Goal: Find specific page/section: Find specific page/section

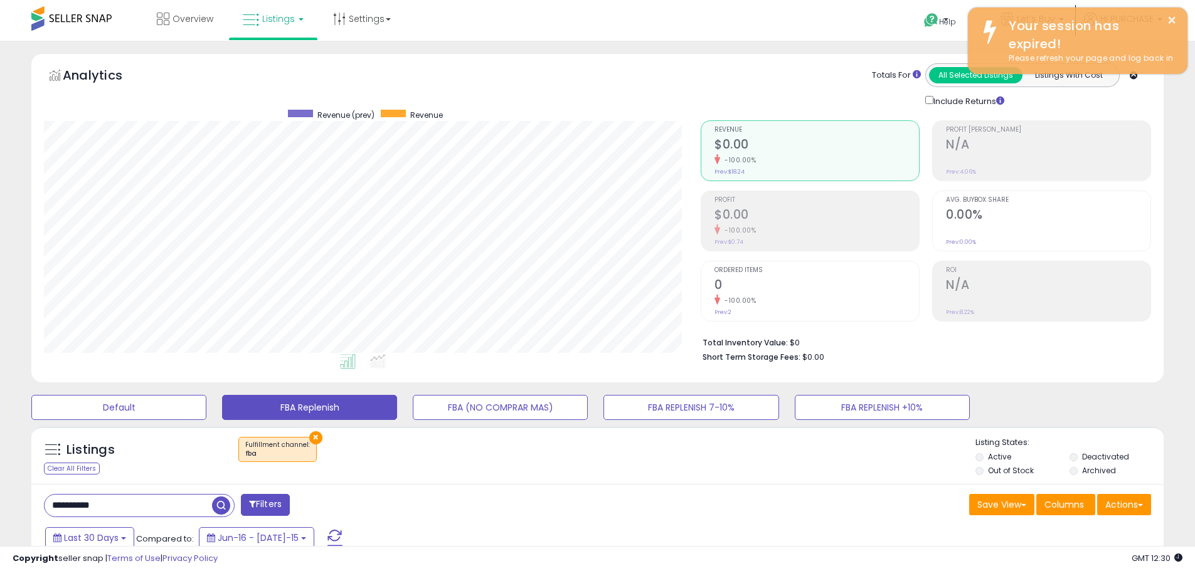
select select "**"
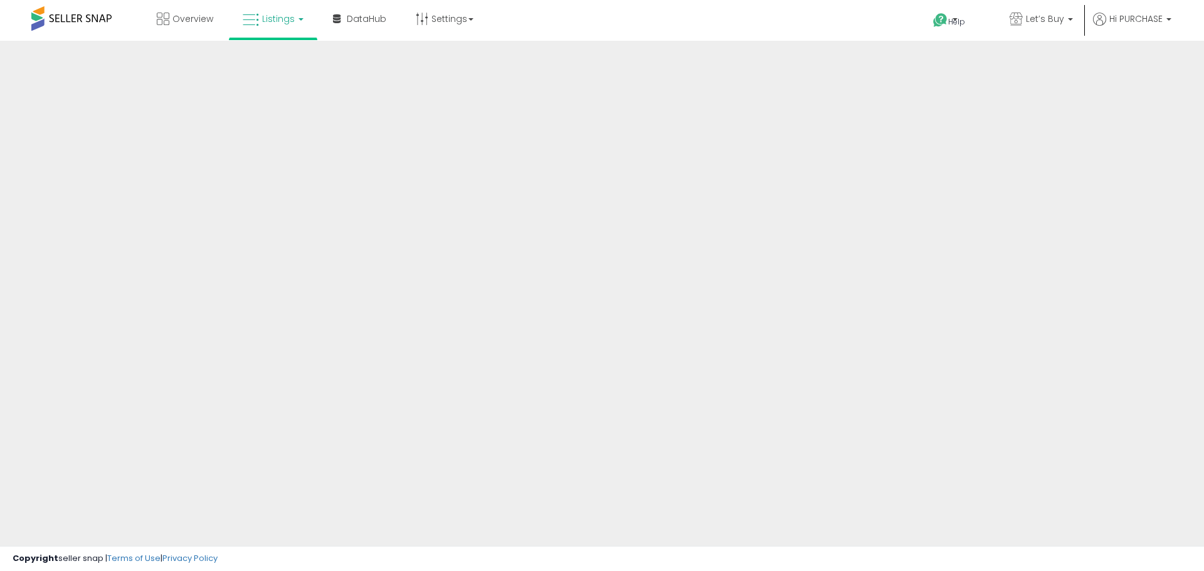
click at [273, 21] on span "Listings" at bounding box center [278, 19] width 33 height 13
click at [280, 16] on span "Listings" at bounding box center [278, 19] width 33 height 13
click at [281, 21] on span "Listings" at bounding box center [278, 19] width 33 height 13
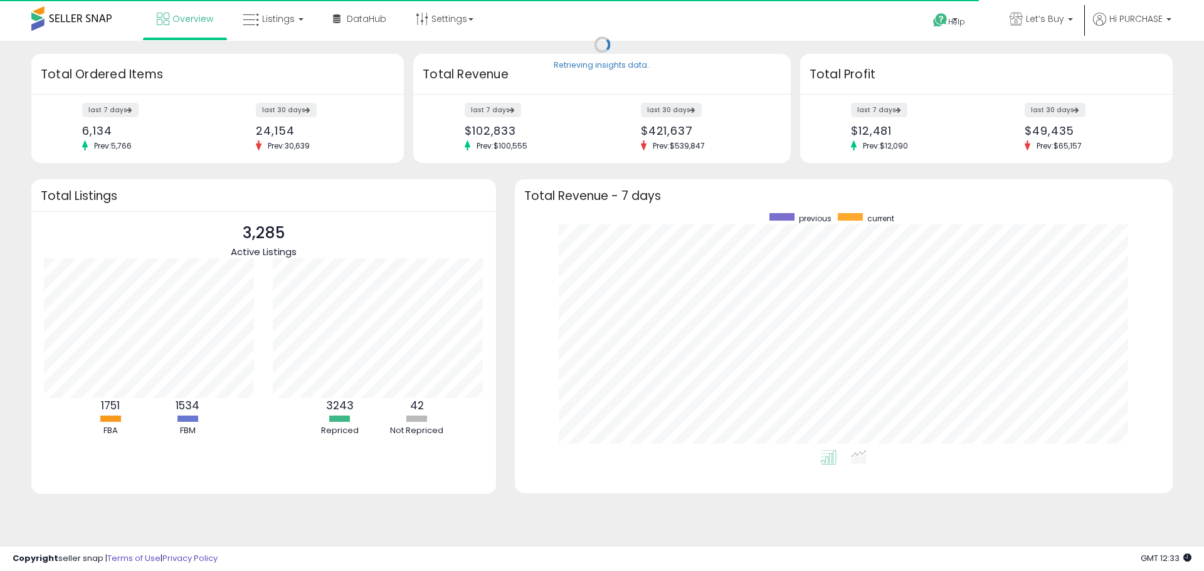
scroll to position [237, 633]
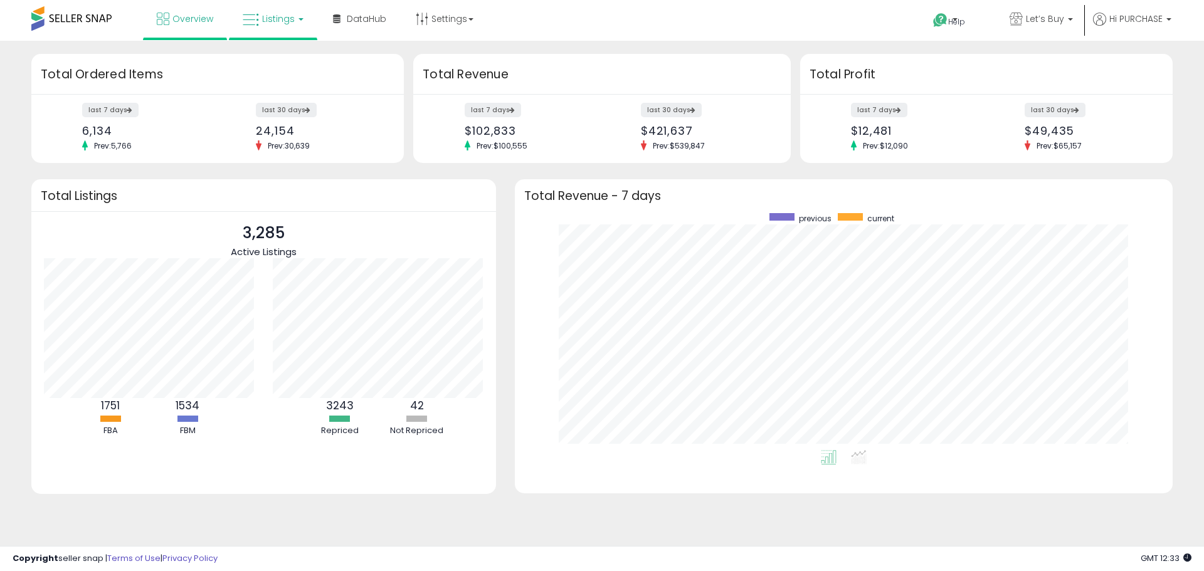
click at [267, 19] on span "Listings" at bounding box center [278, 19] width 33 height 13
click at [273, 63] on icon at bounding box center [282, 62] width 55 height 16
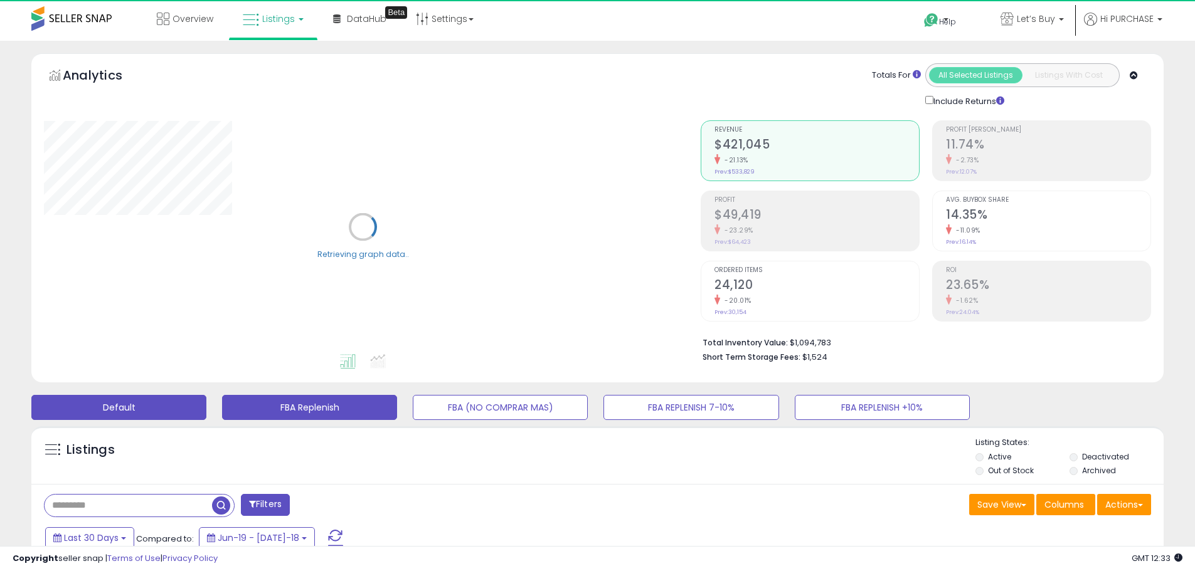
click at [347, 414] on button "FBA Replenish" at bounding box center [309, 407] width 175 height 25
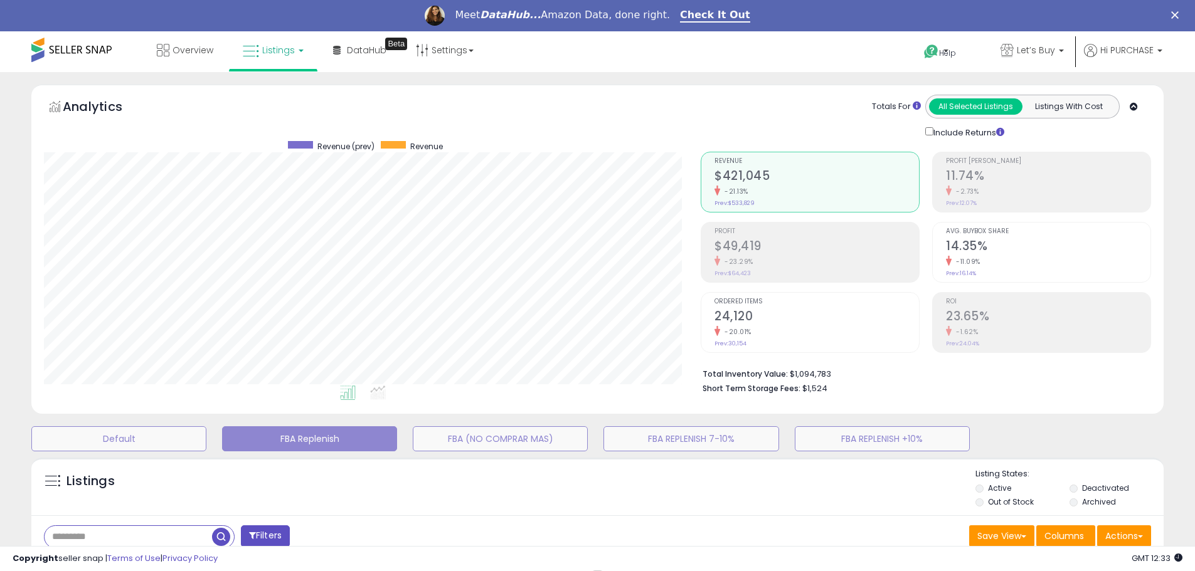
scroll to position [188, 0]
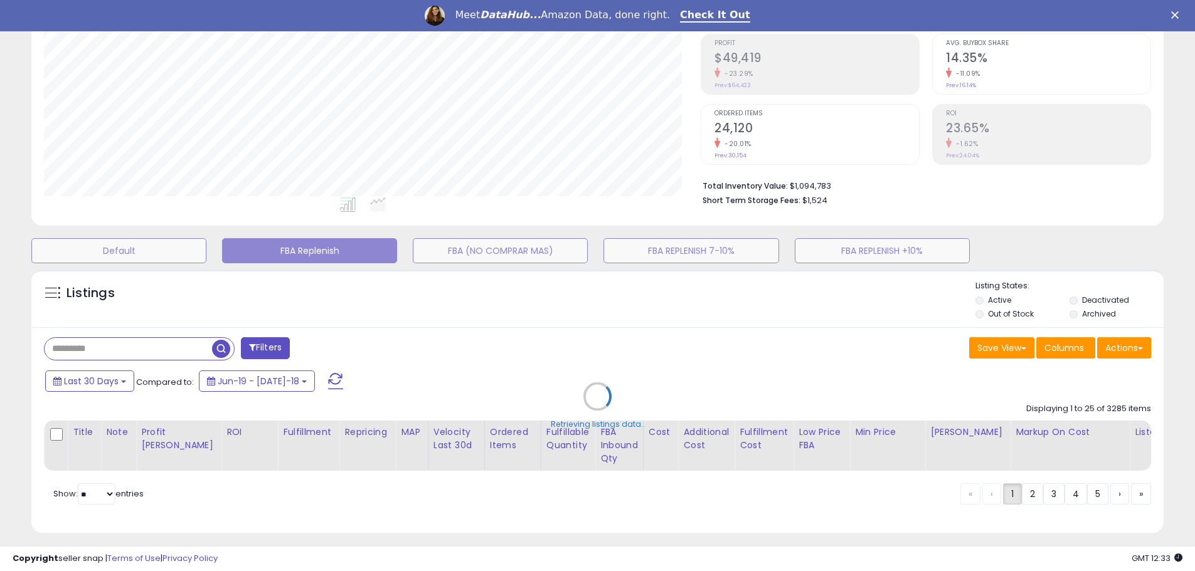
click at [1178, 15] on icon "Close" at bounding box center [1175, 15] width 8 height 8
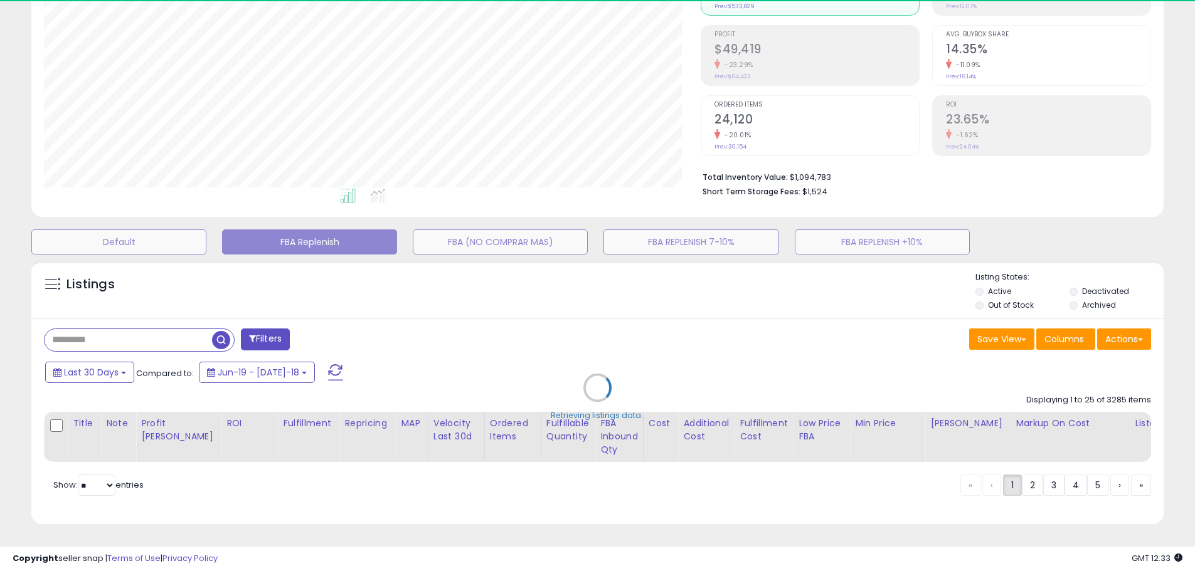
scroll to position [175, 0]
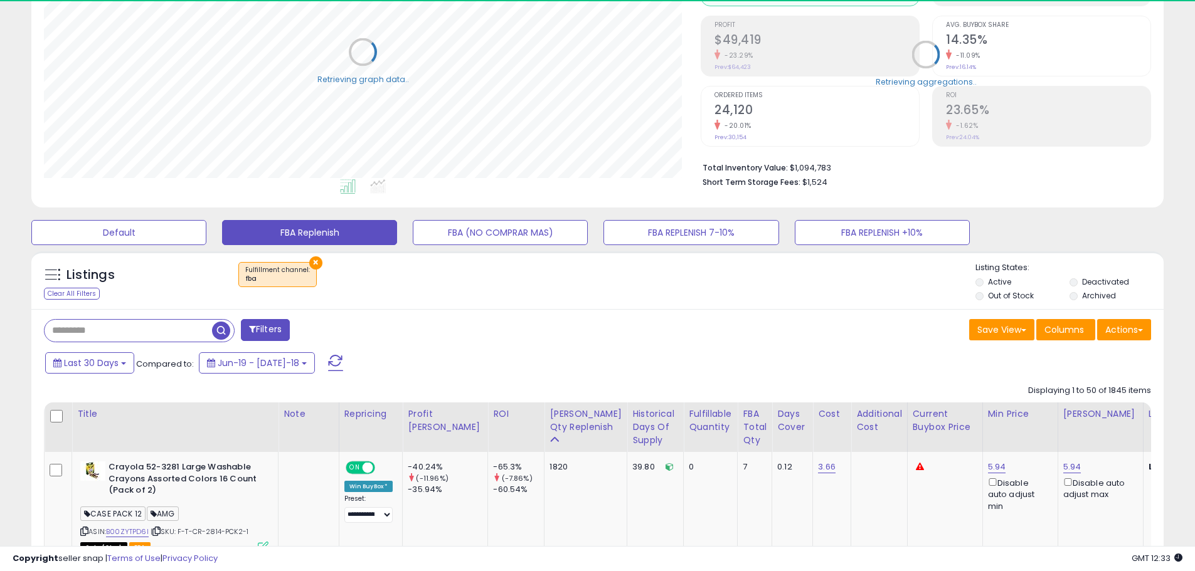
select select "**"
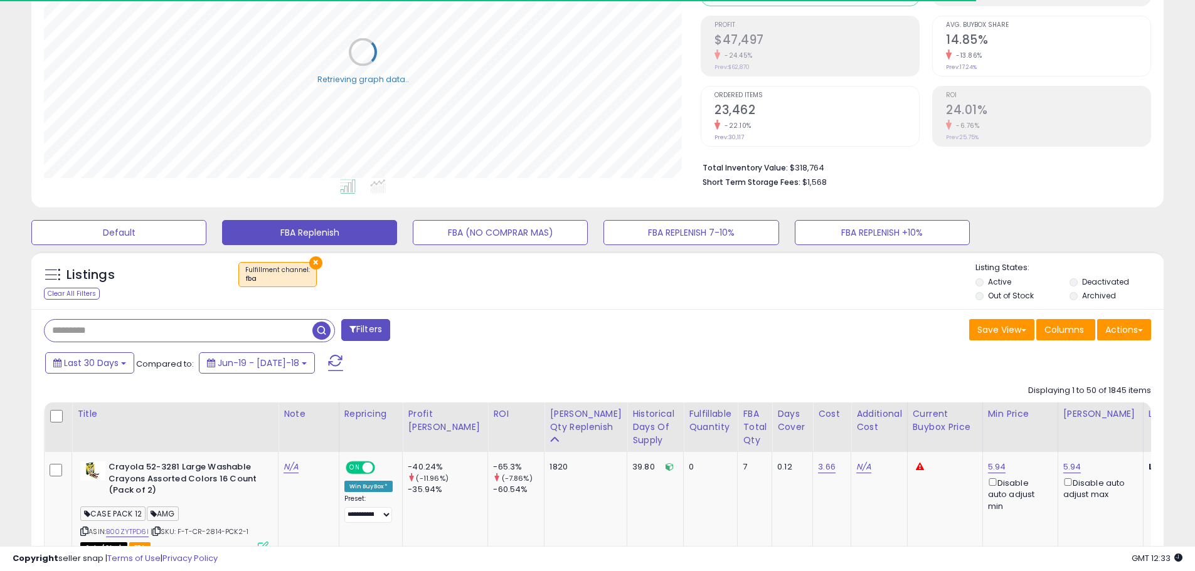
click at [172, 330] on input "text" at bounding box center [179, 331] width 268 height 22
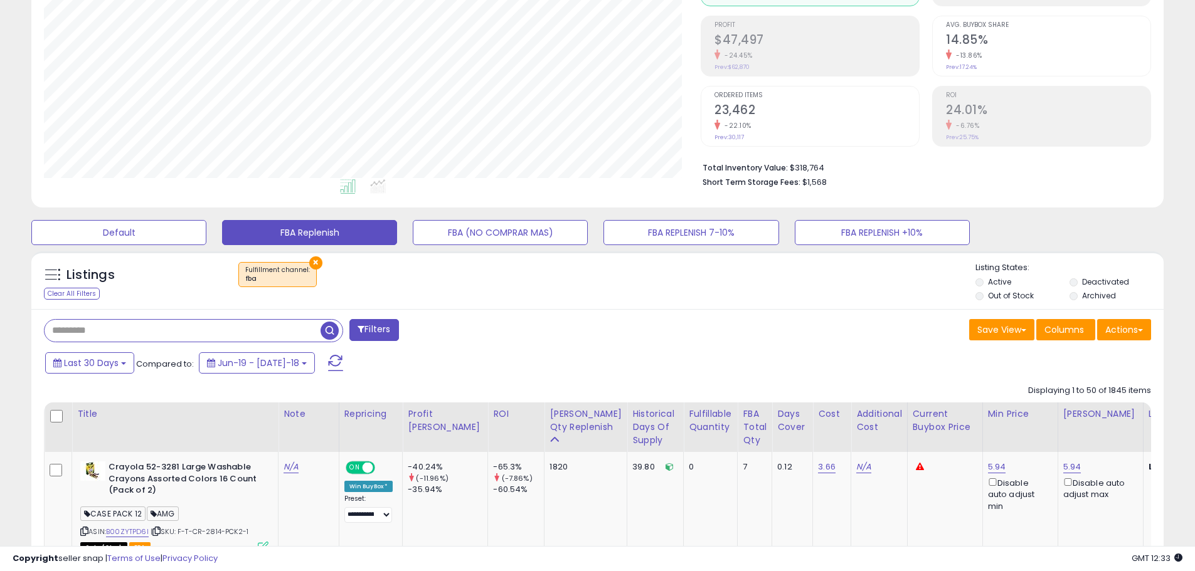
paste input "**********"
type input "**********"
click at [329, 330] on span "button" at bounding box center [329, 331] width 18 height 18
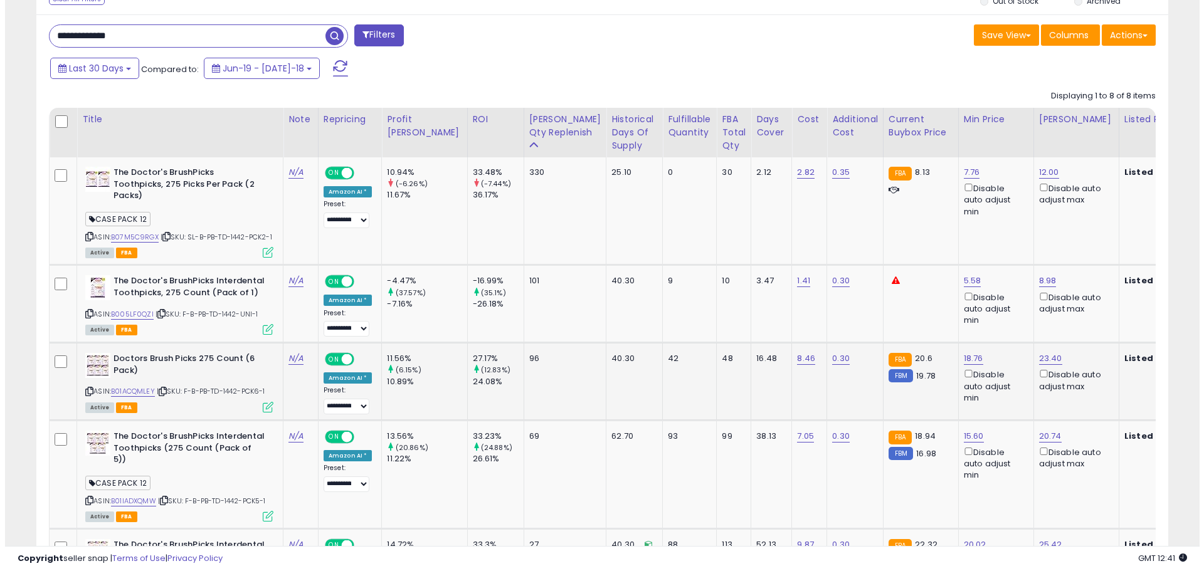
scroll to position [532, 0]
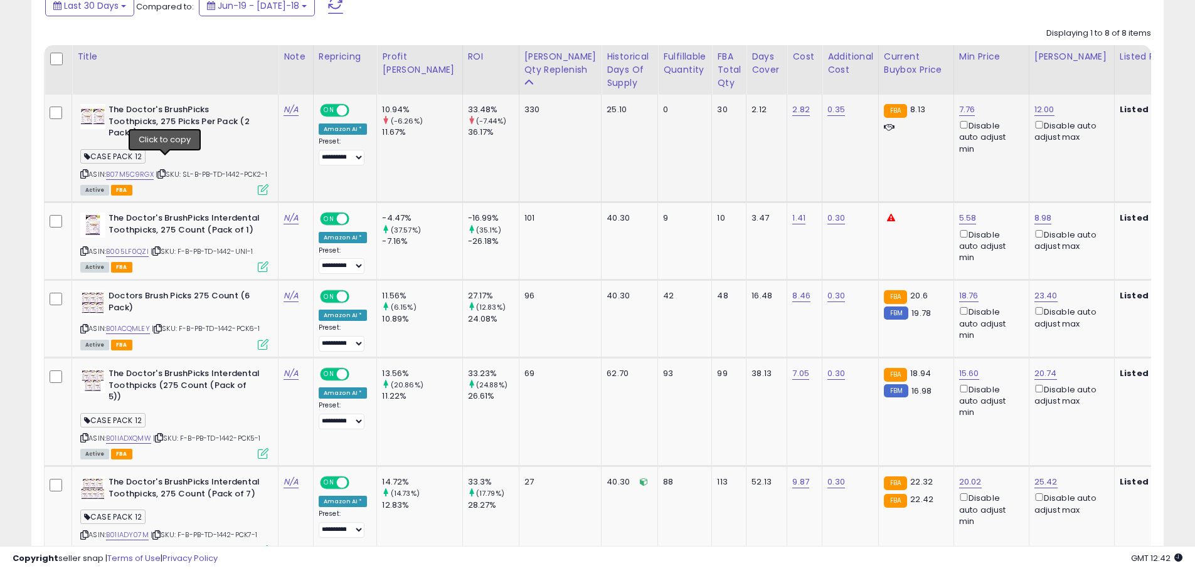
click at [164, 171] on icon at bounding box center [161, 174] width 8 height 7
click at [263, 261] on icon at bounding box center [263, 266] width 11 height 11
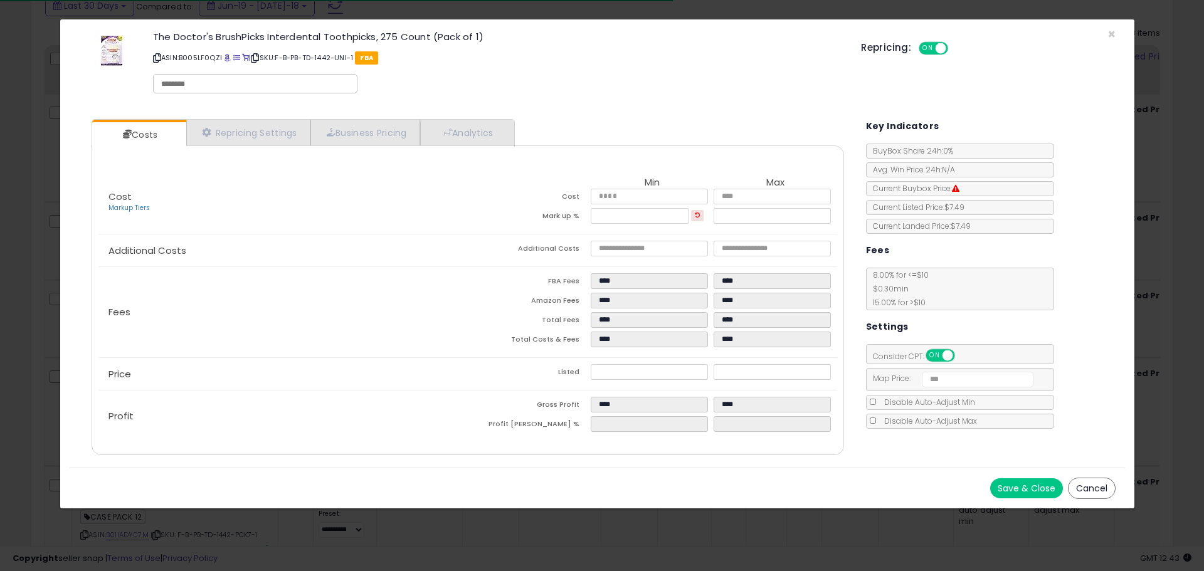
click at [243, 85] on input "text" at bounding box center [255, 83] width 188 height 11
type input "**********"
click at [437, 89] on div "**********" at bounding box center [498, 64] width 708 height 71
click at [1027, 483] on button "Save & Close" at bounding box center [1026, 488] width 73 height 20
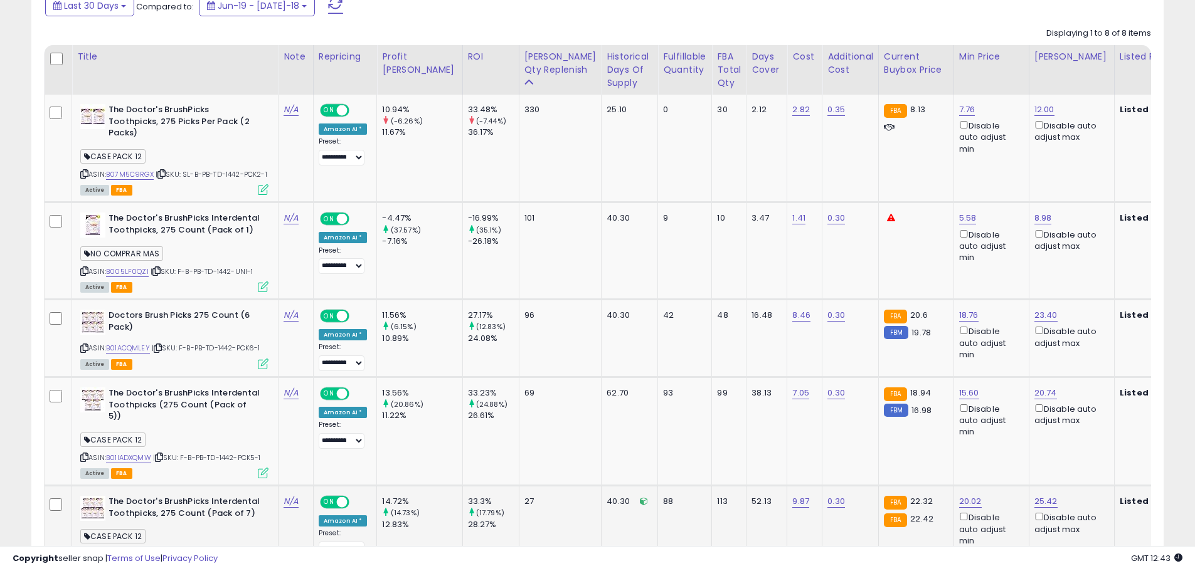
scroll to position [626814, 626414]
click at [160, 345] on icon at bounding box center [158, 348] width 8 height 7
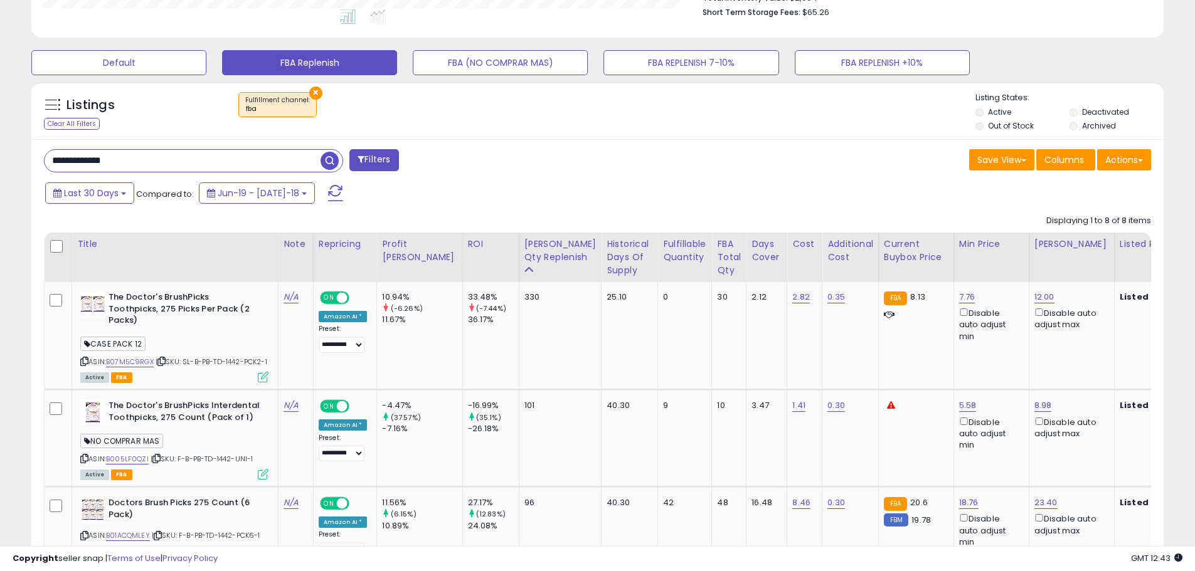
scroll to position [344, 0]
drag, startPoint x: 145, startPoint y: 168, endPoint x: 1, endPoint y: 167, distance: 143.6
click at [1, 167] on div "**********" at bounding box center [597, 428] width 1195 height 1464
paste input "text"
click at [324, 159] on span "button" at bounding box center [329, 161] width 18 height 18
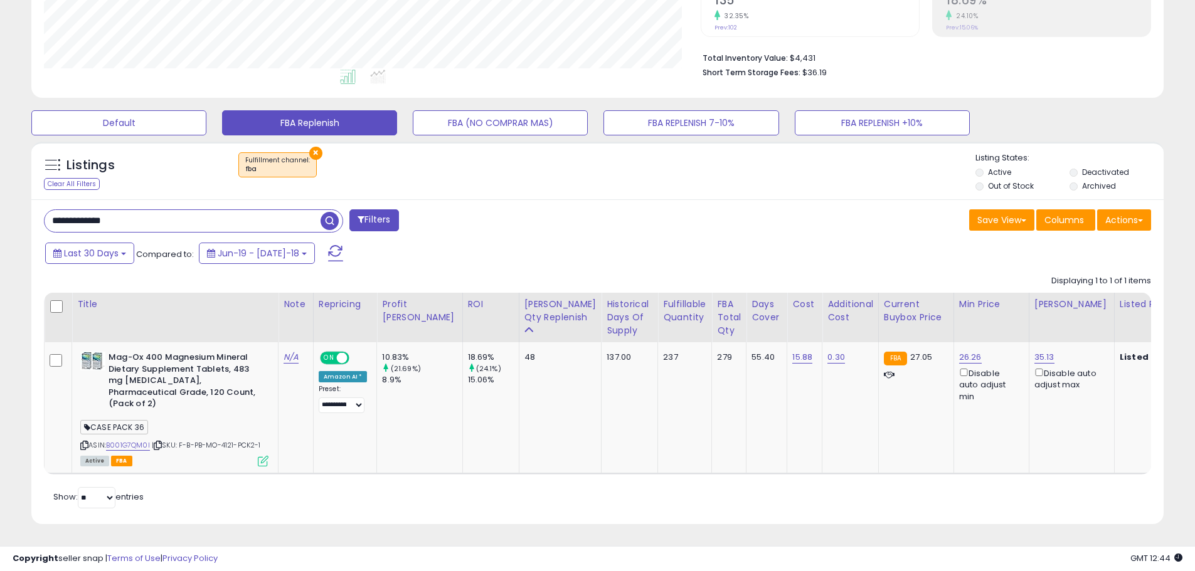
scroll to position [294, 0]
click at [162, 442] on icon at bounding box center [158, 445] width 8 height 7
drag, startPoint x: 82, startPoint y: 213, endPoint x: 4, endPoint y: 204, distance: 78.3
click at [4, 204] on div "**********" at bounding box center [597, 163] width 1195 height 815
paste input "text"
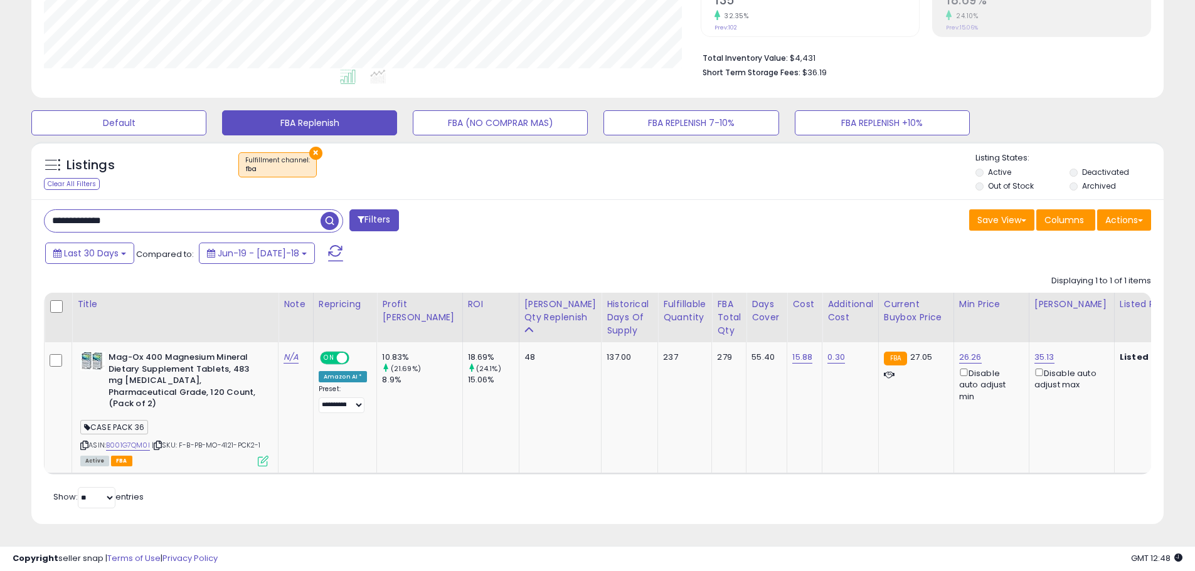
click at [326, 212] on span "button" at bounding box center [329, 221] width 18 height 18
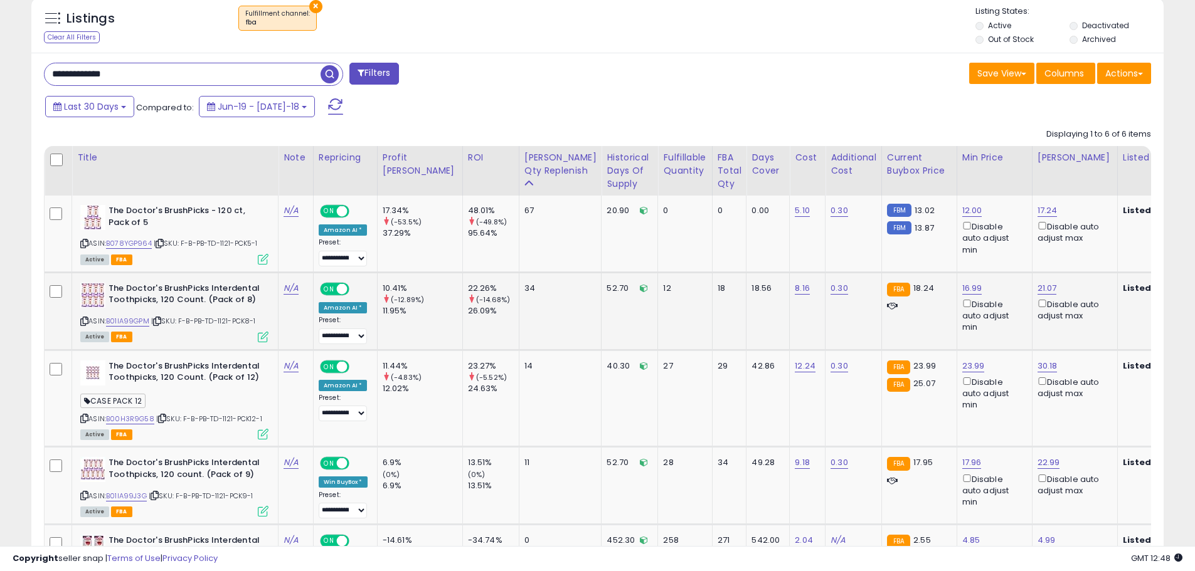
scroll to position [427, 0]
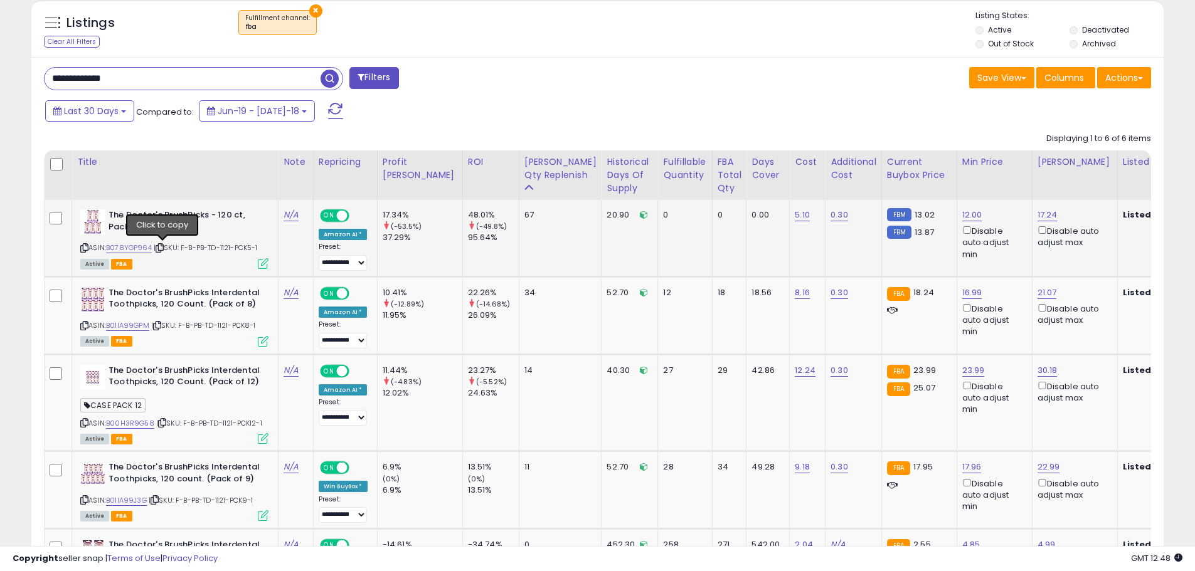
click at [163, 247] on icon at bounding box center [160, 248] width 8 height 7
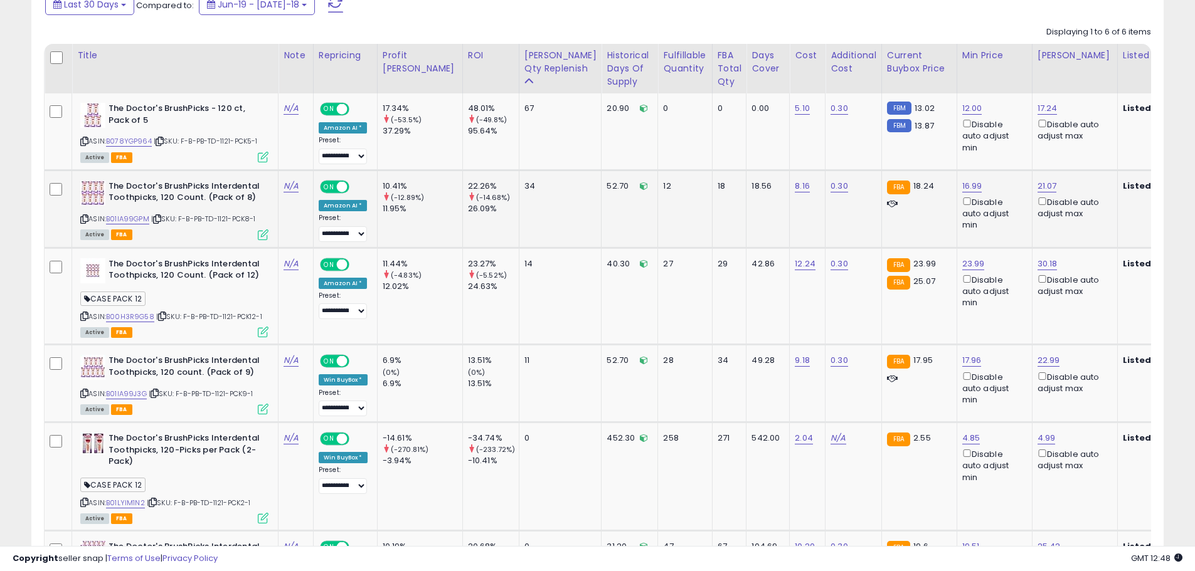
scroll to position [552, 0]
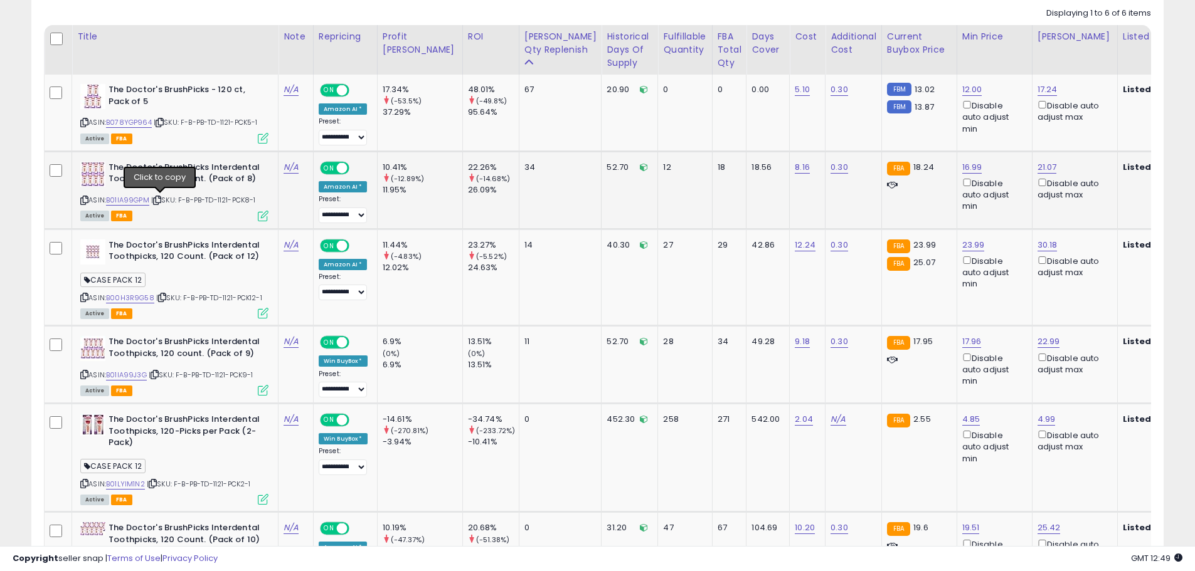
click at [160, 199] on icon at bounding box center [157, 200] width 8 height 7
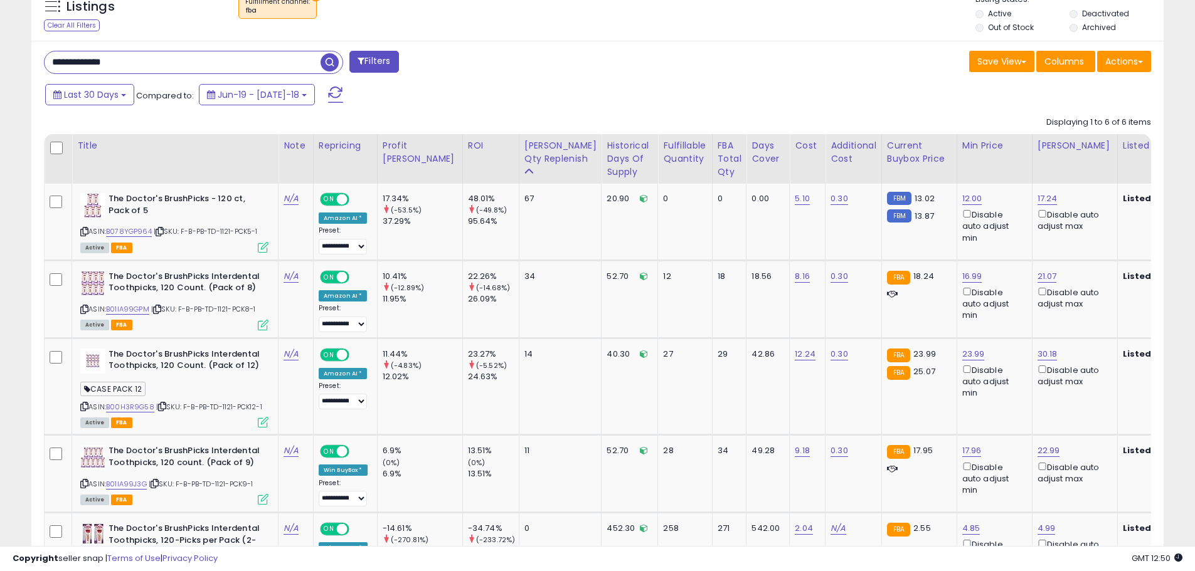
scroll to position [403, 0]
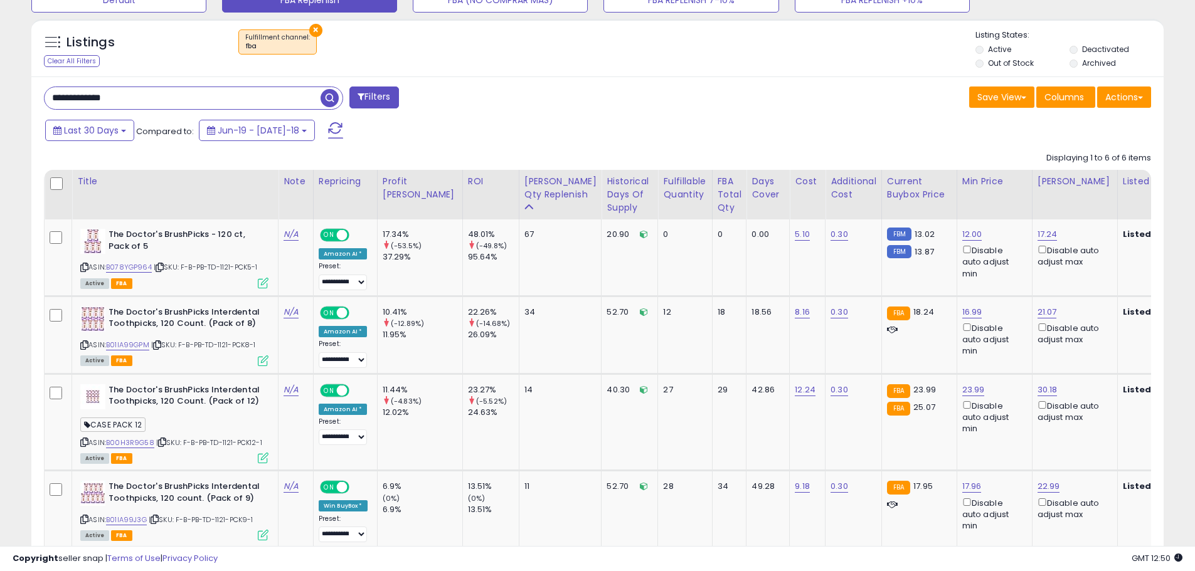
drag, startPoint x: 132, startPoint y: 16, endPoint x: -21, endPoint y: 4, distance: 154.0
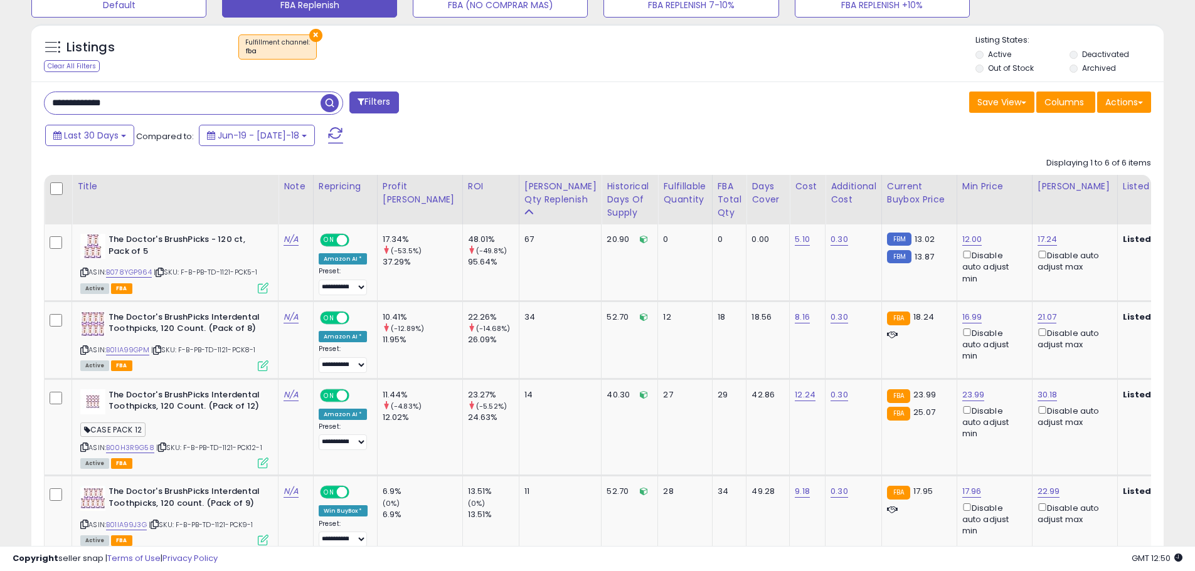
paste input "text"
click at [328, 105] on span "button" at bounding box center [329, 103] width 18 height 18
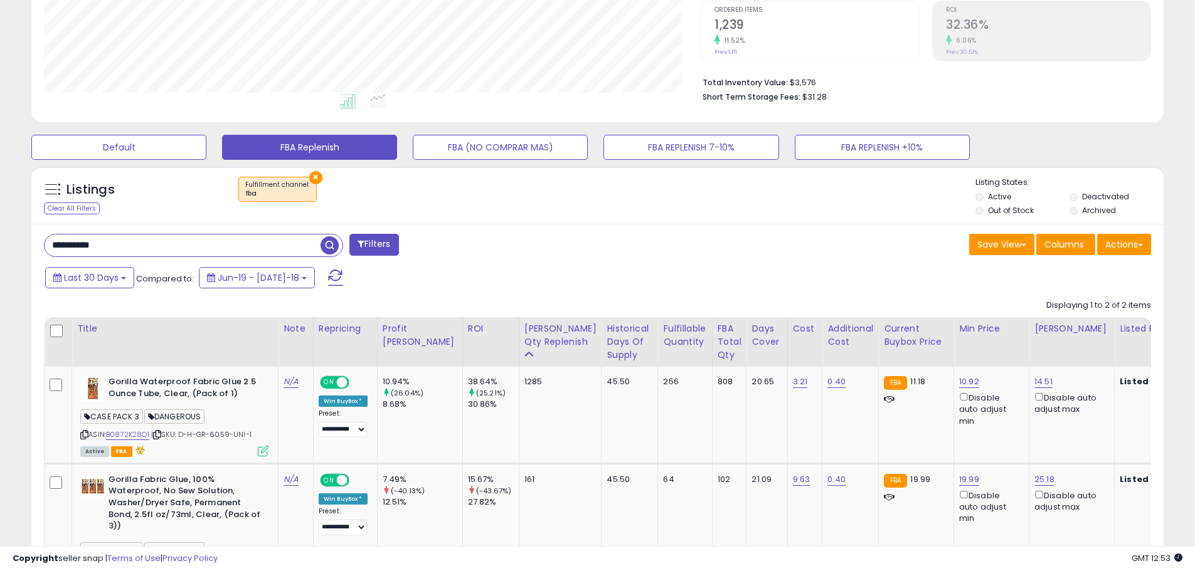
scroll to position [351, 0]
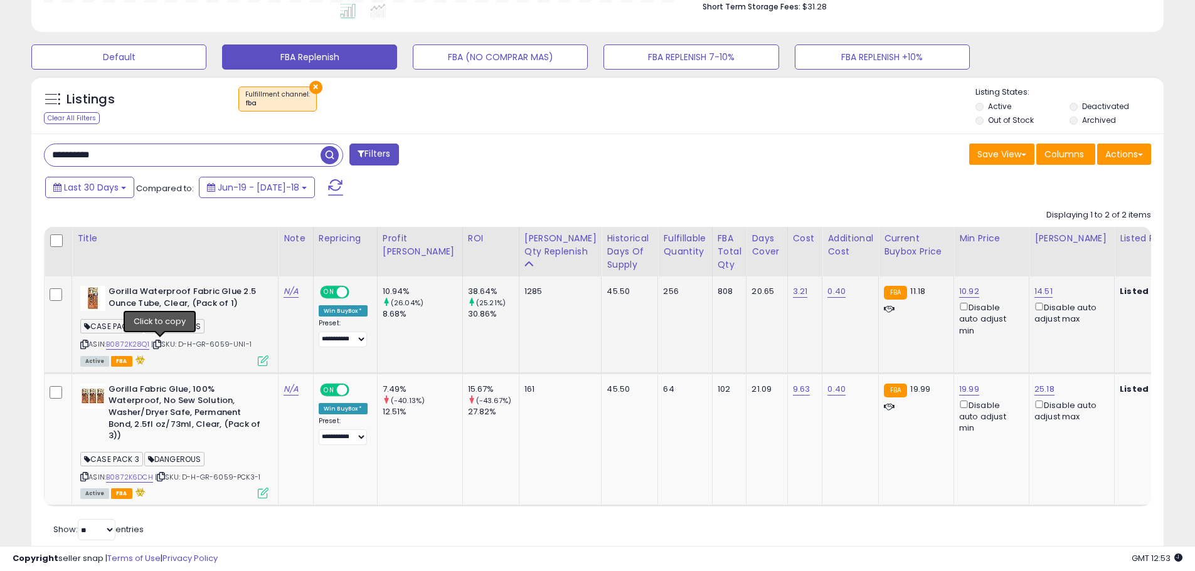
click at [161, 343] on icon at bounding box center [157, 344] width 8 height 7
drag, startPoint x: 105, startPoint y: 162, endPoint x: -12, endPoint y: 155, distance: 116.8
paste input "***"
click at [326, 154] on span "button" at bounding box center [329, 155] width 18 height 18
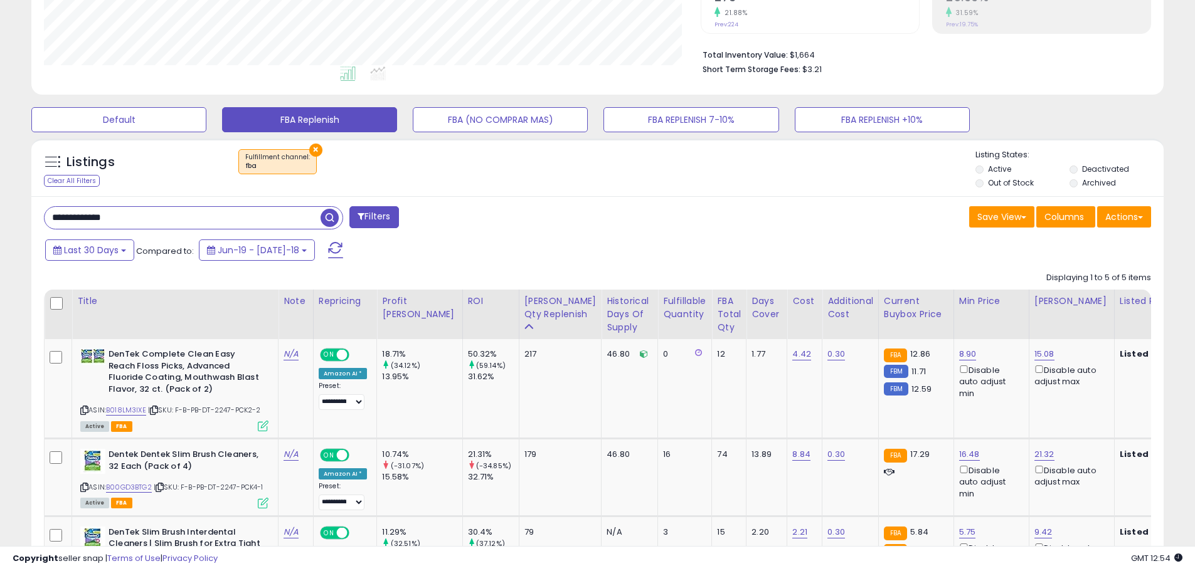
scroll to position [413, 0]
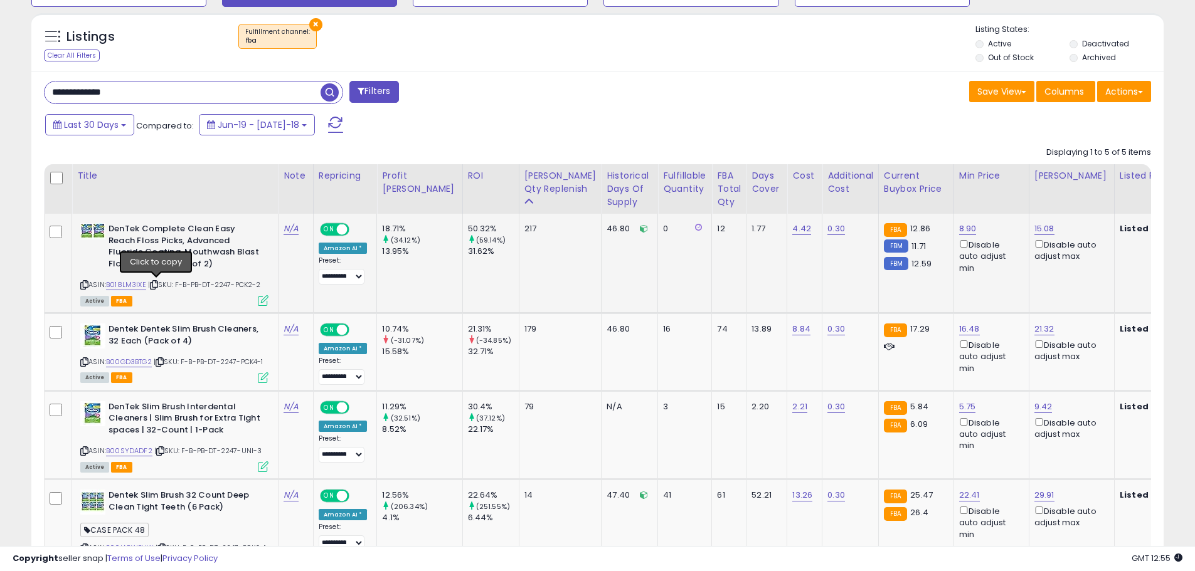
click at [155, 285] on icon at bounding box center [154, 285] width 8 height 7
drag, startPoint x: 157, startPoint y: 96, endPoint x: -41, endPoint y: 71, distance: 199.0
paste input "text"
click at [327, 85] on span "button" at bounding box center [329, 92] width 18 height 18
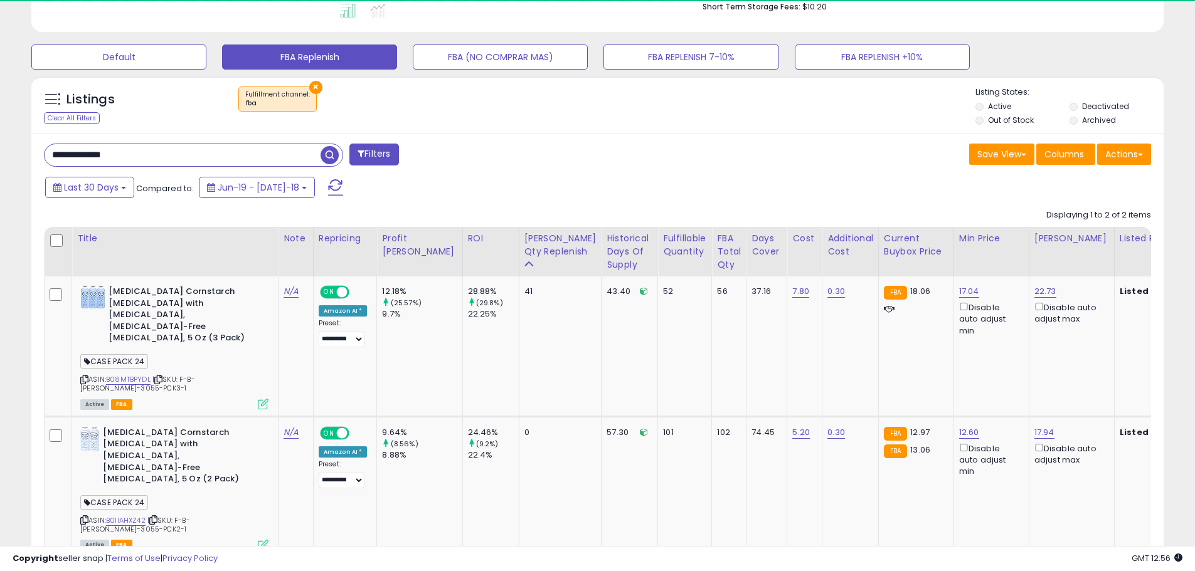
scroll to position [257, 657]
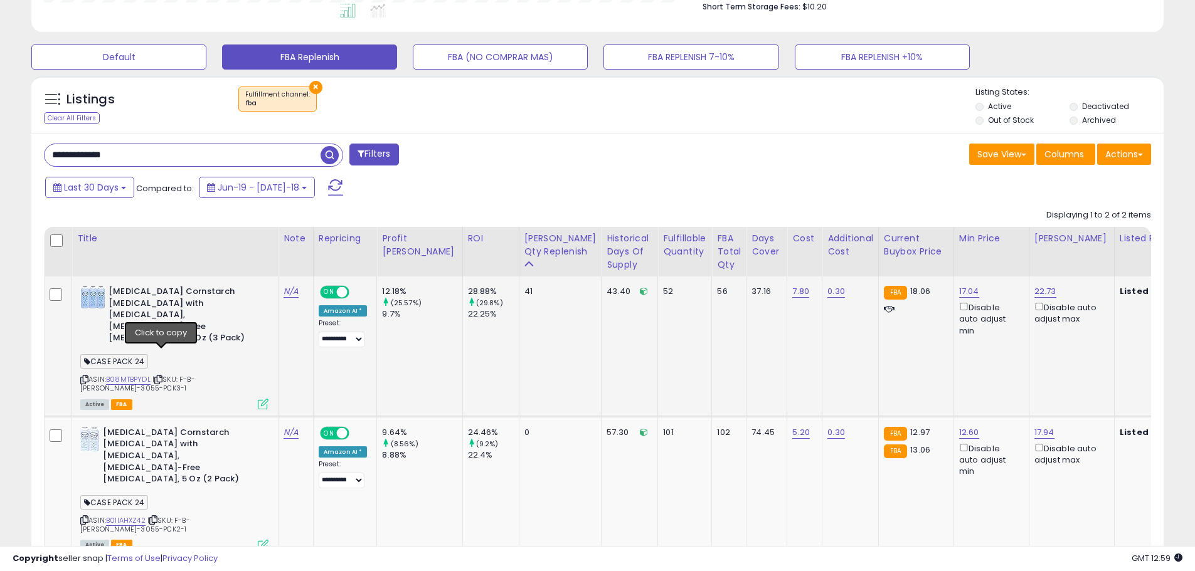
click at [161, 376] on icon at bounding box center [158, 379] width 8 height 7
drag, startPoint x: 146, startPoint y: 152, endPoint x: -62, endPoint y: 130, distance: 209.3
paste input "text"
click at [312, 156] on input "**********" at bounding box center [183, 155] width 276 height 22
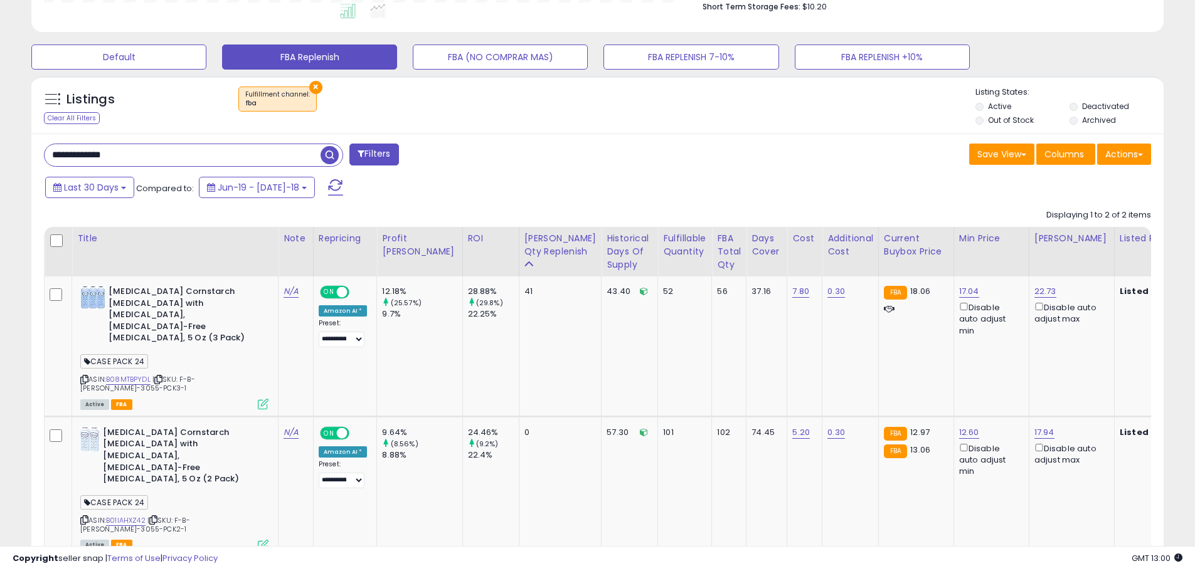
click at [330, 152] on span "button" at bounding box center [329, 155] width 18 height 18
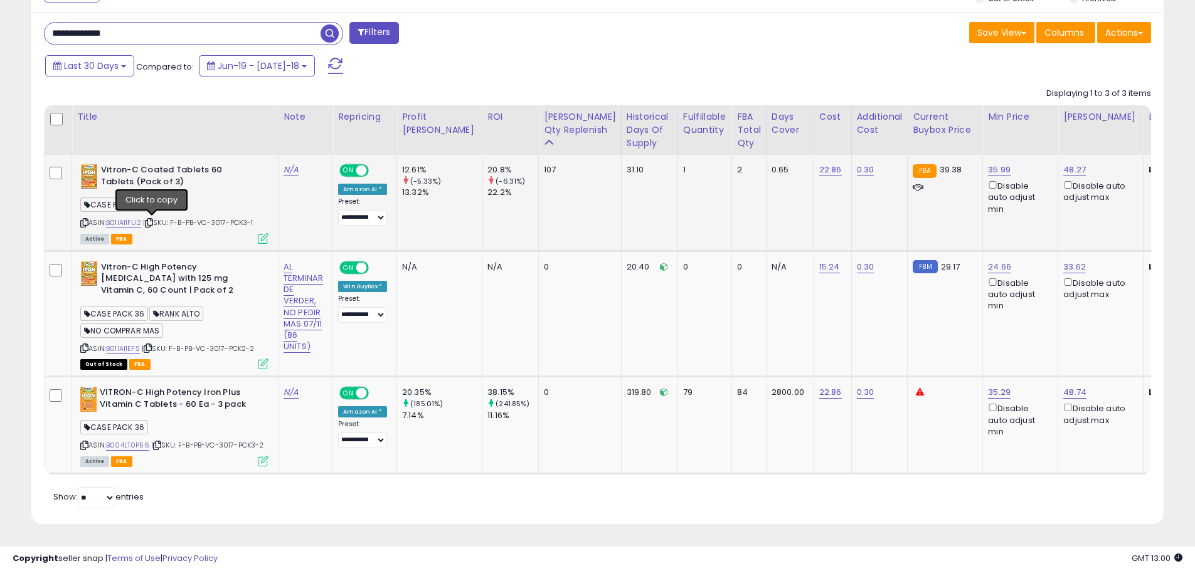
click at [152, 219] on icon at bounding box center [149, 222] width 8 height 7
paste input "text"
drag, startPoint x: 136, startPoint y: 27, endPoint x: -9, endPoint y: 28, distance: 144.9
click at [327, 26] on span "button" at bounding box center [329, 33] width 18 height 18
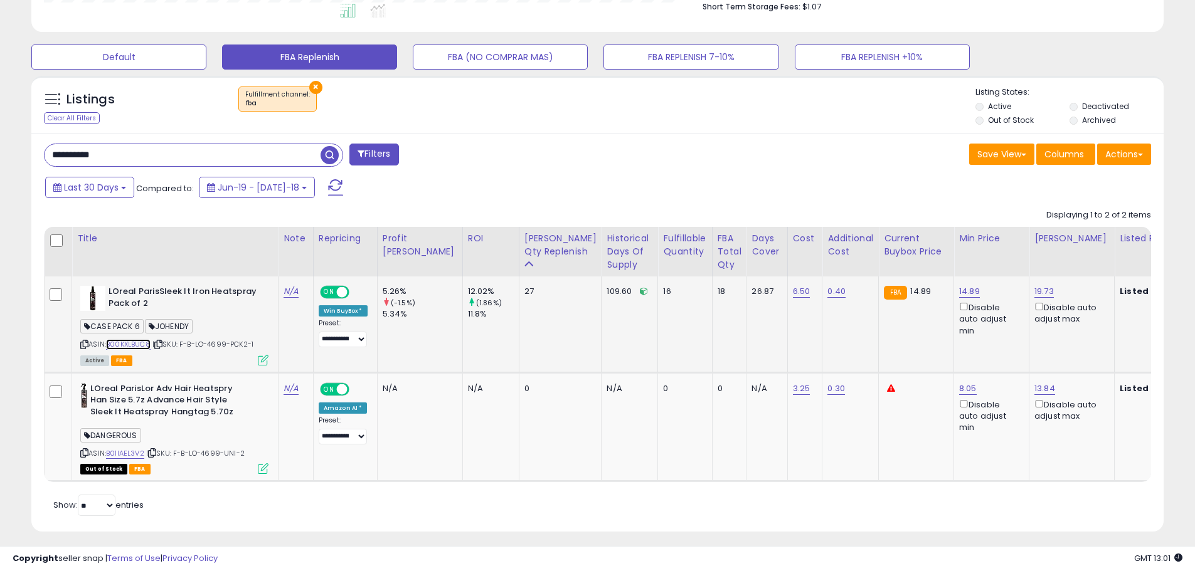
click at [135, 345] on link "B00KXLBUC8" at bounding box center [128, 344] width 45 height 11
click at [161, 342] on icon at bounding box center [158, 344] width 8 height 7
drag, startPoint x: 115, startPoint y: 156, endPoint x: -24, endPoint y: 149, distance: 140.0
paste input "text"
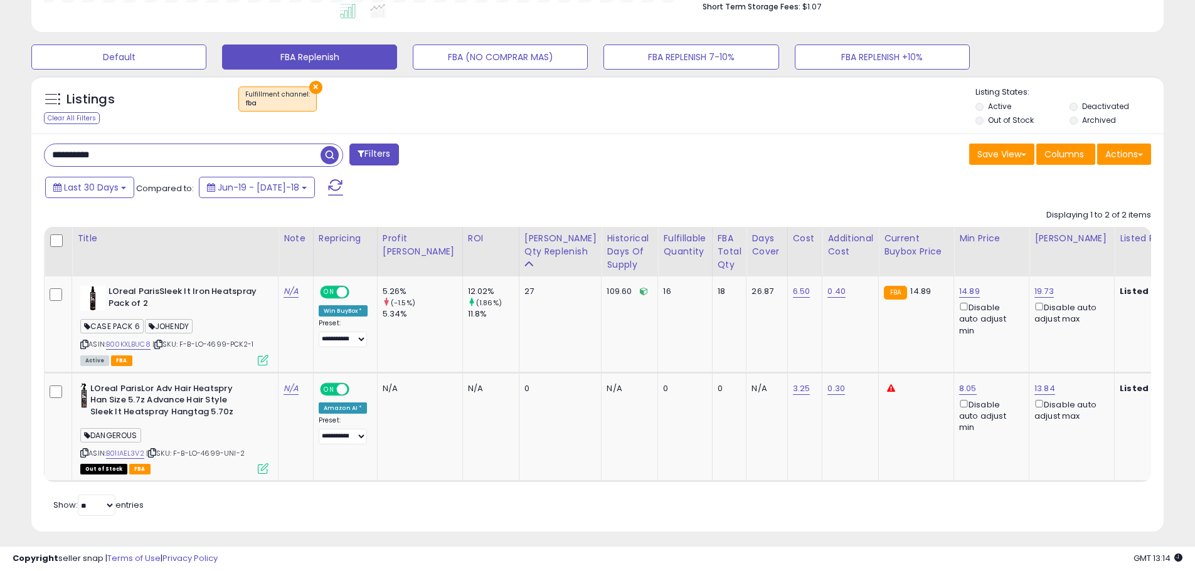
click at [319, 161] on input "**********" at bounding box center [183, 155] width 276 height 22
click at [334, 147] on span "button" at bounding box center [329, 155] width 18 height 18
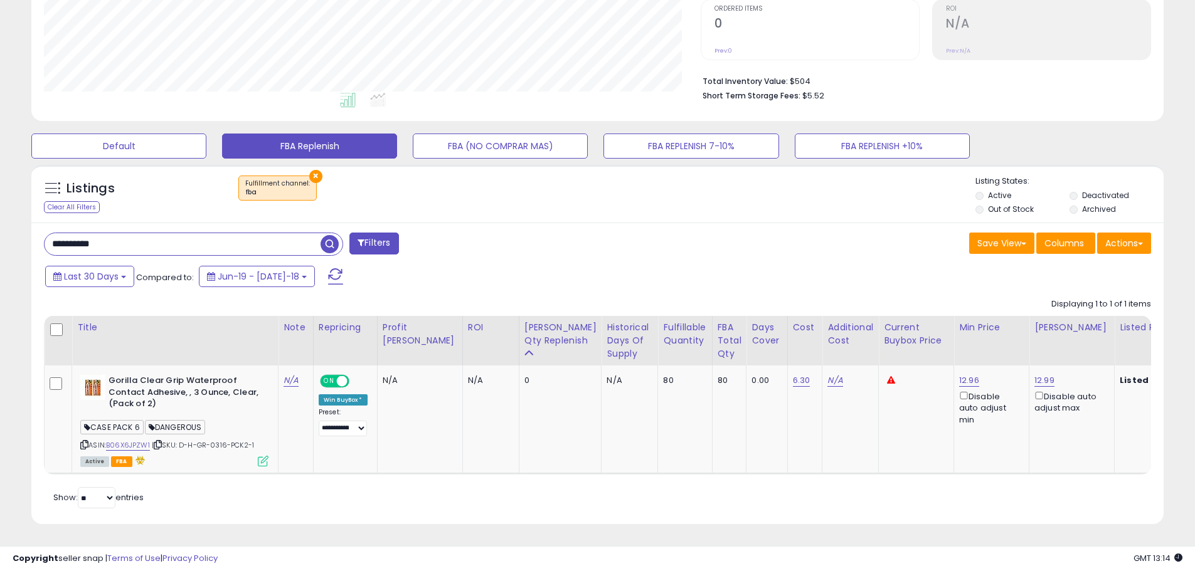
drag, startPoint x: 113, startPoint y: 237, endPoint x: -11, endPoint y: 230, distance: 125.0
click at [0, 230] on html "Unable to login Retrieving listings data.. has not yet accepted the Terms of Us…" at bounding box center [597, 24] width 1195 height 571
paste input "text"
click at [332, 235] on span "button" at bounding box center [329, 244] width 18 height 18
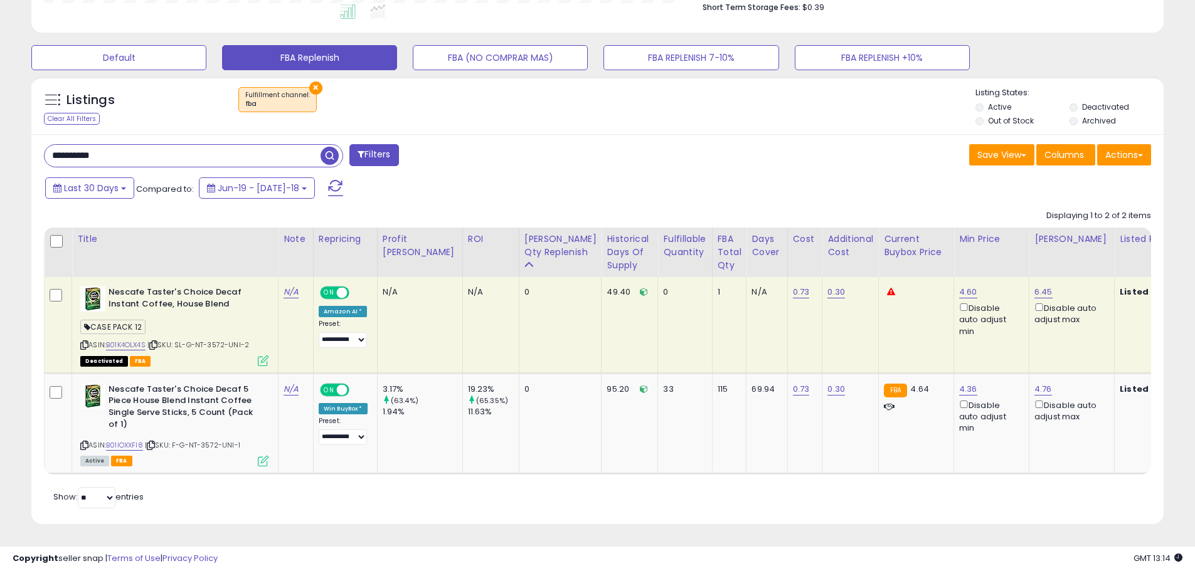
drag, startPoint x: 120, startPoint y: 144, endPoint x: -11, endPoint y: 164, distance: 132.5
paste input "text"
click at [329, 147] on span "button" at bounding box center [329, 156] width 18 height 18
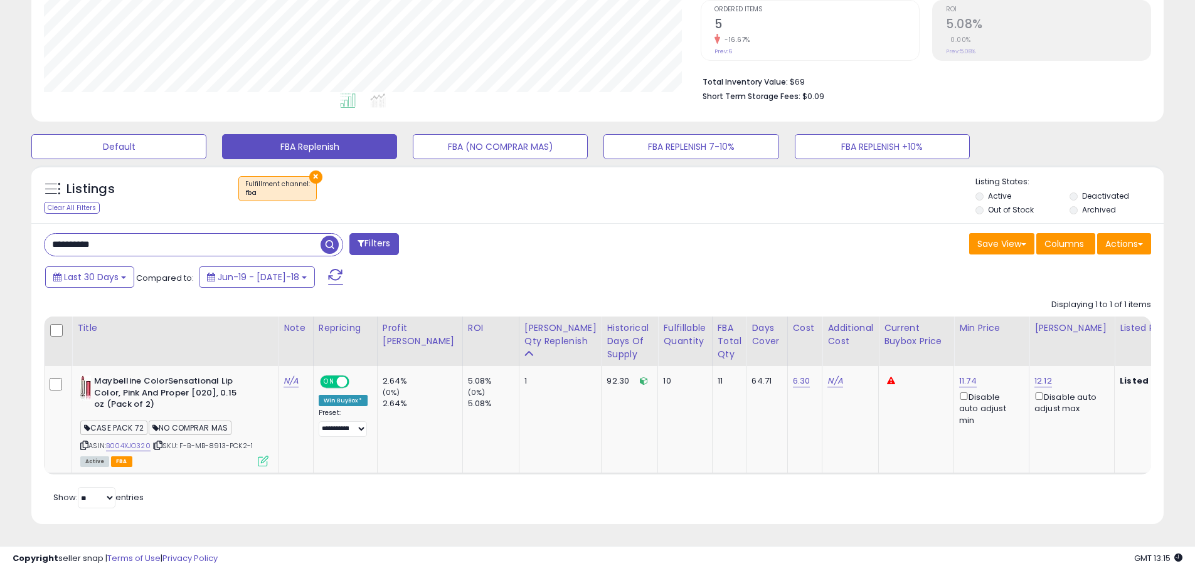
drag, startPoint x: 36, startPoint y: 232, endPoint x: -51, endPoint y: 228, distance: 87.2
click at [0, 228] on html "Unable to login Retrieving listings data.. has not yet accepted the Terms of Us…" at bounding box center [597, 24] width 1195 height 571
paste input "***"
type input "**********"
click at [337, 238] on span "button" at bounding box center [329, 245] width 18 height 18
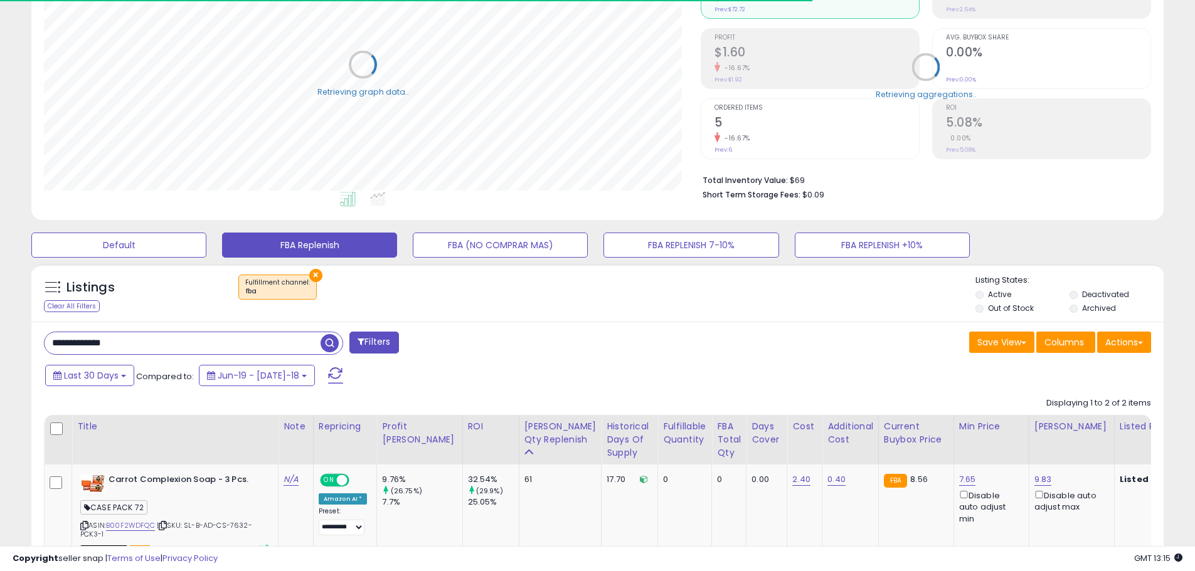
scroll to position [0, 0]
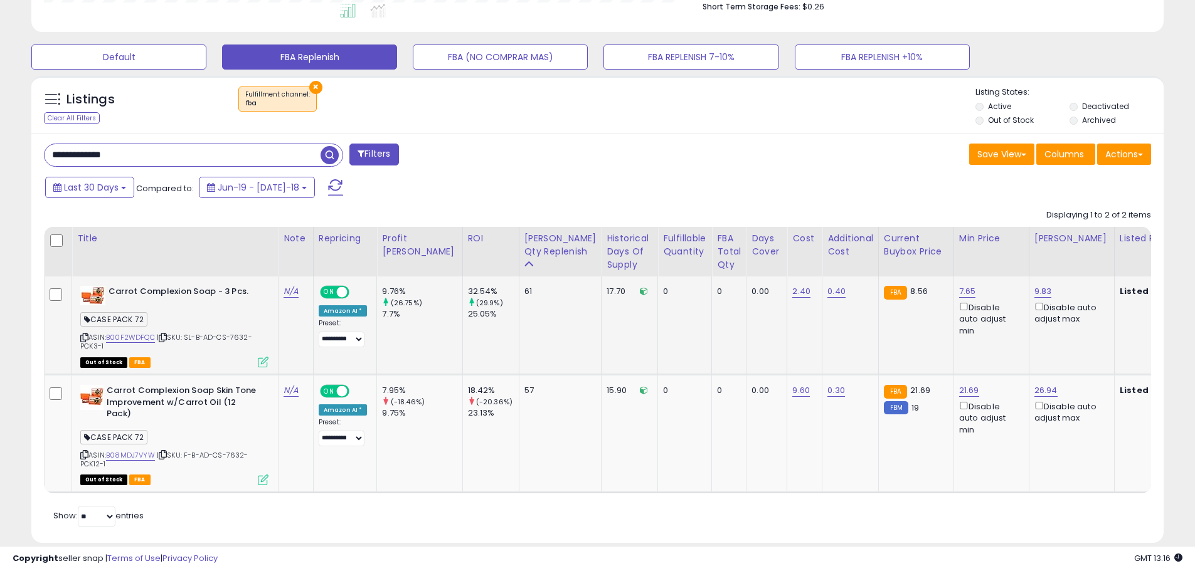
click at [166, 335] on icon at bounding box center [163, 337] width 8 height 7
drag, startPoint x: 137, startPoint y: 152, endPoint x: -33, endPoint y: 145, distance: 170.1
paste input "text"
click at [327, 157] on span "button" at bounding box center [329, 155] width 18 height 18
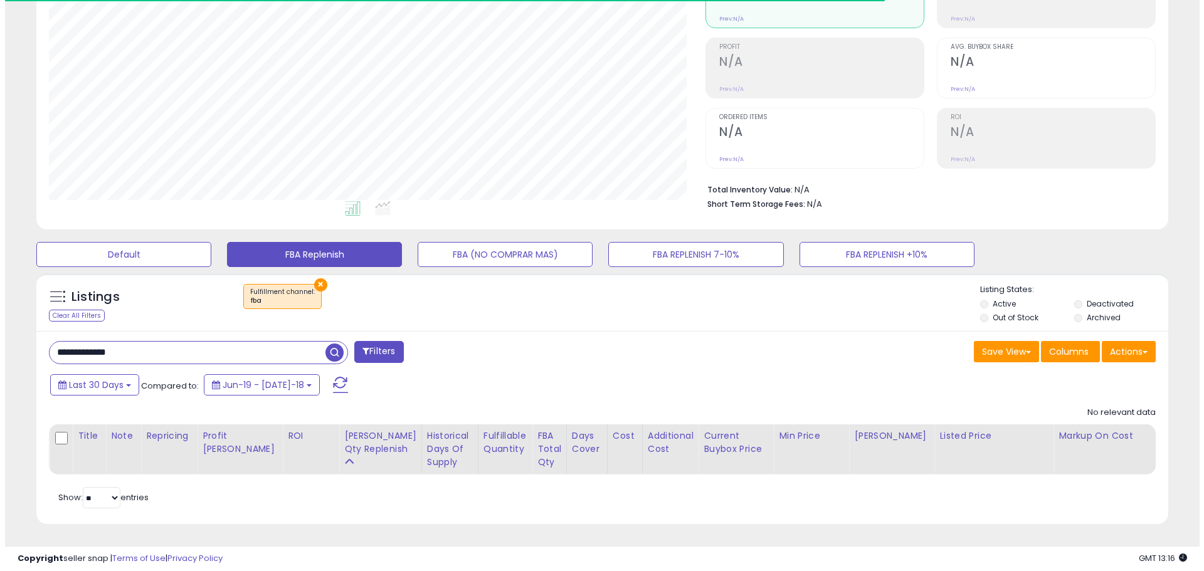
scroll to position [257, 657]
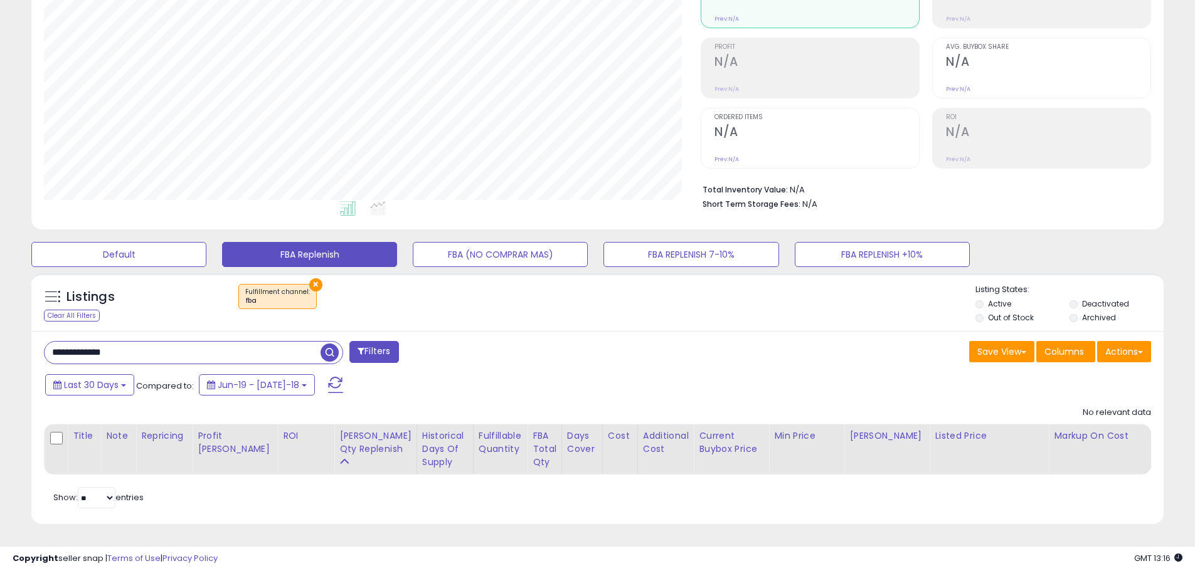
drag, startPoint x: 136, startPoint y: 340, endPoint x: -17, endPoint y: 325, distance: 153.7
click at [0, 325] on html "Unable to login Retrieving listings data.. has not yet accepted the Terms of Us…" at bounding box center [597, 132] width 1195 height 571
paste input "text"
click at [327, 345] on span "button" at bounding box center [329, 353] width 18 height 18
drag, startPoint x: 108, startPoint y: 334, endPoint x: 4, endPoint y: 323, distance: 105.3
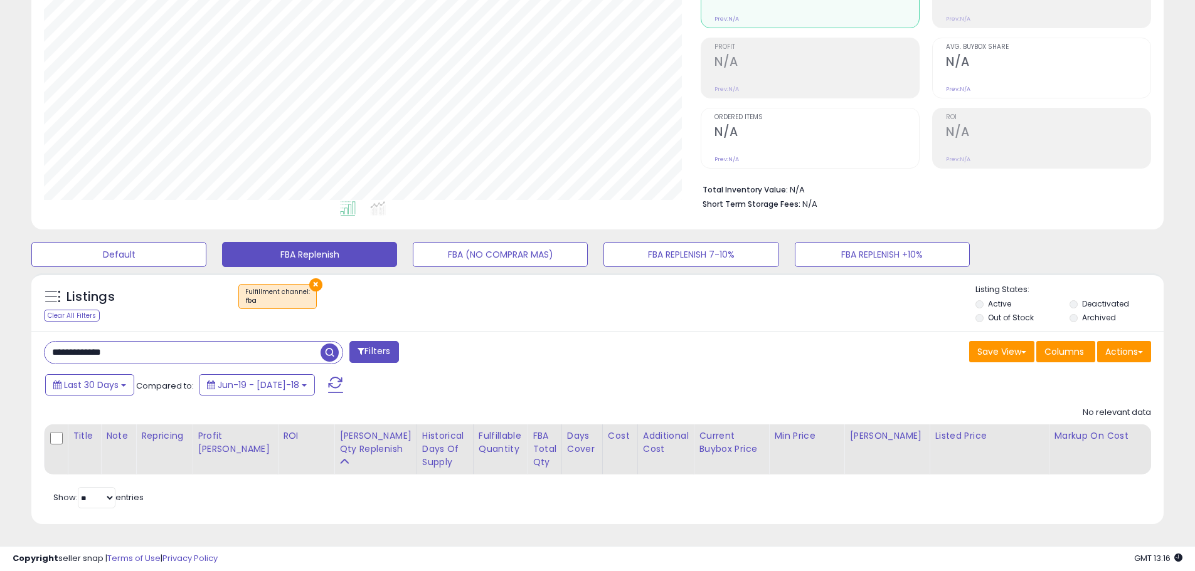
click at [4, 323] on div "**********" at bounding box center [597, 230] width 1195 height 684
paste input "text"
click at [329, 344] on span "button" at bounding box center [329, 353] width 18 height 18
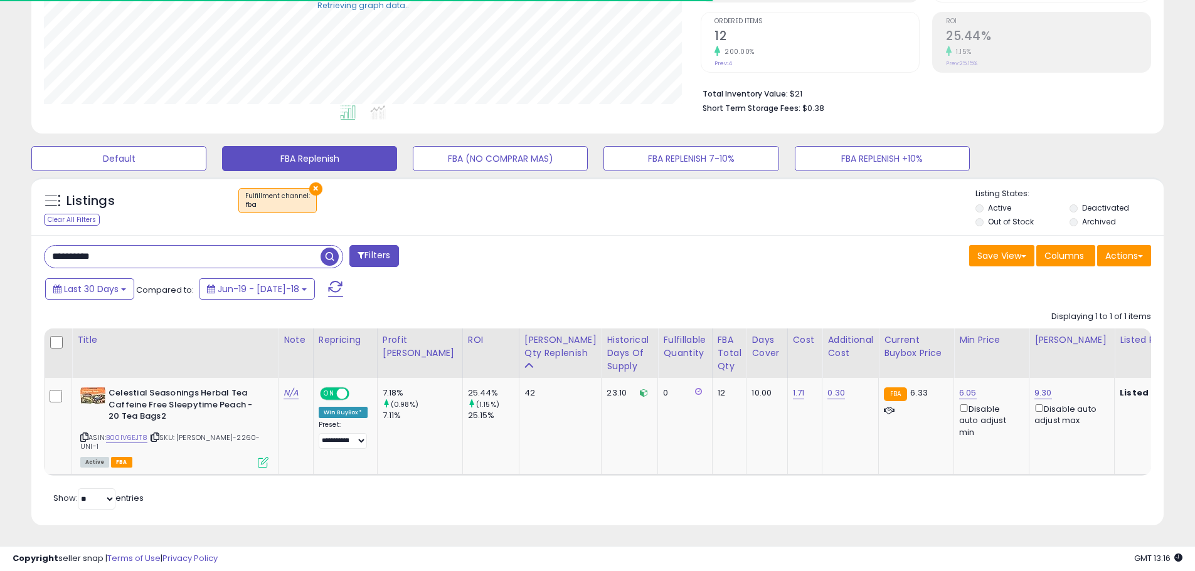
scroll to position [250, 0]
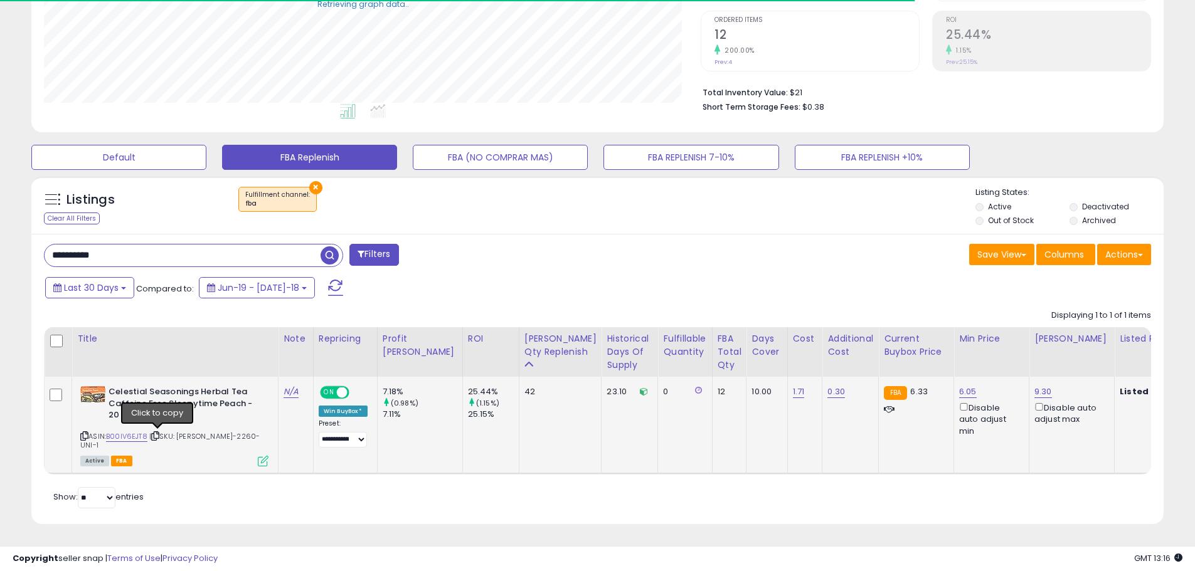
click at [156, 433] on icon at bounding box center [155, 436] width 8 height 7
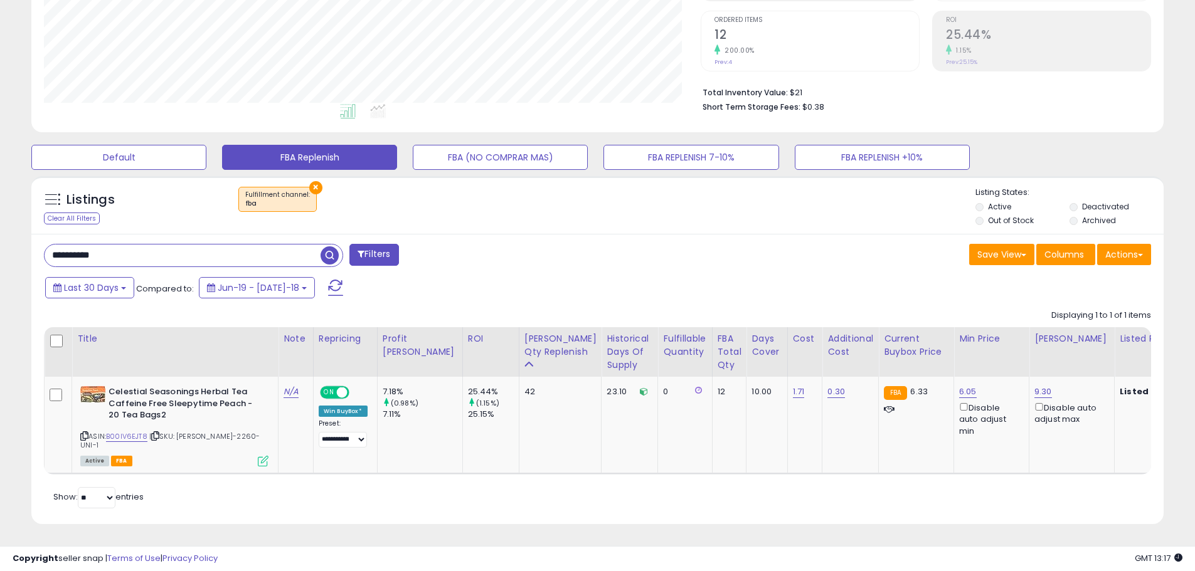
paste input "***"
drag, startPoint x: 135, startPoint y: 261, endPoint x: -17, endPoint y: 253, distance: 152.6
click at [0, 253] on html "Unable to login Retrieving listings data.. has not yet accepted the Terms of Us…" at bounding box center [597, 35] width 1195 height 571
click at [337, 255] on span "button" at bounding box center [329, 255] width 18 height 18
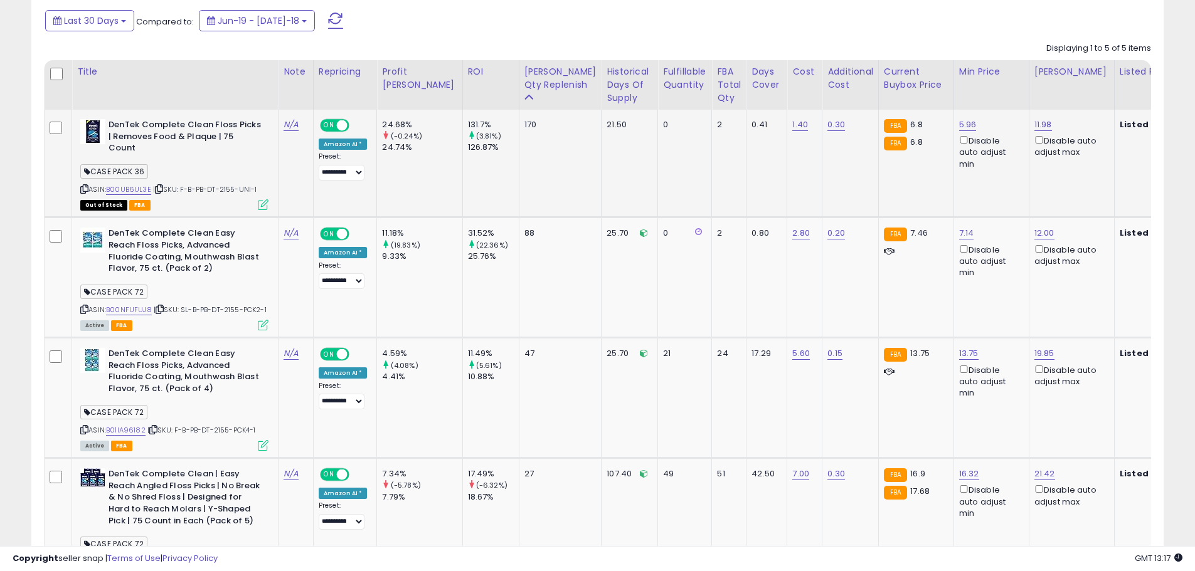
scroll to position [396, 0]
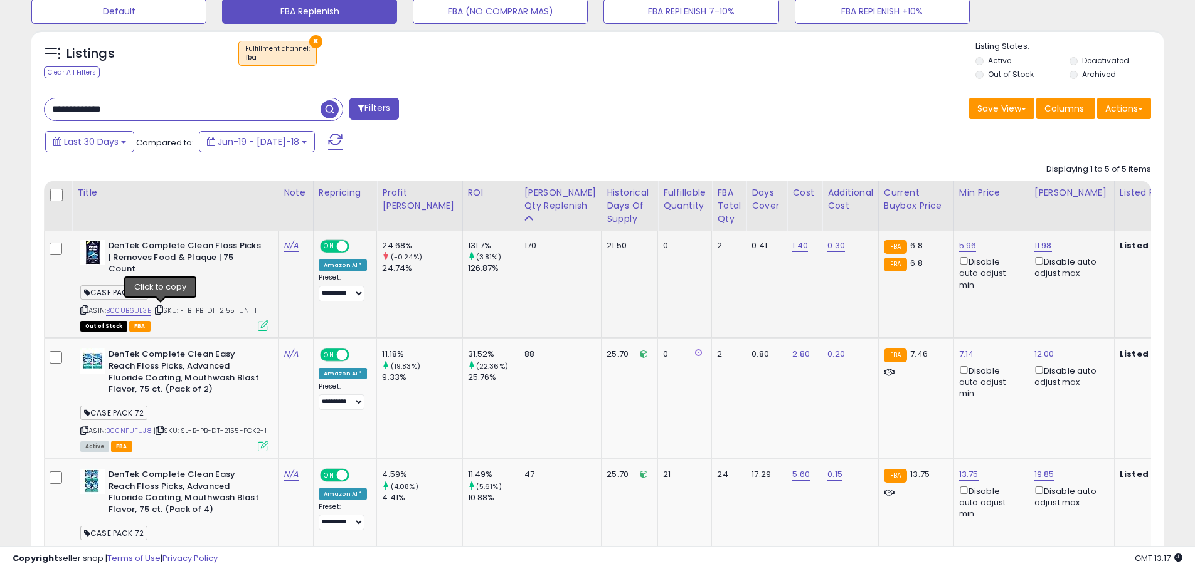
click at [160, 310] on icon at bounding box center [159, 310] width 8 height 7
paste input "text"
drag, startPoint x: 138, startPoint y: 107, endPoint x: -65, endPoint y: 85, distance: 204.3
click at [329, 104] on span "button" at bounding box center [329, 109] width 18 height 18
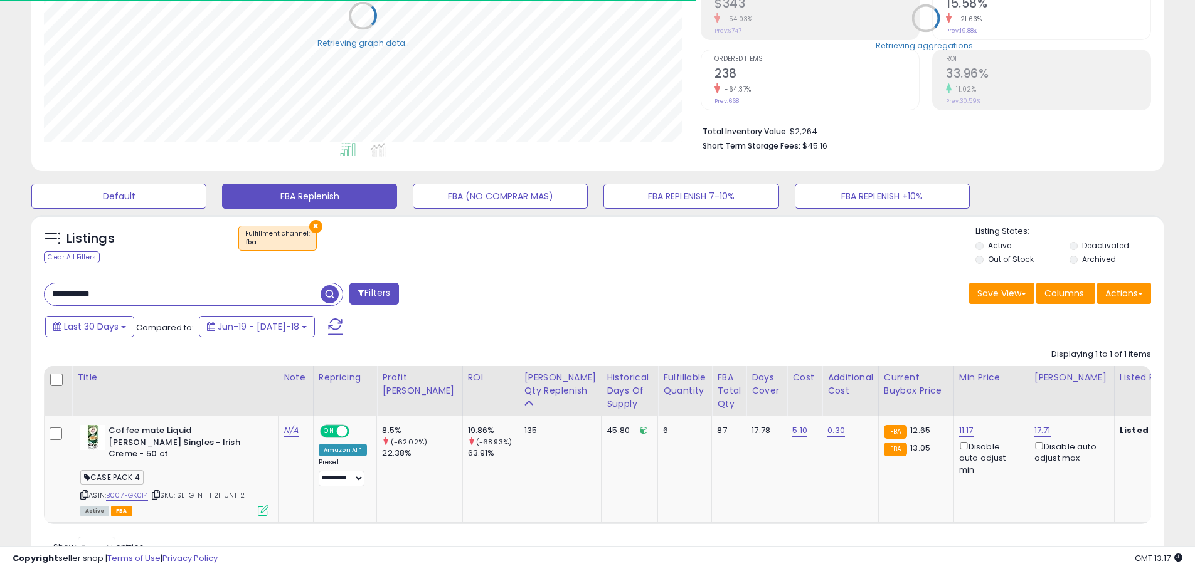
scroll to position [259, 0]
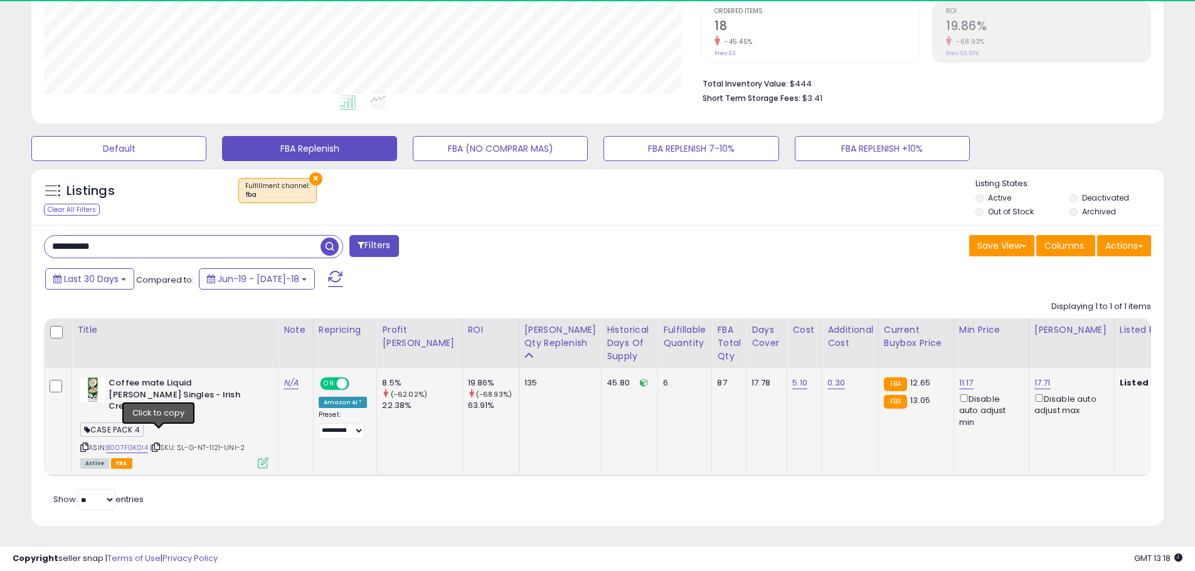
click at [158, 444] on icon at bounding box center [156, 447] width 8 height 7
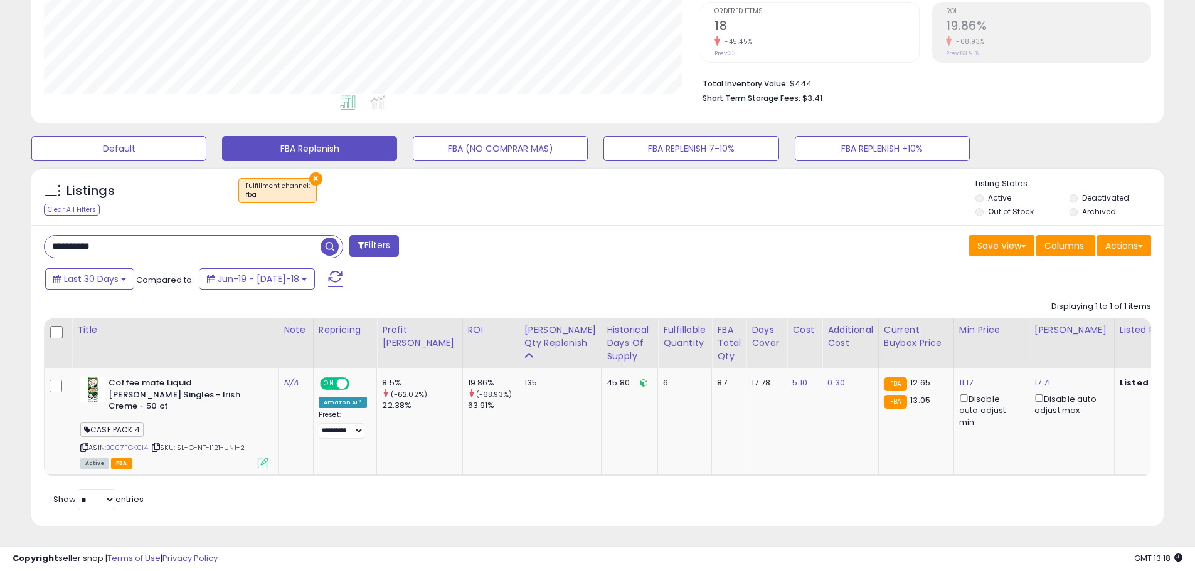
drag, startPoint x: 121, startPoint y: 248, endPoint x: 6, endPoint y: 255, distance: 115.6
click at [6, 255] on div "**********" at bounding box center [597, 167] width 1182 height 747
paste input "***"
click at [323, 245] on span "button" at bounding box center [329, 247] width 18 height 18
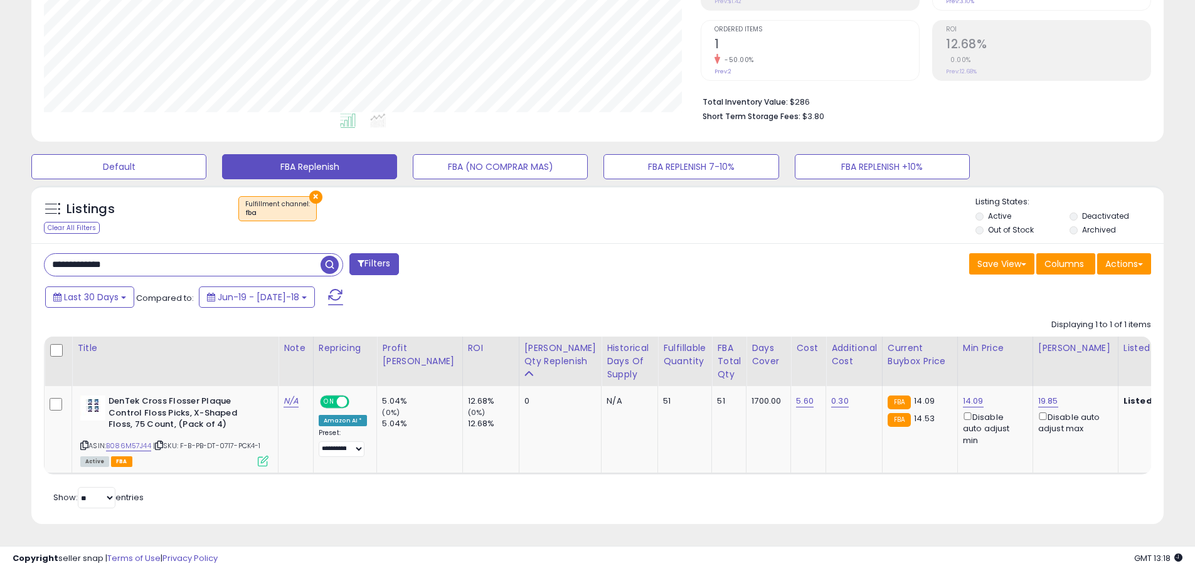
drag, startPoint x: 133, startPoint y: 256, endPoint x: -3, endPoint y: 253, distance: 136.1
click at [0, 253] on html "Unable to login Retrieving listings data.. has not yet accepted the Terms of Us…" at bounding box center [597, 44] width 1195 height 571
paste input "text"
click at [334, 256] on span "button" at bounding box center [329, 265] width 18 height 18
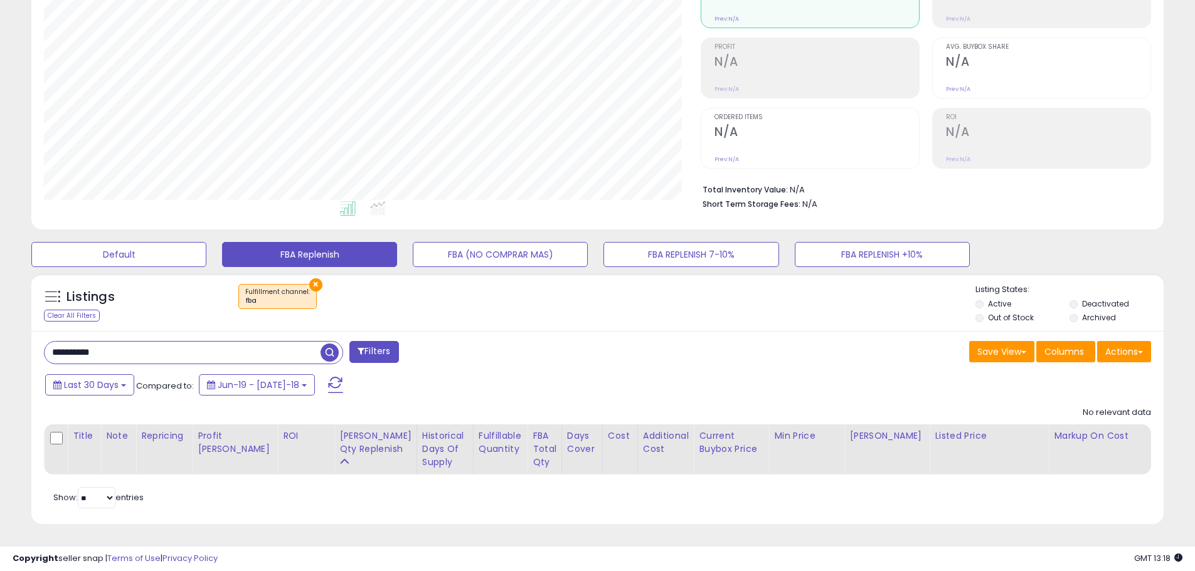
paste input "text"
drag, startPoint x: 114, startPoint y: 341, endPoint x: 11, endPoint y: 332, distance: 103.2
click at [11, 332] on div "**********" at bounding box center [597, 220] width 1182 height 640
click at [324, 344] on span "button" at bounding box center [329, 353] width 18 height 18
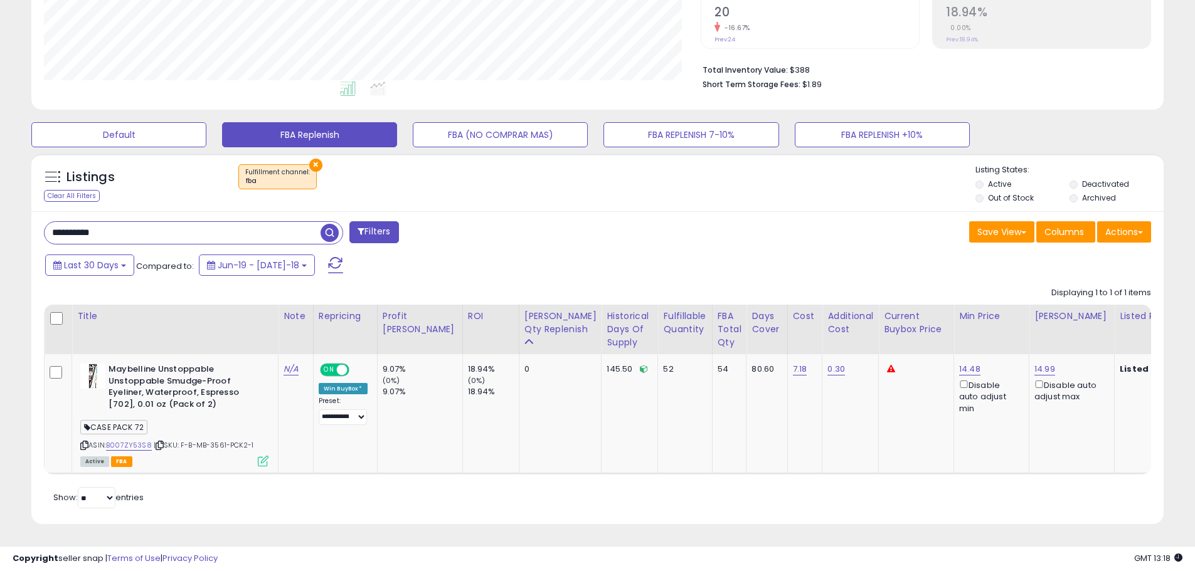
paste input "text"
drag, startPoint x: 36, startPoint y: 220, endPoint x: -1, endPoint y: 218, distance: 36.5
click at [0, 218] on html "Unable to login Retrieving listings data.. has not yet accepted the Terms of Us…" at bounding box center [597, 12] width 1195 height 571
click at [326, 226] on span "button" at bounding box center [329, 233] width 18 height 18
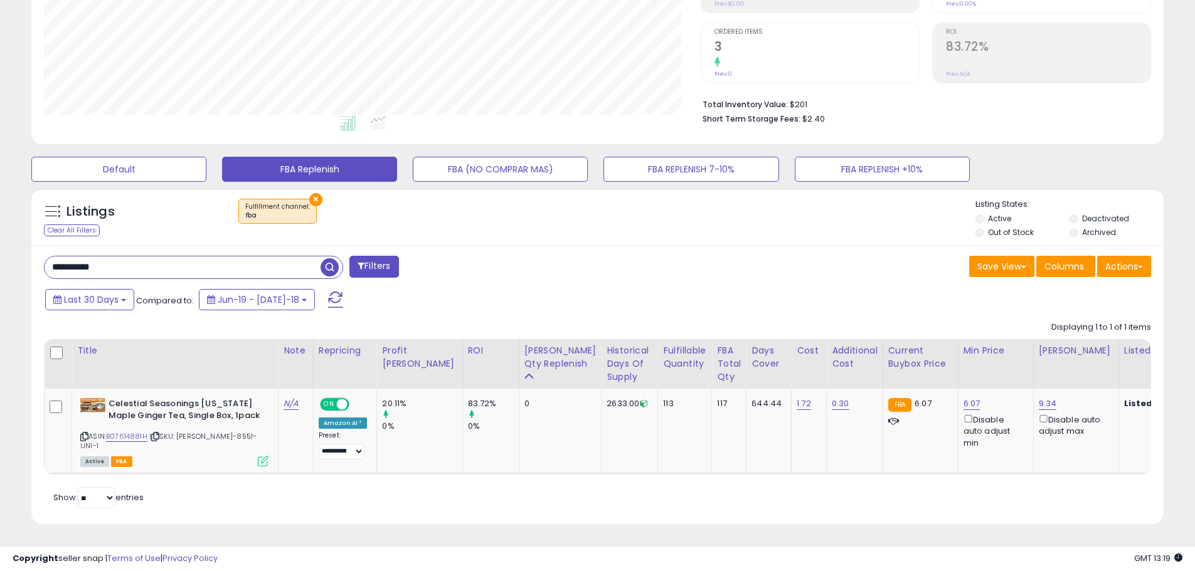
drag, startPoint x: 123, startPoint y: 269, endPoint x: -6, endPoint y: 253, distance: 130.2
click at [0, 253] on html "Unable to login Retrieving listings data.. has not yet accepted the Terms of Us…" at bounding box center [597, 47] width 1195 height 571
paste input "text"
click at [325, 270] on span "button" at bounding box center [329, 267] width 18 height 18
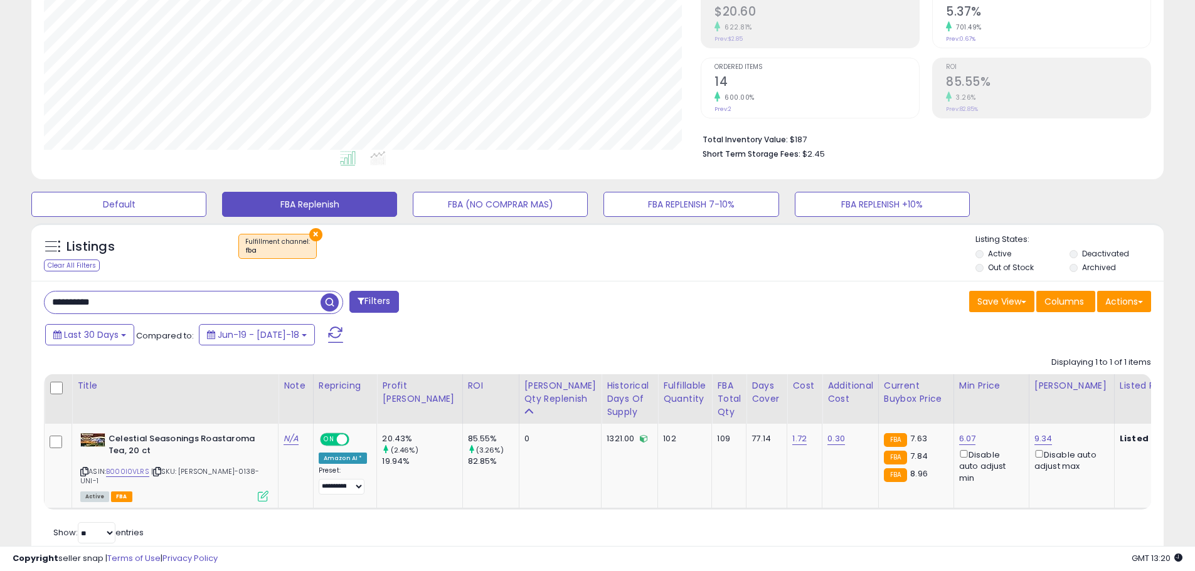
scroll to position [240, 0]
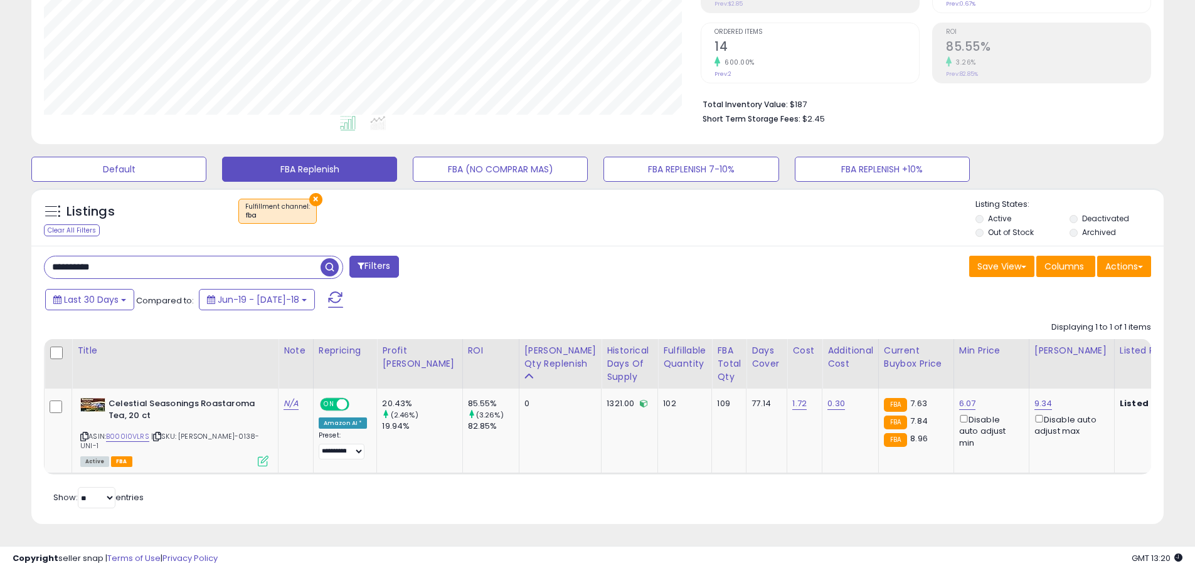
drag, startPoint x: 112, startPoint y: 273, endPoint x: 36, endPoint y: 283, distance: 76.5
click at [36, 283] on div "**********" at bounding box center [597, 385] width 1132 height 279
paste input "text"
click at [329, 272] on span "button" at bounding box center [329, 267] width 18 height 18
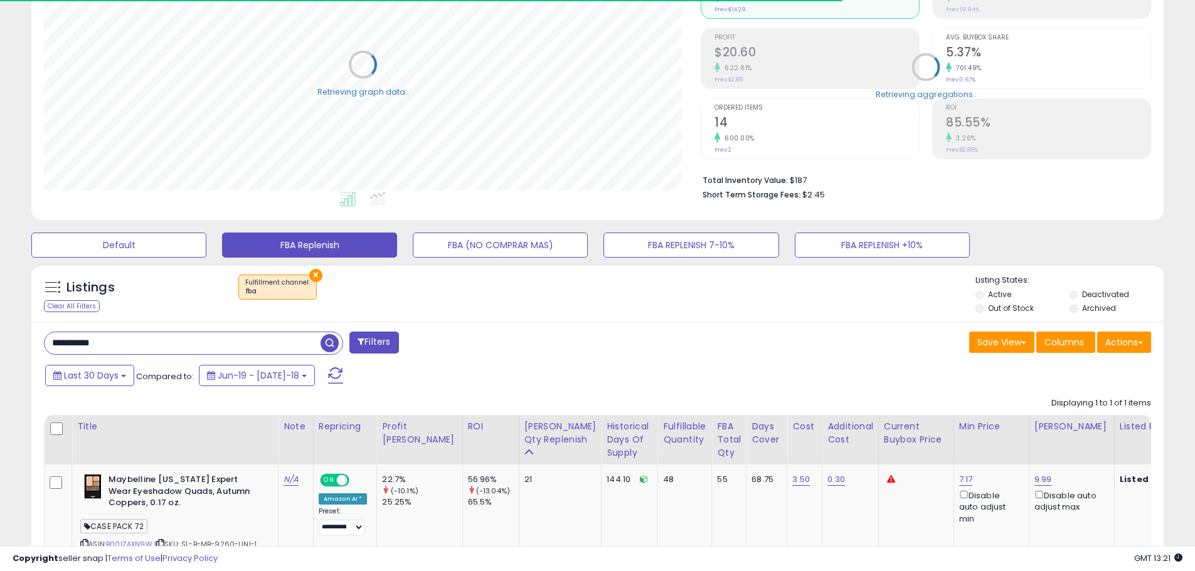
scroll to position [270, 0]
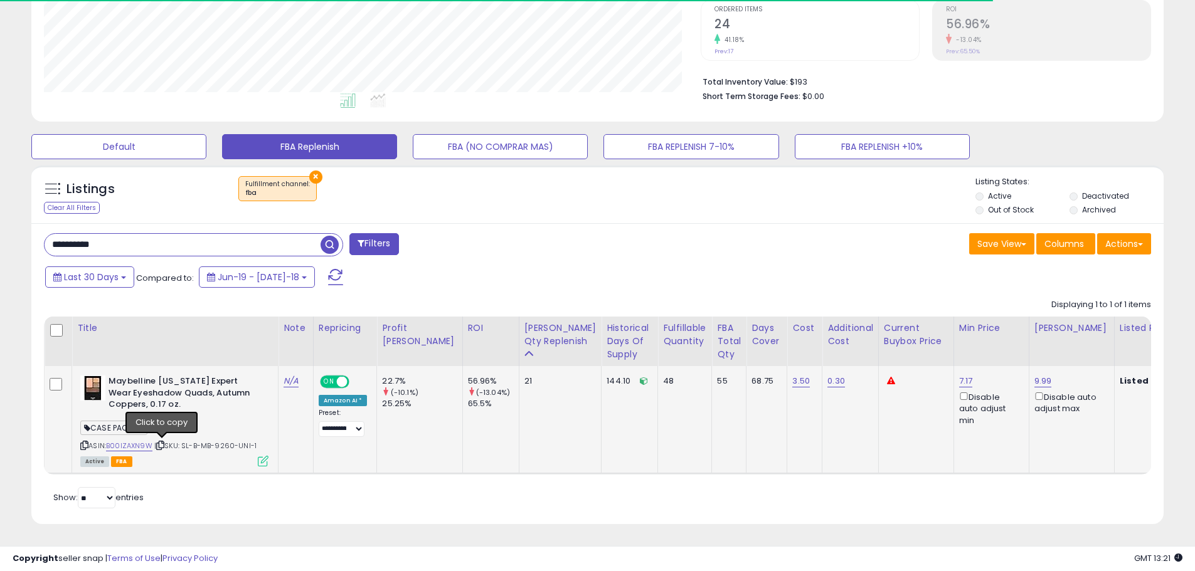
click at [161, 442] on icon at bounding box center [160, 445] width 8 height 7
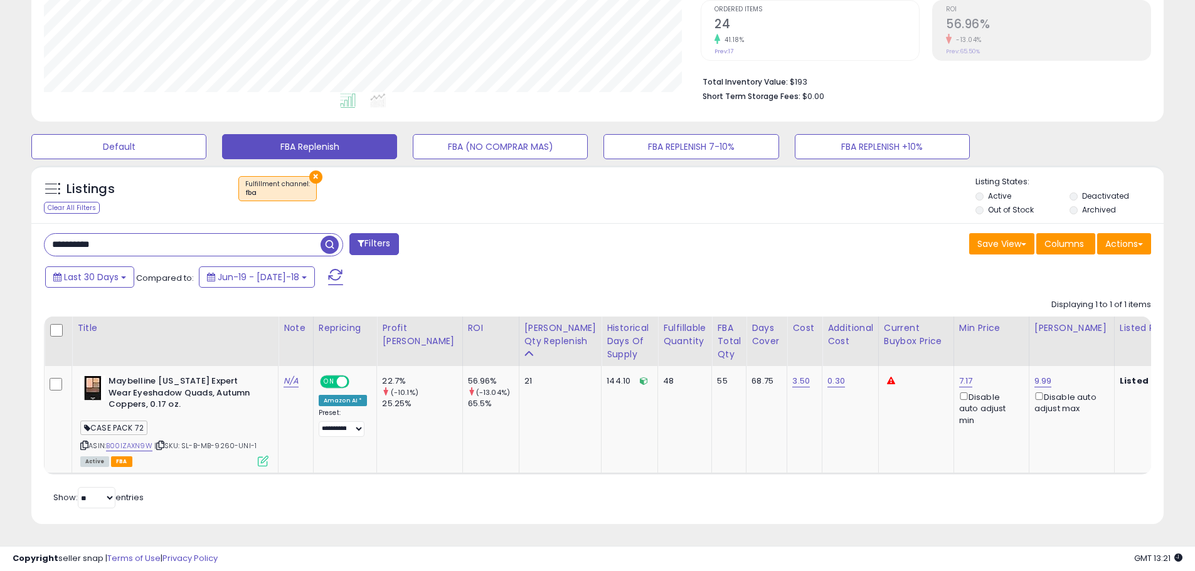
scroll to position [257, 657]
paste input "***"
drag, startPoint x: 110, startPoint y: 238, endPoint x: -5, endPoint y: 228, distance: 115.8
click at [0, 228] on html "Unable to login Retrieving listings data.. has not yet accepted the Terms of Us…" at bounding box center [597, 24] width 1195 height 571
click at [334, 240] on span "button" at bounding box center [329, 245] width 18 height 18
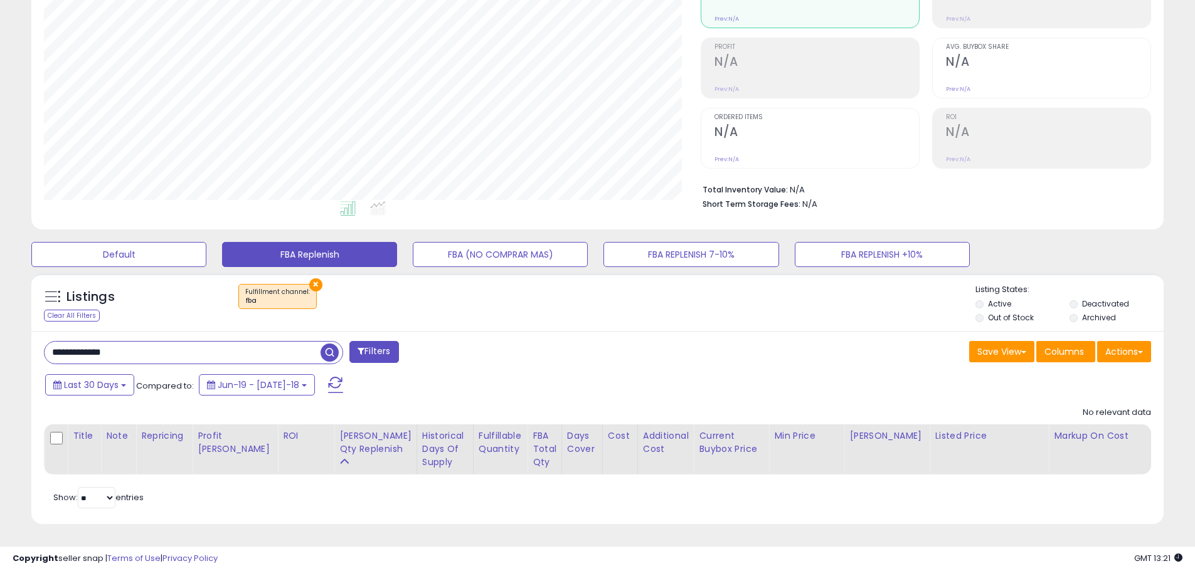
drag, startPoint x: 134, startPoint y: 342, endPoint x: 21, endPoint y: 330, distance: 113.5
click at [21, 330] on div "**********" at bounding box center [597, 220] width 1182 height 640
paste input "text"
click at [325, 344] on span "button" at bounding box center [329, 353] width 18 height 18
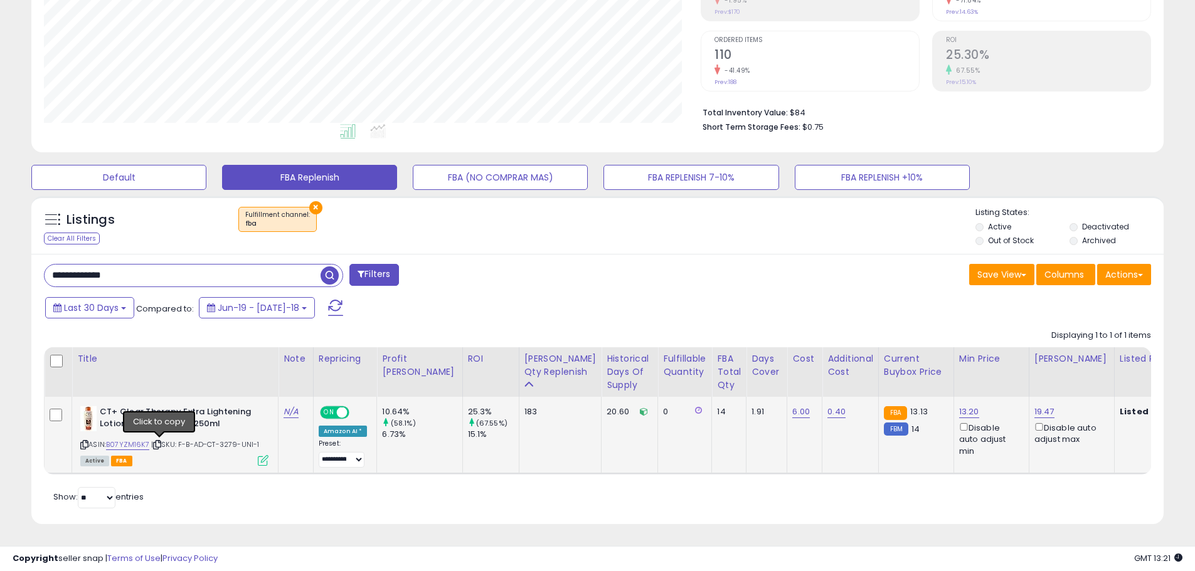
click at [159, 441] on icon at bounding box center [157, 444] width 8 height 7
paste input "text"
drag, startPoint x: 129, startPoint y: 263, endPoint x: 18, endPoint y: 265, distance: 111.6
click at [18, 265] on div "**********" at bounding box center [597, 181] width 1182 height 717
click at [324, 271] on span "button" at bounding box center [329, 276] width 18 height 18
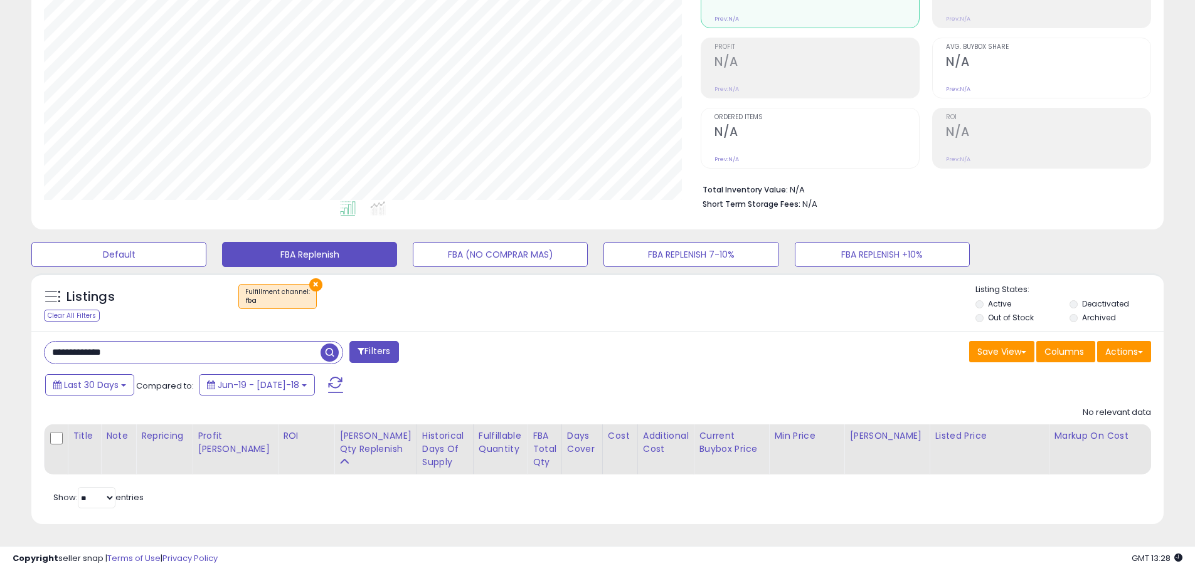
paste input "text"
drag, startPoint x: 133, startPoint y: 335, endPoint x: 21, endPoint y: 324, distance: 112.9
click at [21, 324] on div "**********" at bounding box center [597, 220] width 1182 height 640
click at [331, 347] on span "button" at bounding box center [329, 353] width 18 height 18
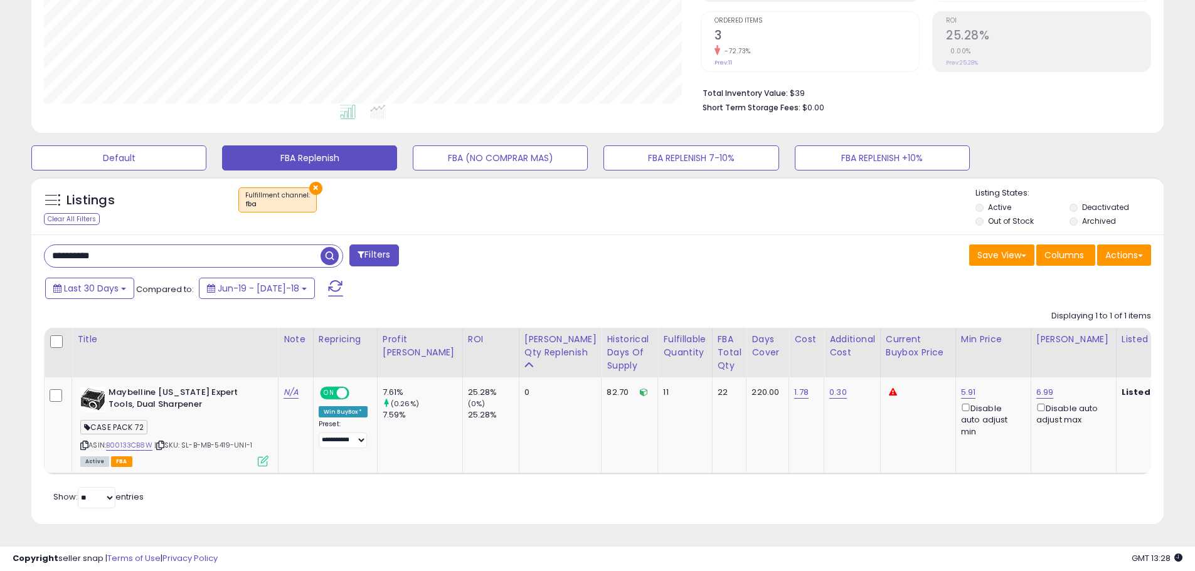
drag, startPoint x: 143, startPoint y: 240, endPoint x: 9, endPoint y: 243, distance: 134.2
click at [9, 243] on div "**********" at bounding box center [597, 172] width 1182 height 736
paste input "***"
click at [324, 247] on span "button" at bounding box center [329, 256] width 18 height 18
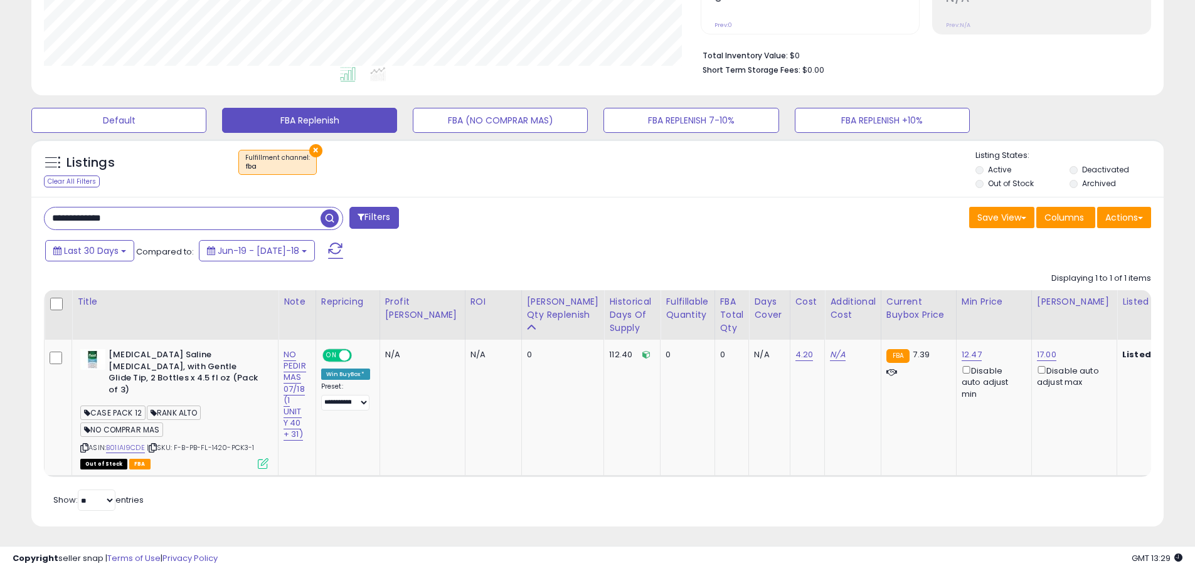
drag, startPoint x: 69, startPoint y: 216, endPoint x: -49, endPoint y: 216, distance: 117.9
paste input "text"
click at [325, 214] on span "button" at bounding box center [329, 218] width 18 height 18
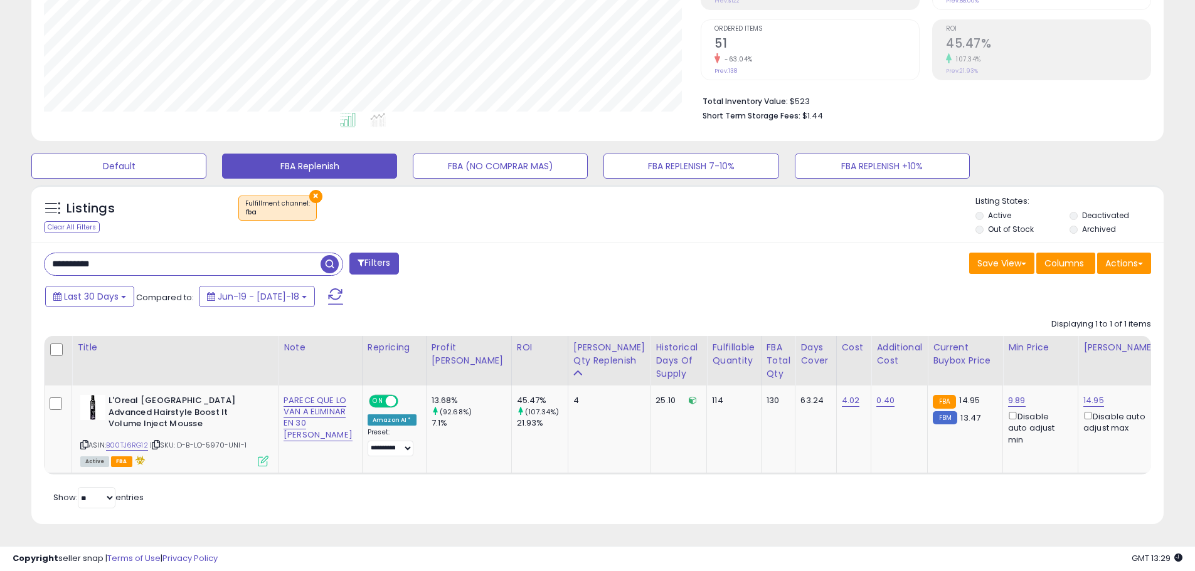
paste input "text"
drag, startPoint x: 119, startPoint y: 255, endPoint x: -56, endPoint y: 242, distance: 175.4
click at [0, 242] on html "Unable to login Retrieving listings data.. has not yet accepted the Terms of Us…" at bounding box center [597, 44] width 1195 height 571
click at [332, 258] on span "button" at bounding box center [329, 264] width 18 height 18
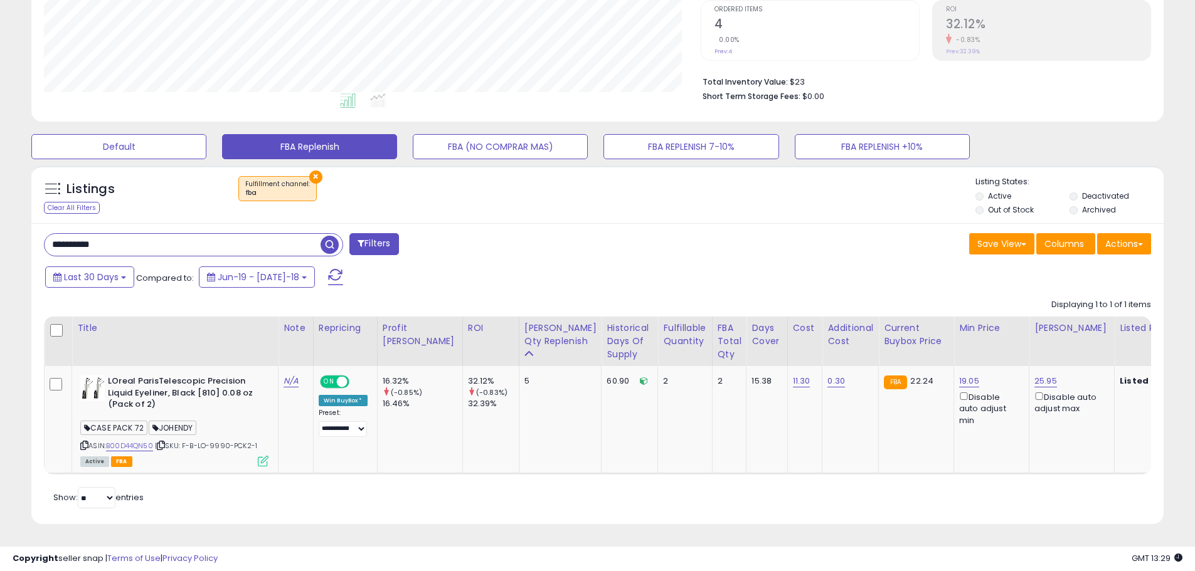
drag, startPoint x: 113, startPoint y: 237, endPoint x: -40, endPoint y: 223, distance: 154.3
click at [0, 223] on html "Unable to login Retrieving listings data.. has not yet accepted the Terms of Us…" at bounding box center [597, 24] width 1195 height 571
paste input "text"
click at [324, 236] on span "button" at bounding box center [329, 245] width 18 height 18
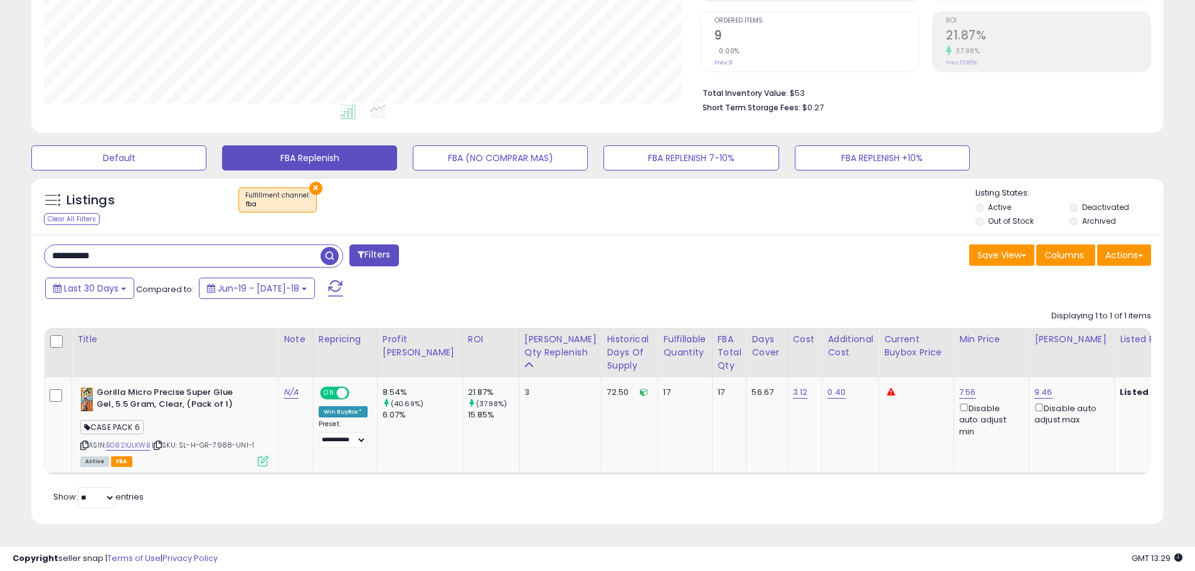
drag, startPoint x: 121, startPoint y: 253, endPoint x: 18, endPoint y: 240, distance: 104.2
click at [18, 240] on div "**********" at bounding box center [597, 172] width 1182 height 736
paste input "***"
click at [327, 247] on span "button" at bounding box center [329, 256] width 18 height 18
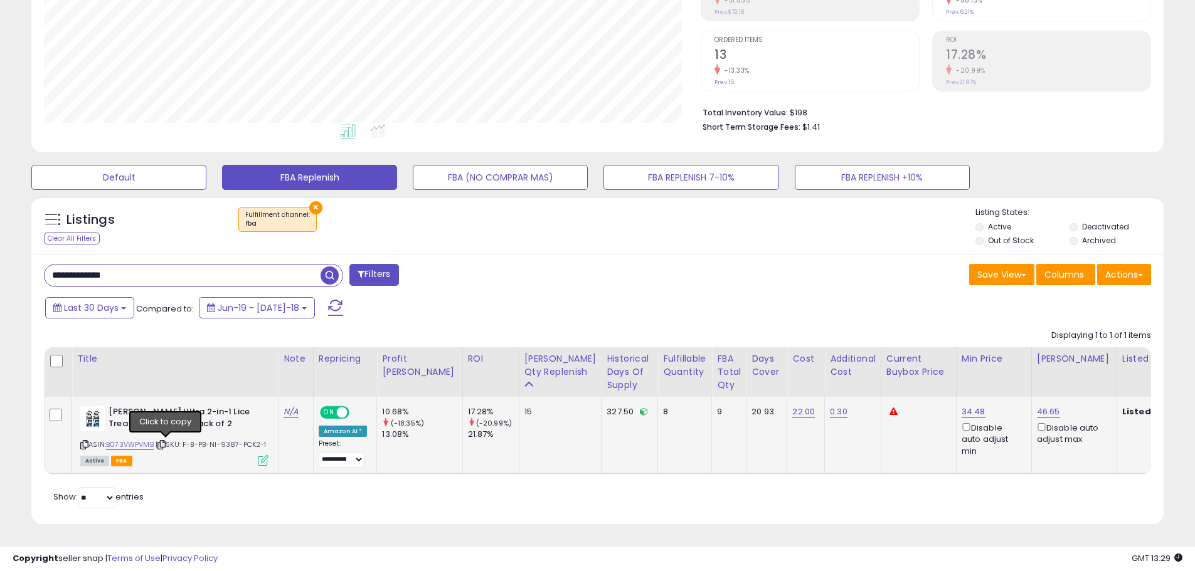
click at [166, 441] on icon at bounding box center [161, 444] width 8 height 7
paste input "text"
drag, startPoint x: 123, startPoint y: 261, endPoint x: -19, endPoint y: 263, distance: 142.4
click at [0, 263] on html "Unable to login Retrieving listings data.. has not yet accepted the Terms of Us…" at bounding box center [597, 55] width 1195 height 571
click at [330, 267] on span "button" at bounding box center [329, 276] width 18 height 18
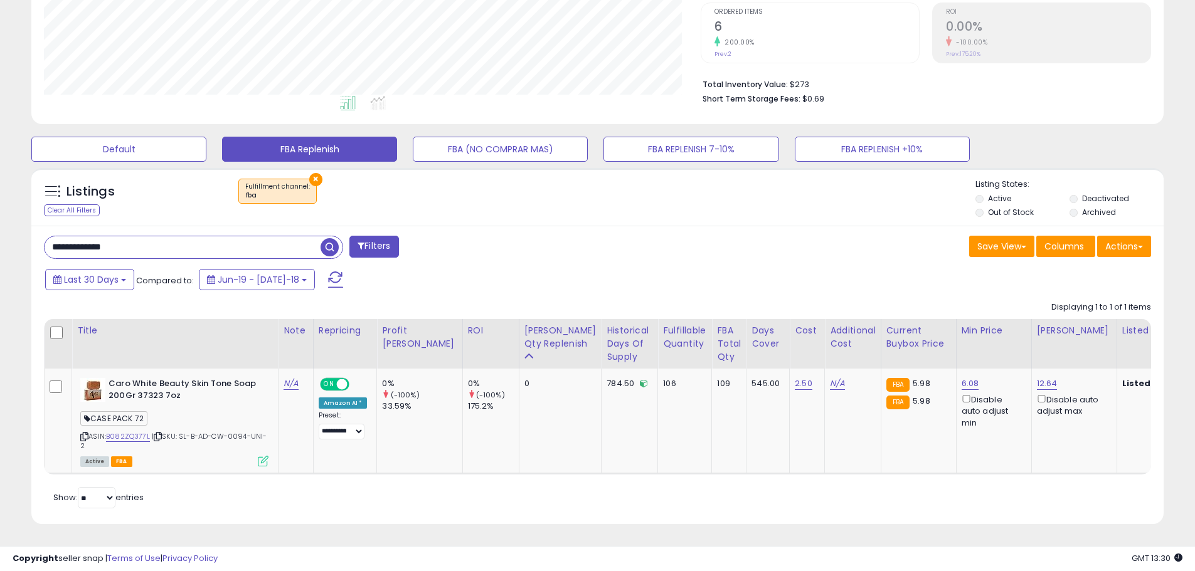
drag, startPoint x: 141, startPoint y: 240, endPoint x: -52, endPoint y: 204, distance: 196.3
click at [0, 204] on html "Unable to login Retrieving listings data.. has not yet accepted the Terms of Us…" at bounding box center [597, 27] width 1195 height 571
paste input "text"
click at [322, 245] on span "button" at bounding box center [329, 247] width 18 height 18
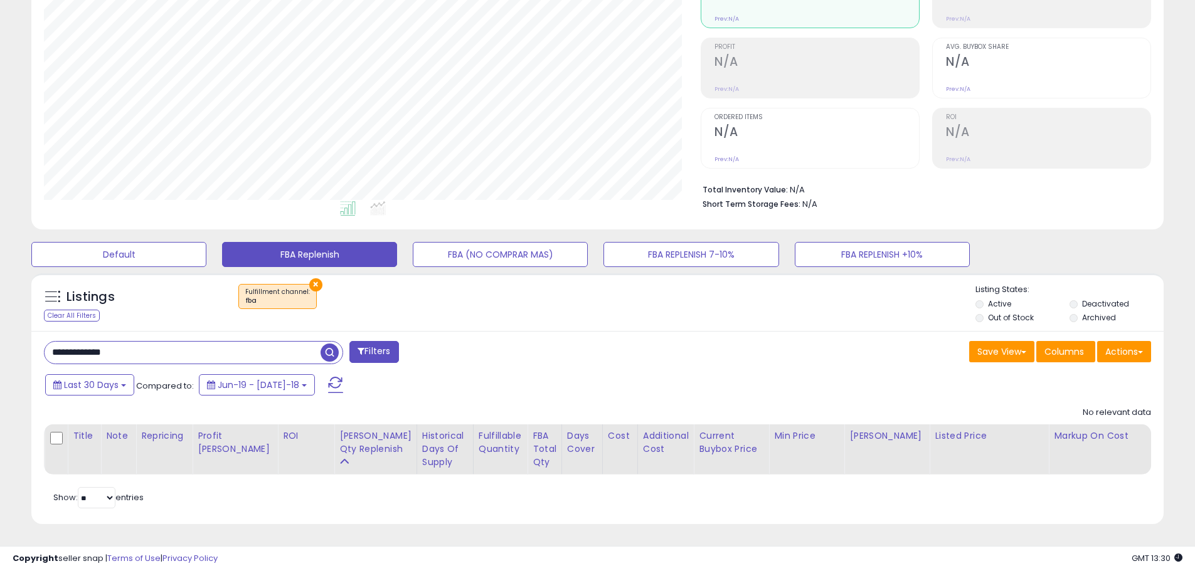
paste input "text"
drag, startPoint x: 103, startPoint y: 345, endPoint x: 9, endPoint y: 325, distance: 95.6
click at [9, 325] on div "**********" at bounding box center [597, 220] width 1182 height 640
click at [328, 349] on span "button" at bounding box center [329, 353] width 18 height 18
drag, startPoint x: 135, startPoint y: 342, endPoint x: 5, endPoint y: 340, distance: 129.8
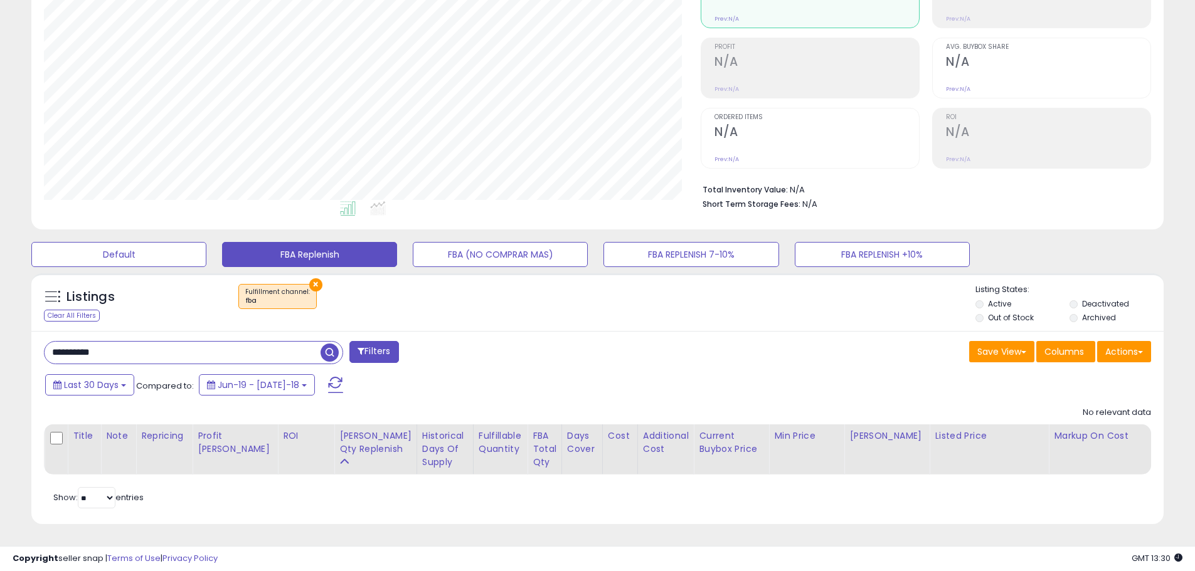
click at [5, 340] on div "**********" at bounding box center [597, 230] width 1195 height 684
paste input "text"
click at [326, 344] on span "button" at bounding box center [329, 353] width 18 height 18
drag, startPoint x: 112, startPoint y: 340, endPoint x: -36, endPoint y: 328, distance: 148.5
click at [0, 328] on html "Unable to login Retrieving listings data.. has not yet accepted the Terms of Us…" at bounding box center [597, 132] width 1195 height 571
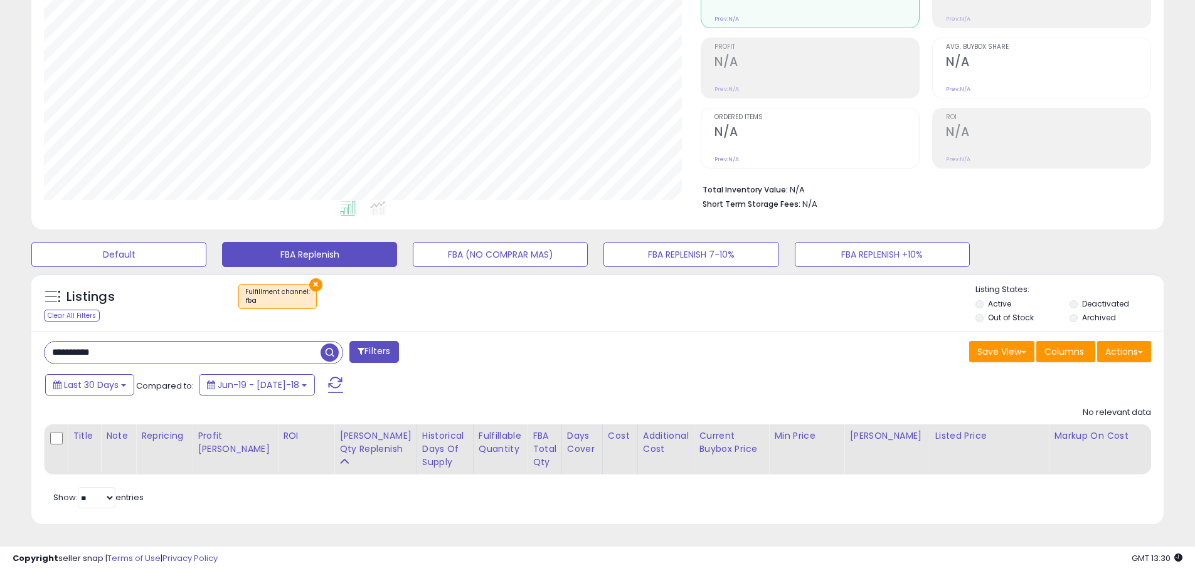
paste input "text"
click at [332, 344] on span "button" at bounding box center [329, 353] width 18 height 18
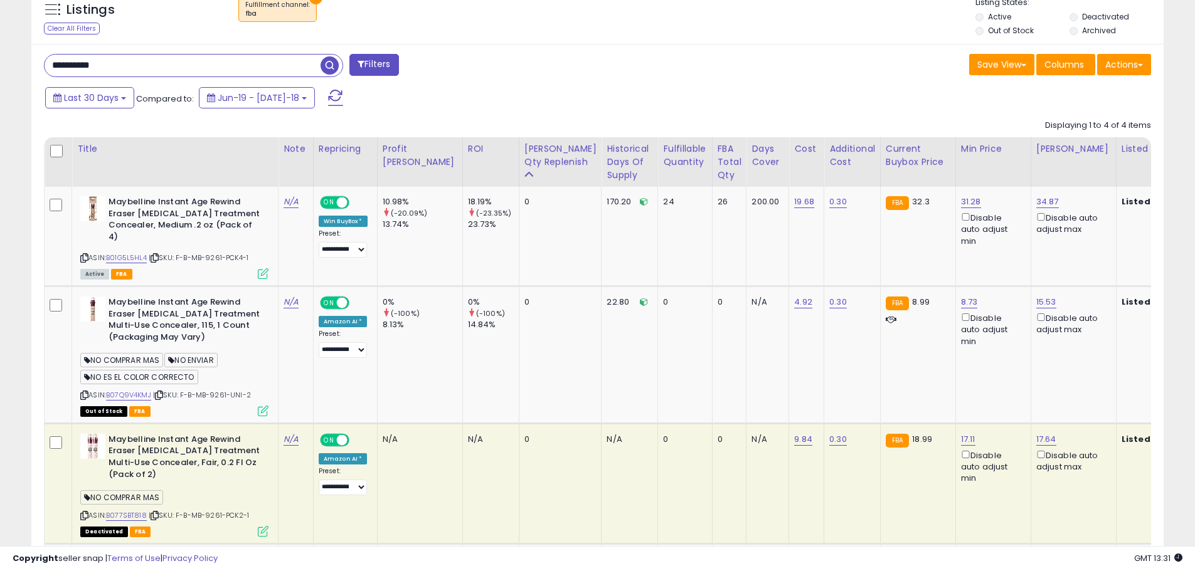
drag, startPoint x: 139, startPoint y: 65, endPoint x: 24, endPoint y: 66, distance: 114.1
click at [24, 66] on div "Listings Clear All Filters × Fulfillment channel : fba Active" at bounding box center [597, 349] width 1151 height 739
paste input "***"
click at [330, 65] on span "button" at bounding box center [329, 65] width 18 height 18
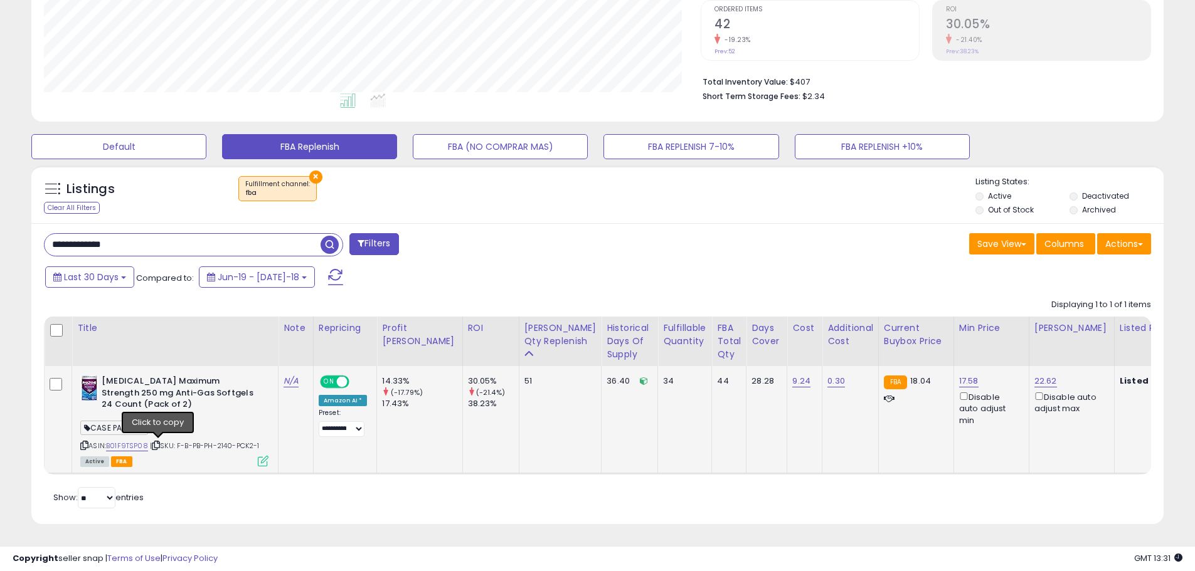
click at [157, 442] on icon at bounding box center [156, 445] width 8 height 7
drag, startPoint x: 144, startPoint y: 231, endPoint x: 40, endPoint y: 243, distance: 104.7
click at [40, 243] on div "**********" at bounding box center [315, 245] width 563 height 25
paste input "*"
click at [325, 236] on span "button" at bounding box center [329, 245] width 18 height 18
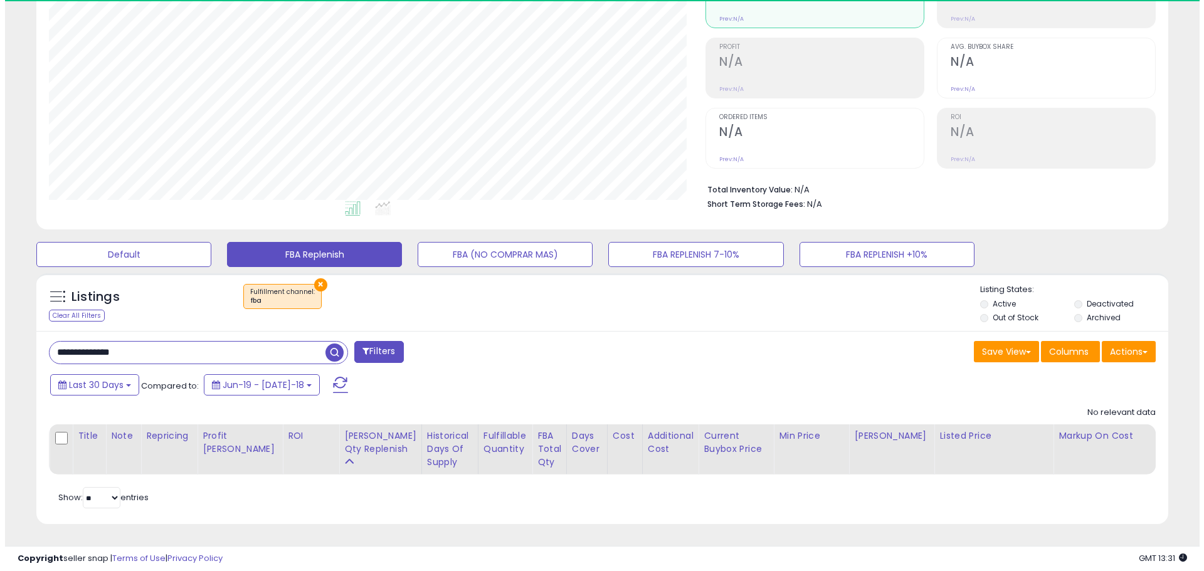
scroll to position [257, 657]
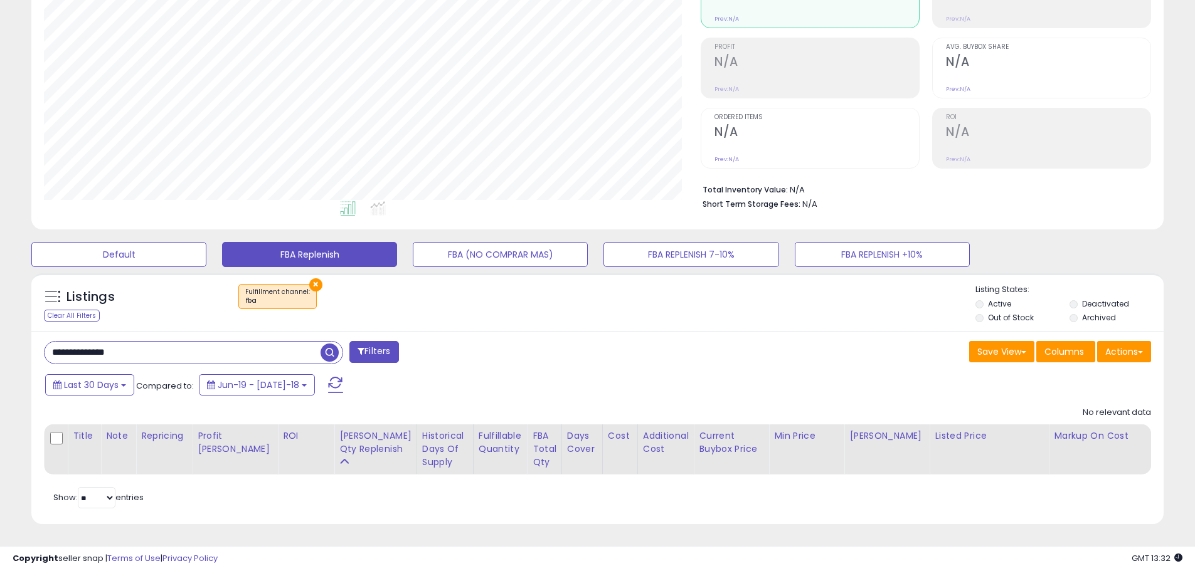
paste input "text"
drag, startPoint x: 130, startPoint y: 348, endPoint x: -24, endPoint y: 335, distance: 155.4
click at [0, 335] on html "Unable to login Retrieving listings data.. has not yet accepted the Terms of Us…" at bounding box center [597, 132] width 1195 height 571
click at [334, 349] on span "button" at bounding box center [329, 353] width 18 height 18
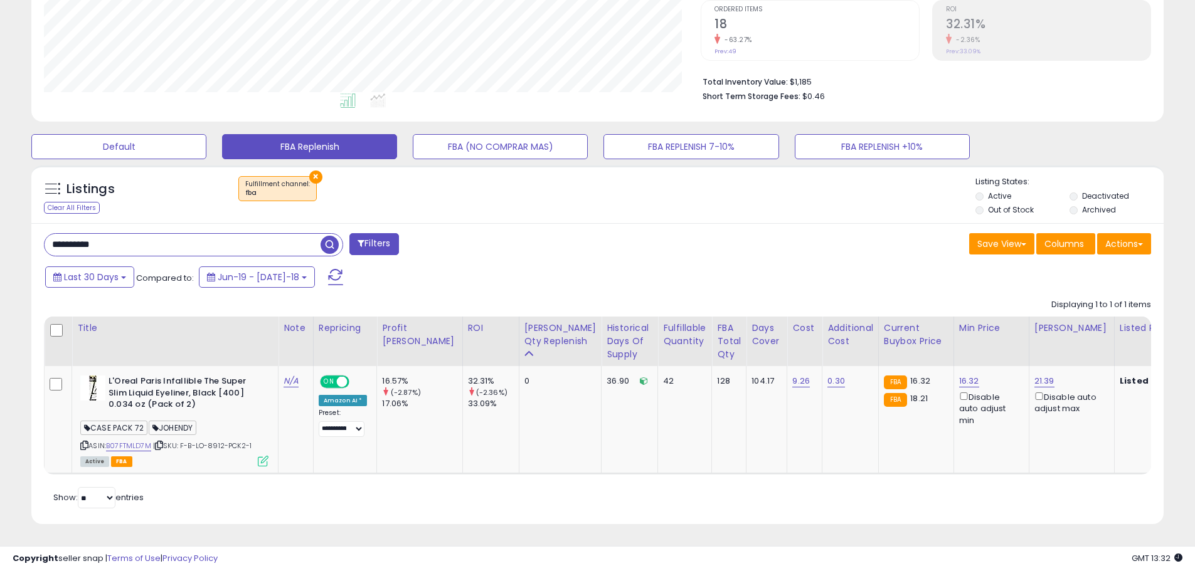
drag, startPoint x: 128, startPoint y: 244, endPoint x: 40, endPoint y: 244, distance: 87.8
click at [40, 244] on div "**********" at bounding box center [315, 245] width 563 height 25
paste input "***"
click at [326, 238] on span "button" at bounding box center [329, 245] width 18 height 18
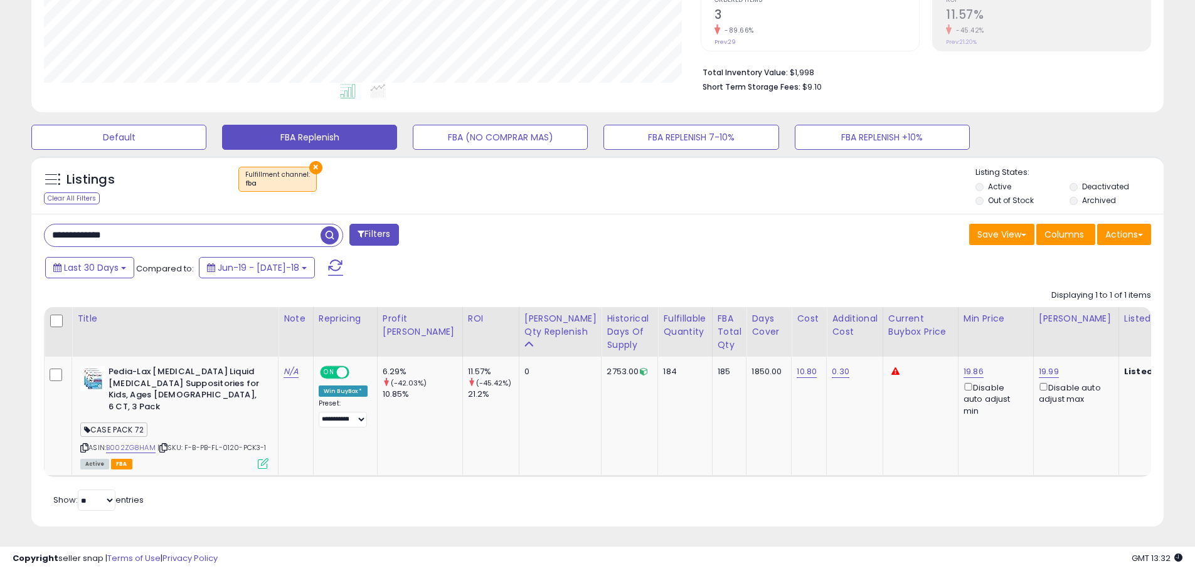
drag, startPoint x: 142, startPoint y: 232, endPoint x: -4, endPoint y: 223, distance: 147.0
click at [0, 223] on html "Unable to login Retrieving listings data.. has not yet accepted the Terms of Us…" at bounding box center [597, 15] width 1195 height 571
paste input "text"
click at [331, 228] on span "button" at bounding box center [329, 235] width 18 height 18
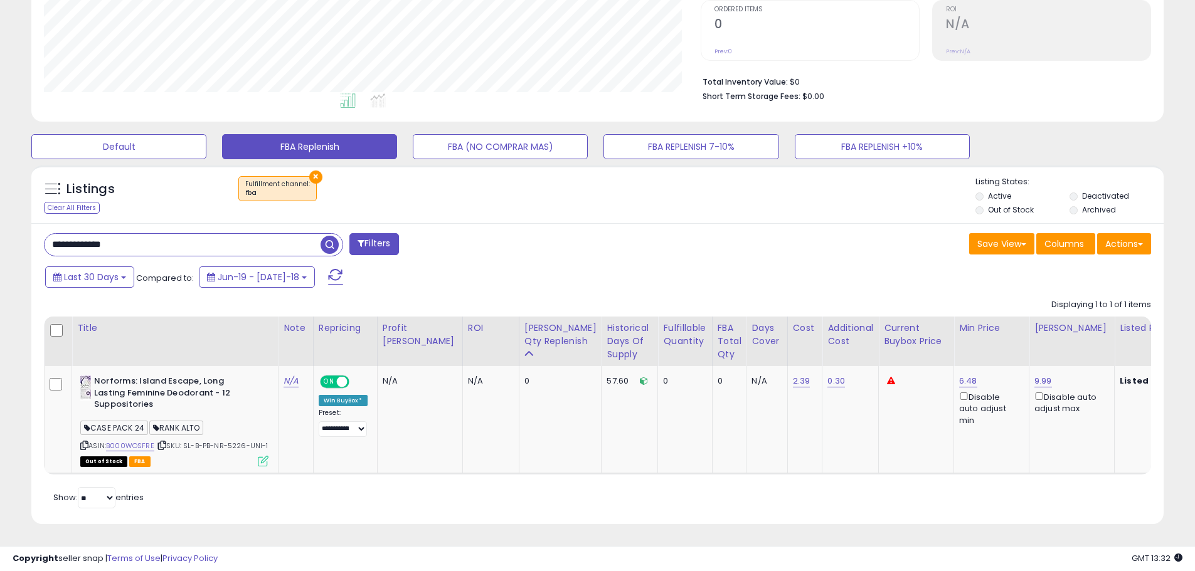
paste input "text"
drag, startPoint x: 127, startPoint y: 234, endPoint x: -21, endPoint y: 241, distance: 148.1
click at [0, 241] on html "Unable to login Retrieving listings data.. has not yet accepted the Terms of Us…" at bounding box center [597, 24] width 1195 height 571
click at [333, 234] on span at bounding box center [331, 245] width 22 height 22
click at [324, 240] on span "button" at bounding box center [329, 245] width 18 height 18
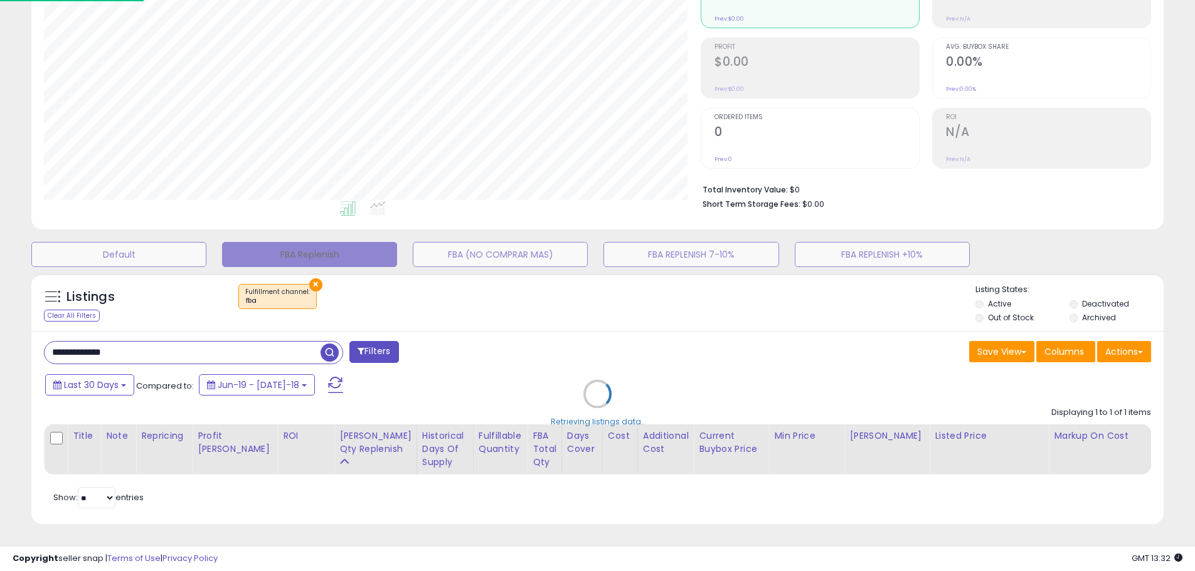
scroll to position [626814, 626409]
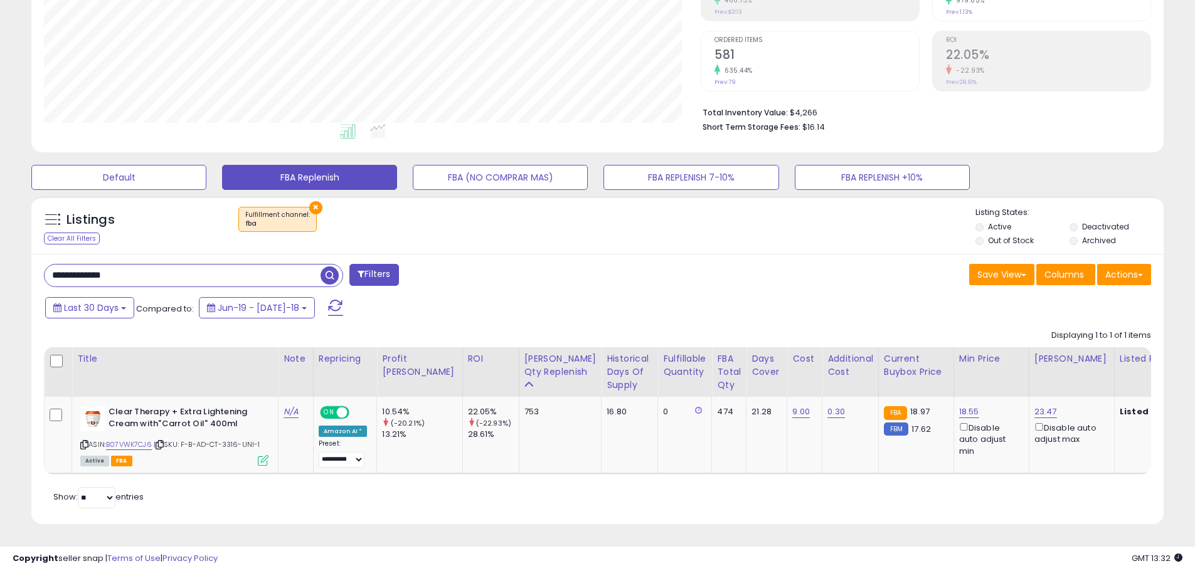
paste input "text"
drag, startPoint x: 125, startPoint y: 266, endPoint x: -16, endPoint y: 263, distance: 141.1
click at [0, 263] on html "Unable to login Retrieving listings data.. has not yet accepted the Terms of Us…" at bounding box center [597, 55] width 1195 height 571
click at [335, 267] on span "button" at bounding box center [329, 276] width 18 height 18
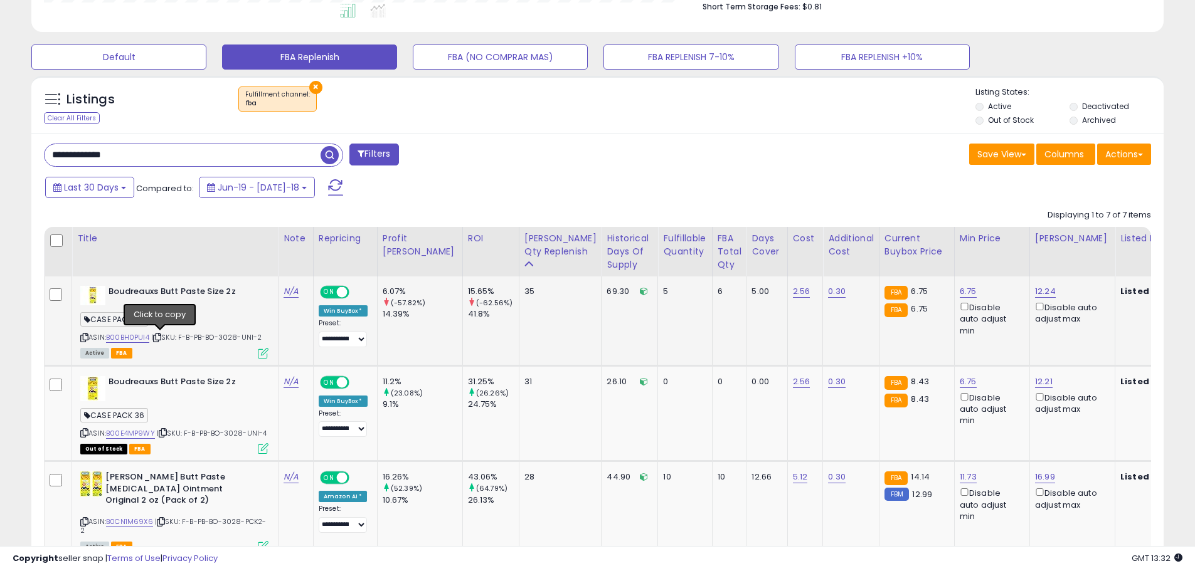
click at [158, 335] on icon at bounding box center [157, 337] width 8 height 7
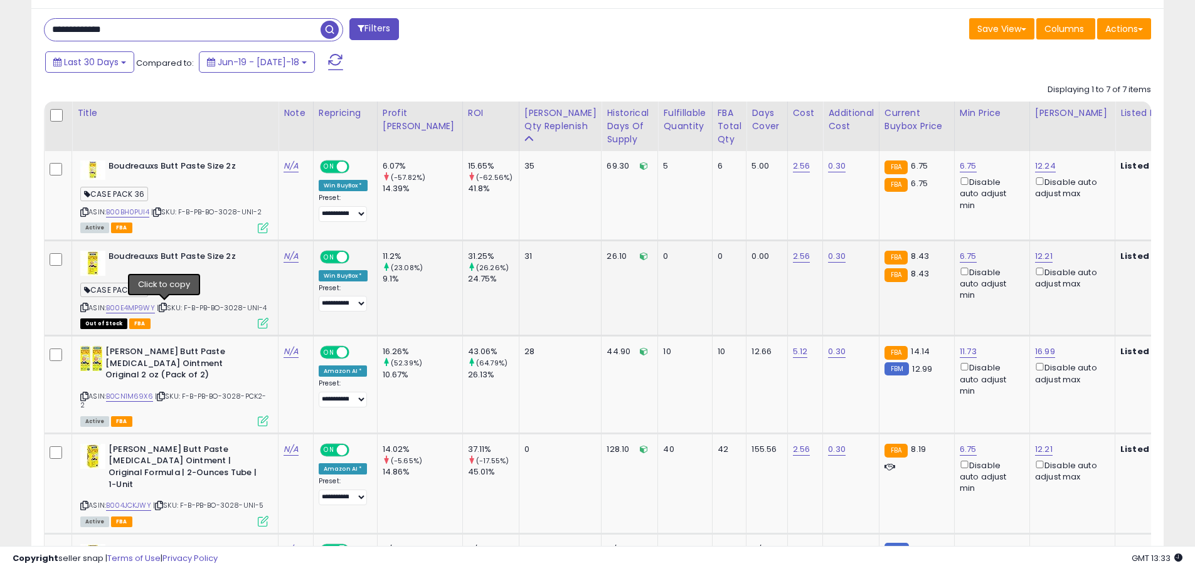
click at [164, 308] on icon at bounding box center [163, 307] width 8 height 7
drag, startPoint x: 144, startPoint y: 36, endPoint x: -35, endPoint y: 26, distance: 179.6
paste input "*"
click at [334, 24] on span "button" at bounding box center [329, 30] width 18 height 18
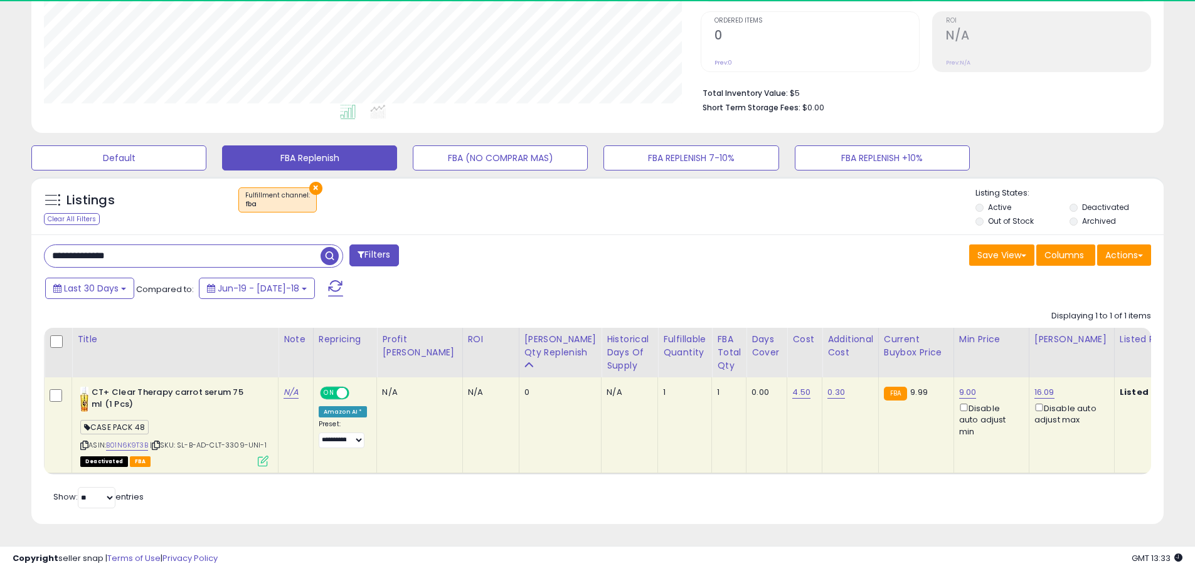
scroll to position [257, 657]
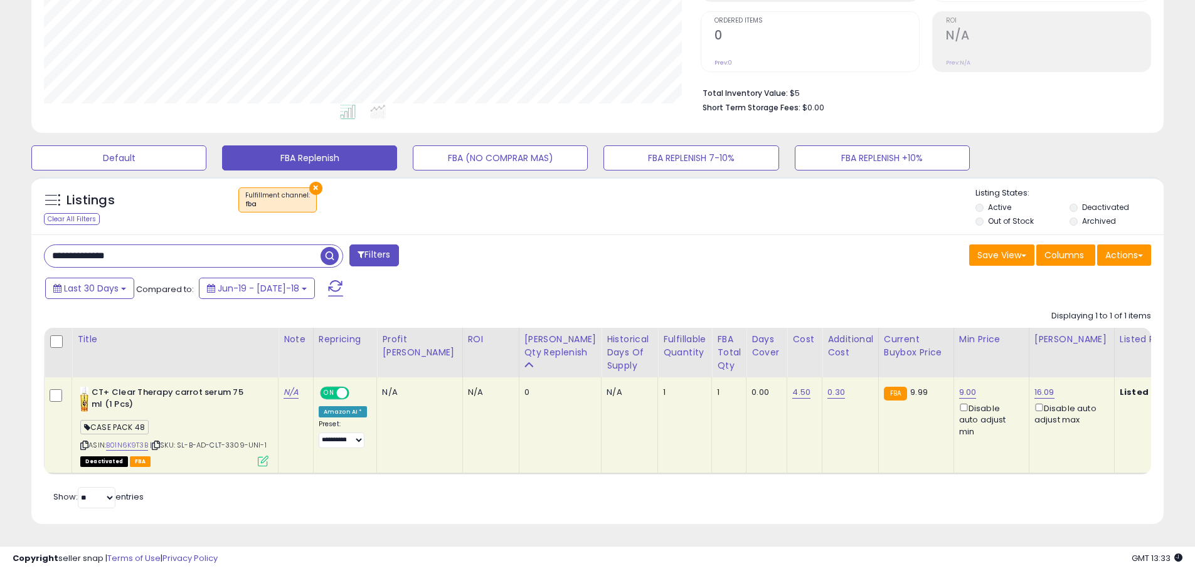
paste input "text"
drag, startPoint x: 142, startPoint y: 239, endPoint x: -54, endPoint y: 207, distance: 198.9
click at [0, 207] on html "Unable to login Retrieving listings data.. has not yet accepted the Terms of Us…" at bounding box center [597, 35] width 1195 height 571
click at [329, 247] on span "button" at bounding box center [329, 256] width 18 height 18
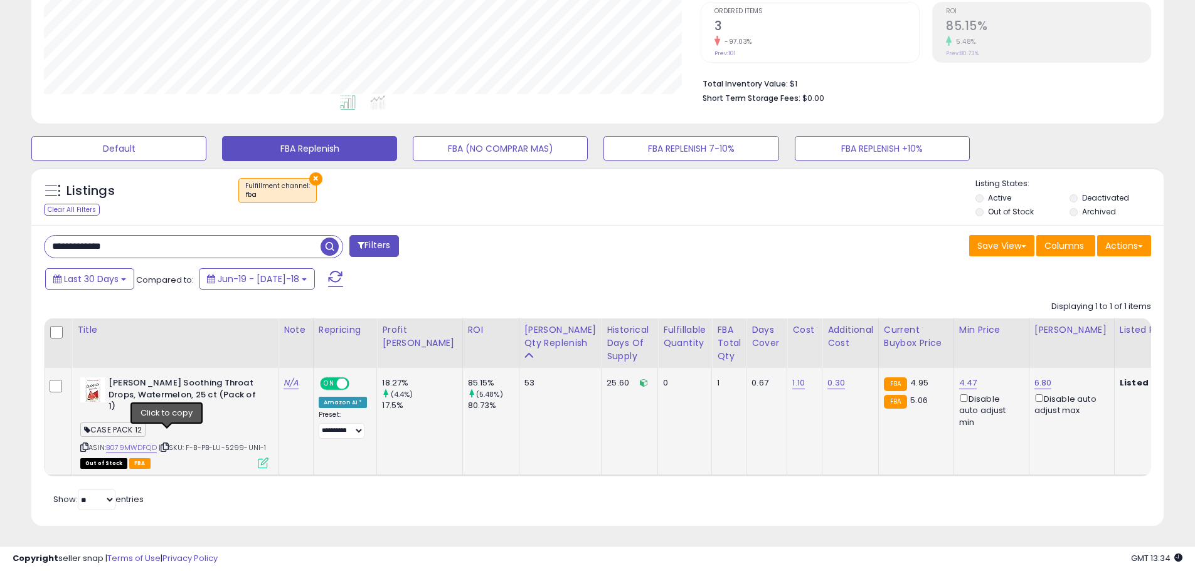
click at [169, 444] on icon at bounding box center [165, 447] width 8 height 7
drag, startPoint x: 143, startPoint y: 247, endPoint x: 9, endPoint y: 247, distance: 134.2
click at [9, 247] on div "**********" at bounding box center [597, 167] width 1182 height 747
paste input "text"
click at [334, 249] on span "button" at bounding box center [329, 247] width 18 height 18
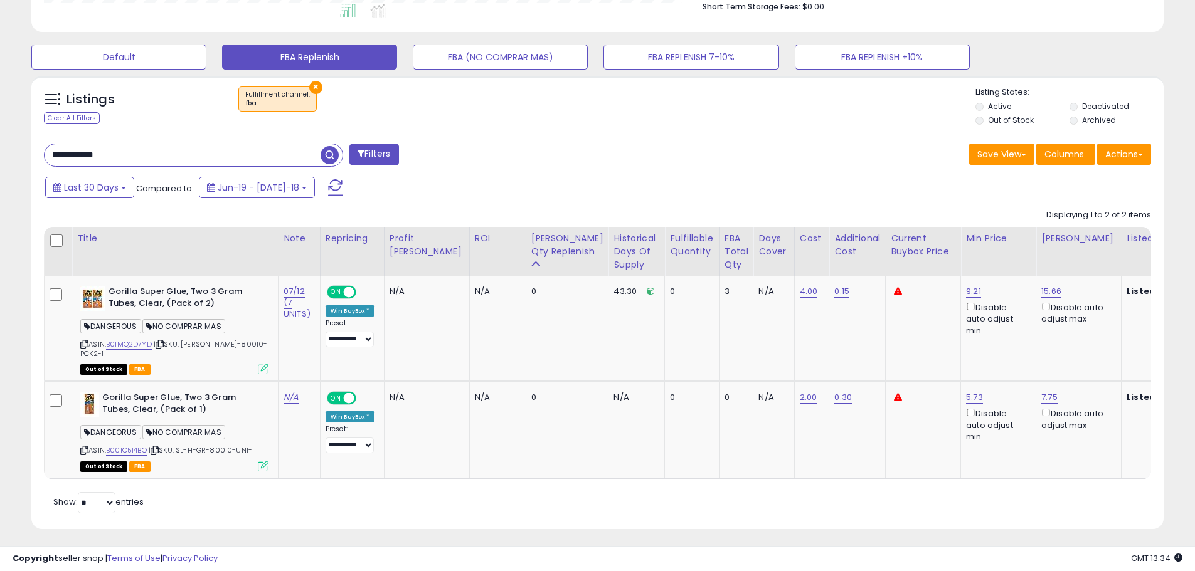
drag, startPoint x: 137, startPoint y: 150, endPoint x: 40, endPoint y: 156, distance: 98.0
click at [40, 156] on div "**********" at bounding box center [315, 156] width 563 height 25
paste input "text"
click at [347, 145] on div "**********" at bounding box center [315, 156] width 563 height 25
click at [329, 151] on span "button" at bounding box center [329, 155] width 18 height 18
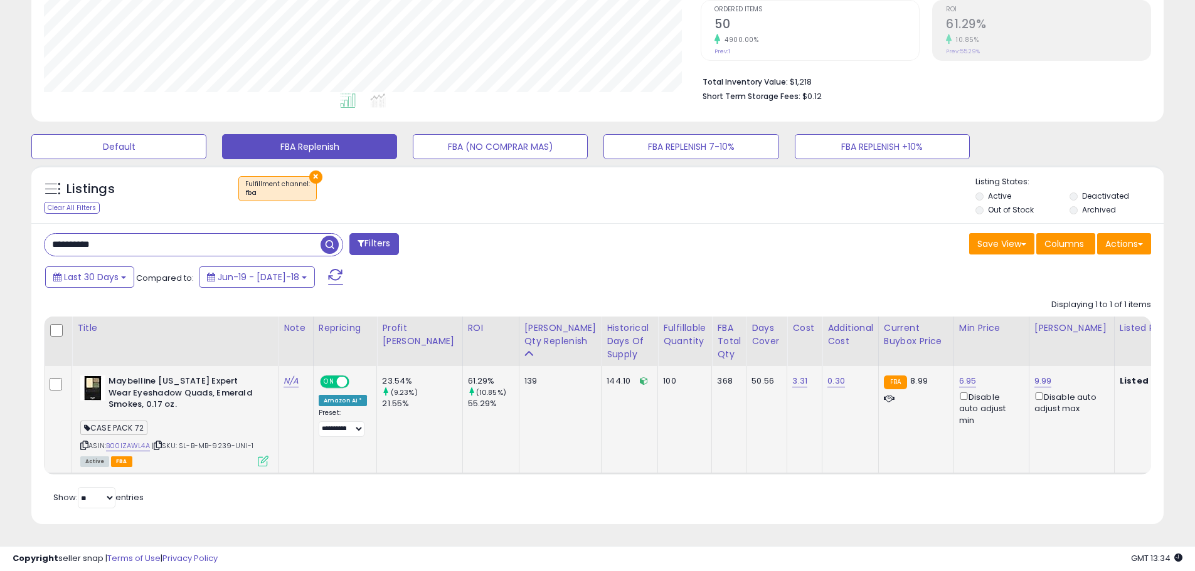
click at [160, 442] on icon at bounding box center [158, 445] width 8 height 7
paste input "text"
drag, startPoint x: 112, startPoint y: 236, endPoint x: -9, endPoint y: 231, distance: 121.1
click at [0, 231] on html "Unable to login Retrieving listings data.. has not yet accepted the Terms of Us…" at bounding box center [597, 24] width 1195 height 571
click at [326, 236] on span "button" at bounding box center [329, 245] width 18 height 18
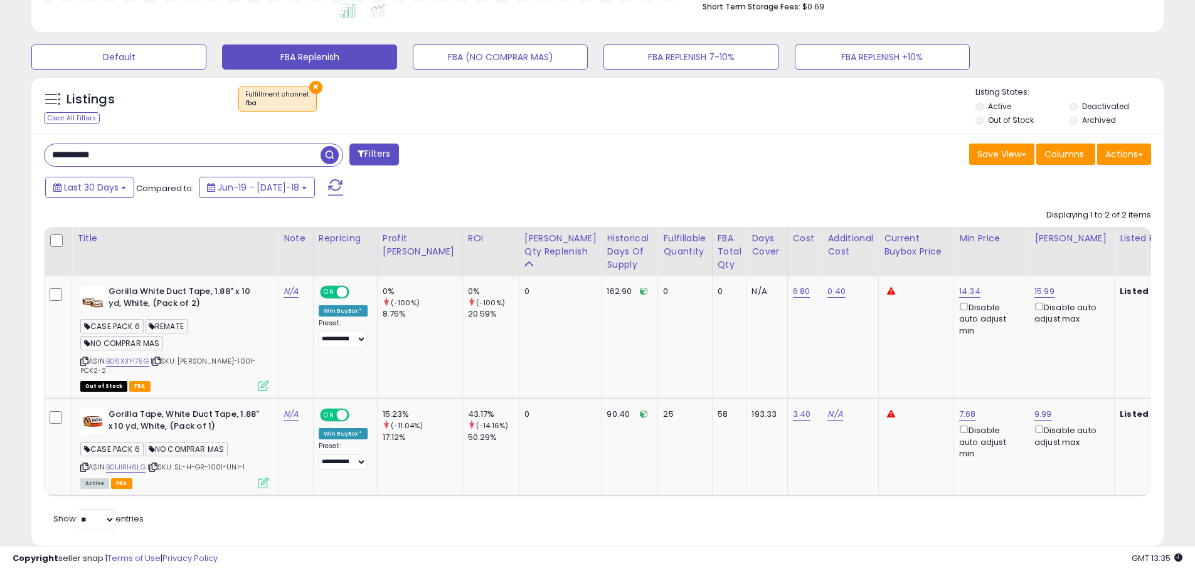
drag, startPoint x: 120, startPoint y: 152, endPoint x: -6, endPoint y: 151, distance: 126.0
paste input "*"
click at [325, 156] on span "button" at bounding box center [329, 155] width 18 height 18
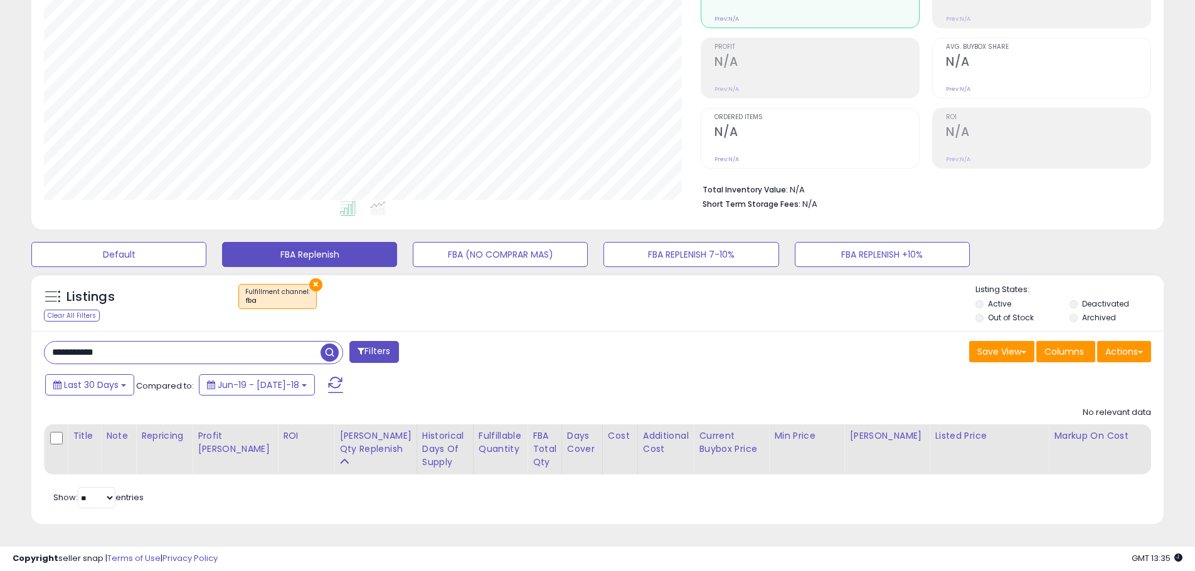
paste input "**"
drag, startPoint x: 107, startPoint y: 342, endPoint x: 33, endPoint y: 342, distance: 74.0
click at [33, 342] on div "**********" at bounding box center [597, 428] width 1132 height 194
click at [329, 349] on span "button" at bounding box center [329, 353] width 18 height 18
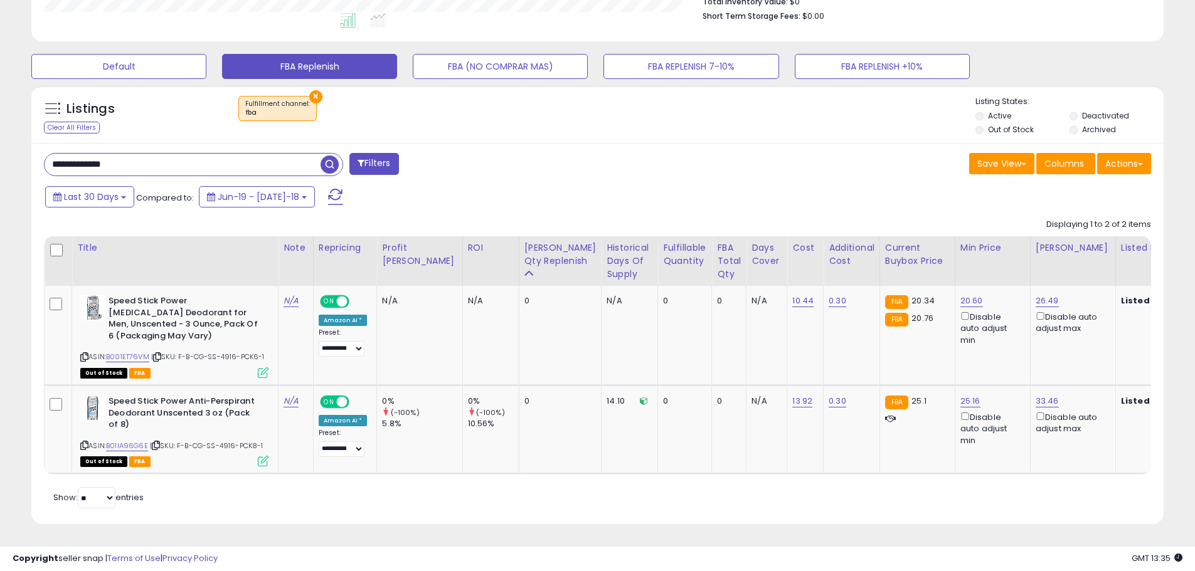
drag, startPoint x: 148, startPoint y: 156, endPoint x: -19, endPoint y: 154, distance: 167.4
paste input "text"
click at [325, 157] on span "button" at bounding box center [329, 165] width 18 height 18
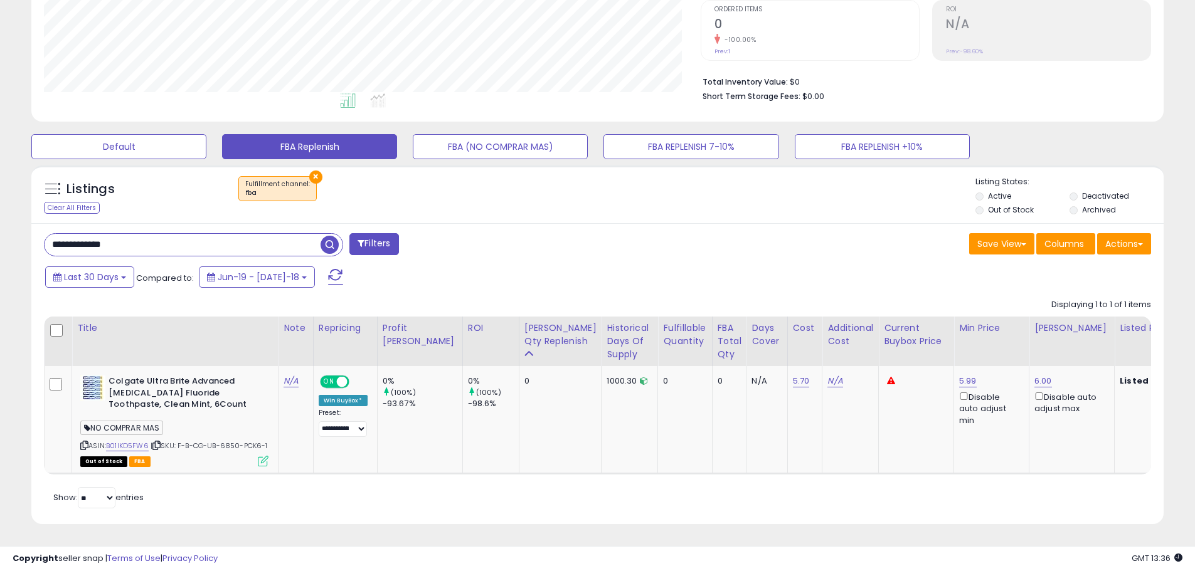
paste input "text"
drag, startPoint x: 144, startPoint y: 231, endPoint x: -10, endPoint y: 213, distance: 154.7
click at [0, 213] on html "Unable to login Retrieving listings data.. has not yet accepted the Terms of Us…" at bounding box center [597, 24] width 1195 height 571
click at [332, 236] on span "button" at bounding box center [329, 245] width 18 height 18
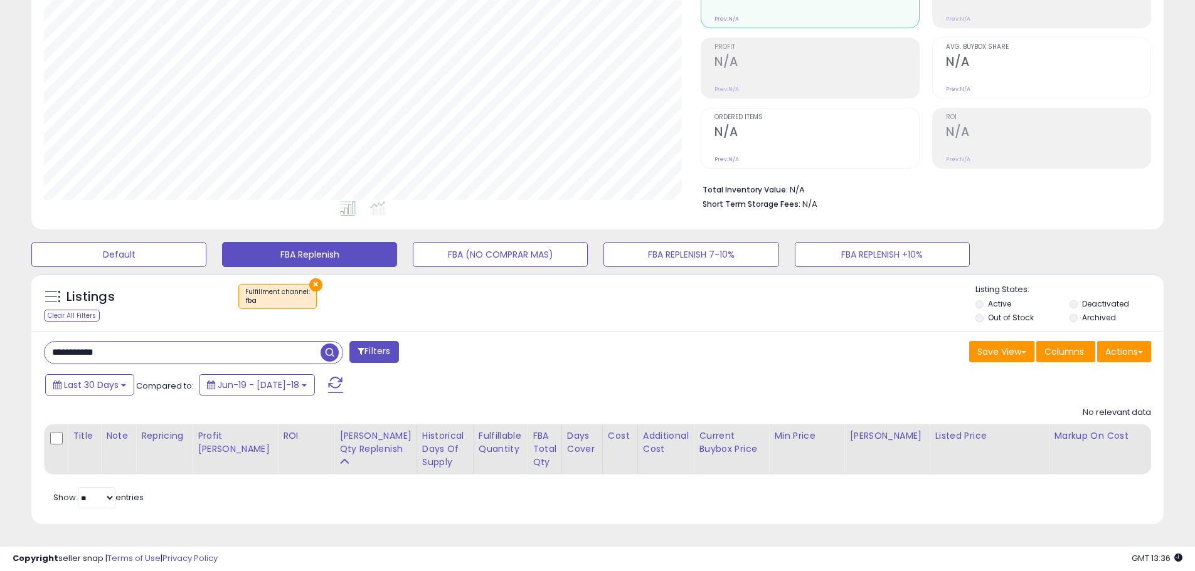
drag, startPoint x: 146, startPoint y: 339, endPoint x: 16, endPoint y: 346, distance: 130.6
click at [16, 346] on div "**********" at bounding box center [597, 220] width 1182 height 640
paste input "**"
click at [327, 346] on span "button" at bounding box center [329, 353] width 18 height 18
drag, startPoint x: 147, startPoint y: 351, endPoint x: -51, endPoint y: 329, distance: 199.4
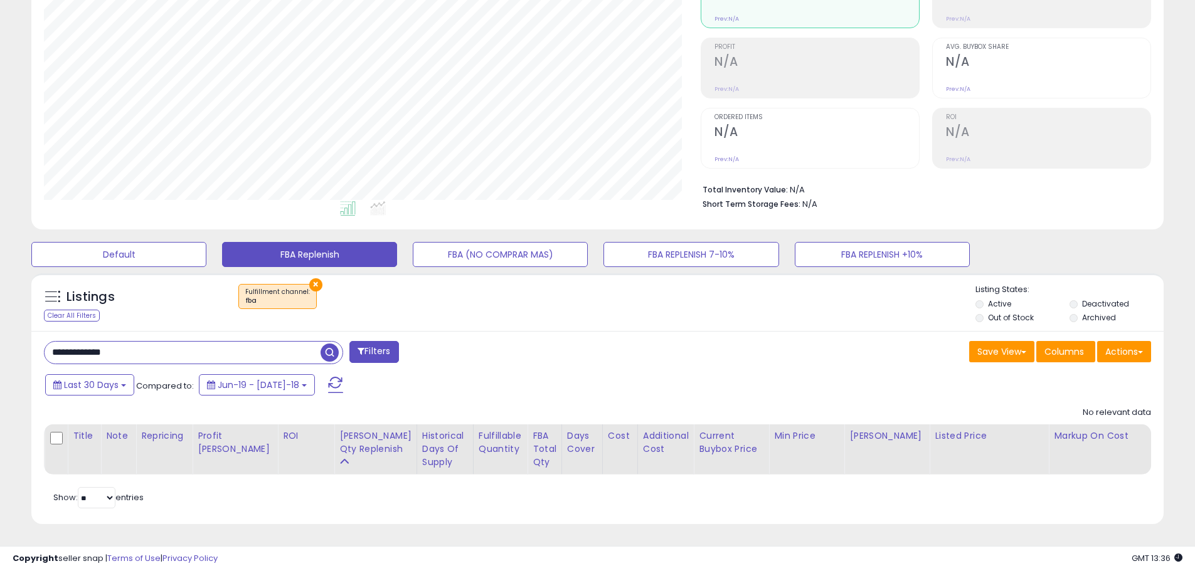
click at [0, 329] on html "Unable to login Retrieving listings data.. has not yet accepted the Terms of Us…" at bounding box center [597, 132] width 1195 height 571
paste input "text"
click at [331, 344] on span "button" at bounding box center [329, 353] width 18 height 18
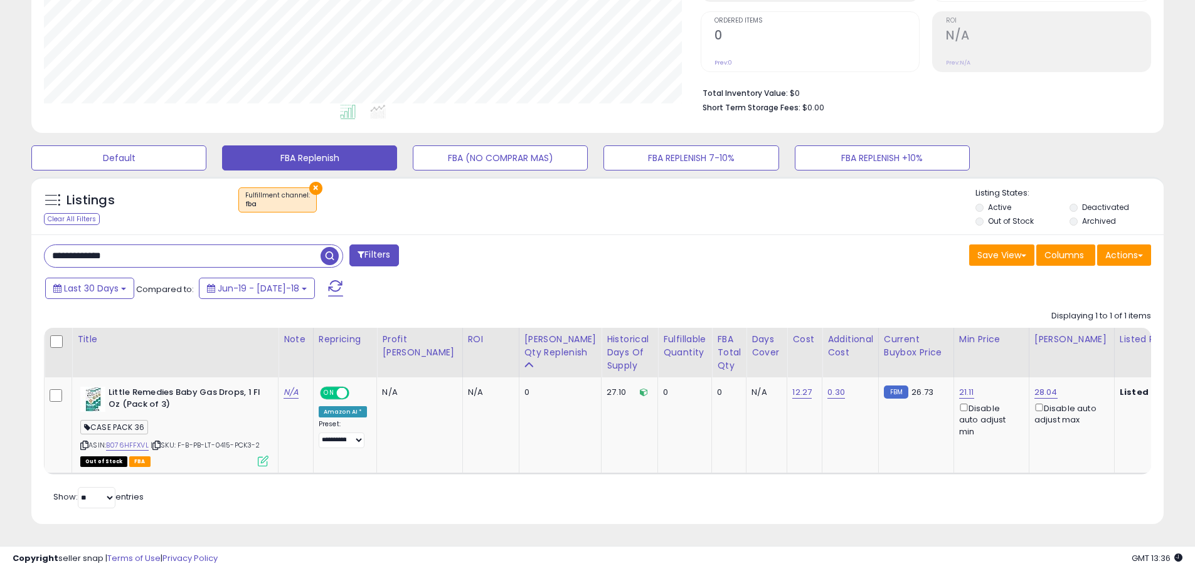
drag, startPoint x: 130, startPoint y: 241, endPoint x: -29, endPoint y: 233, distance: 158.9
click at [0, 233] on html "Unable to login Retrieving listings data.. has not yet accepted the Terms of Us…" at bounding box center [597, 35] width 1195 height 571
paste input "text"
click at [330, 247] on span "button" at bounding box center [329, 256] width 18 height 18
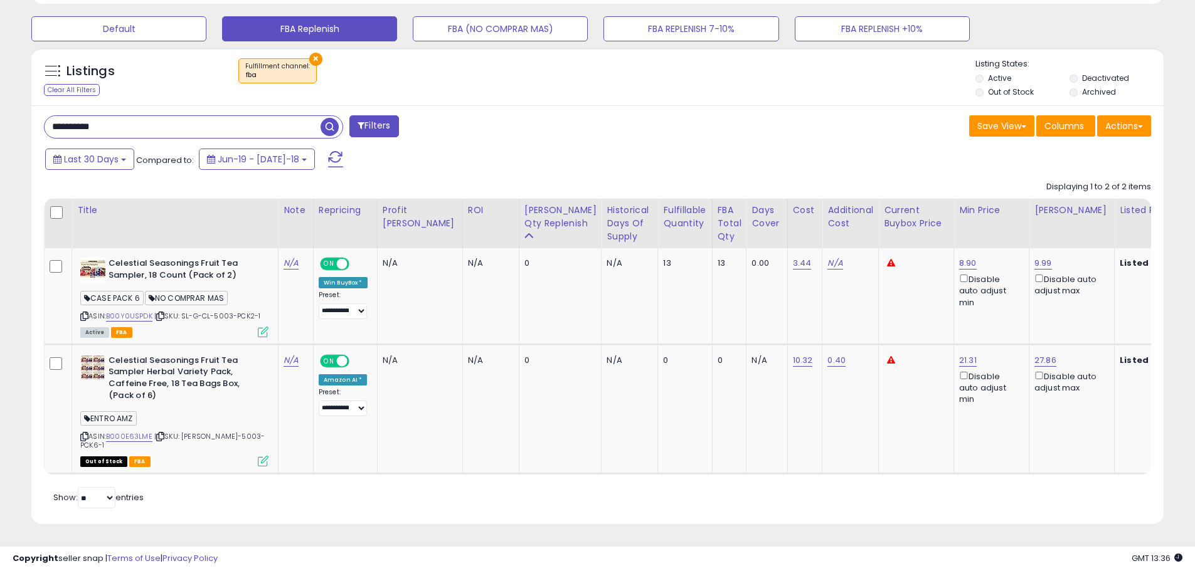
drag, startPoint x: 140, startPoint y: 121, endPoint x: -20, endPoint y: 124, distance: 160.6
paste input "***"
type input "**********"
click at [332, 123] on span "button" at bounding box center [329, 127] width 18 height 18
